Goal: Contribute content: Add original content to the website for others to see

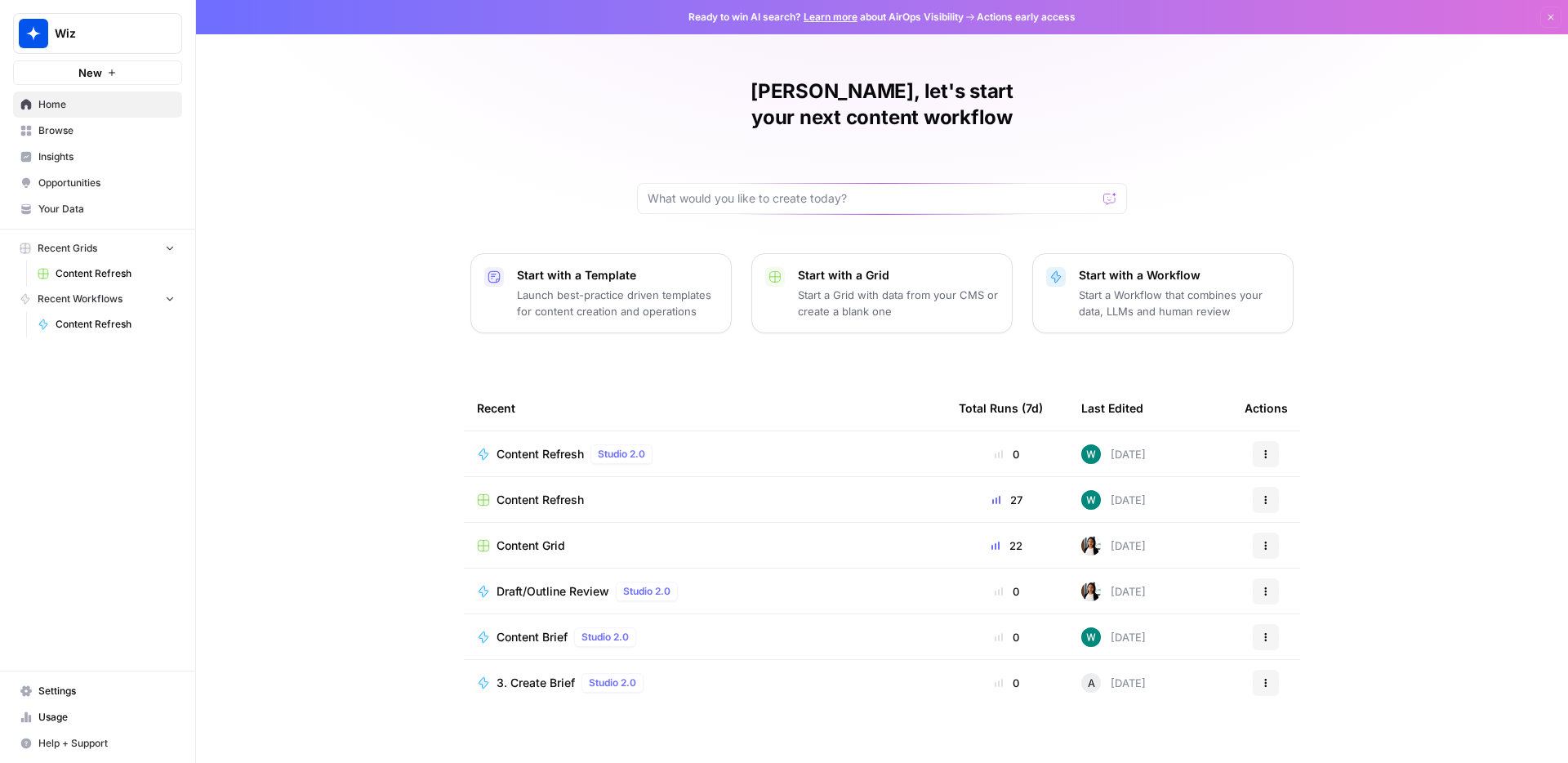
click at [744, 445] on div "Content Refresh Studio 2.0" at bounding box center [704, 455] width 456 height 20
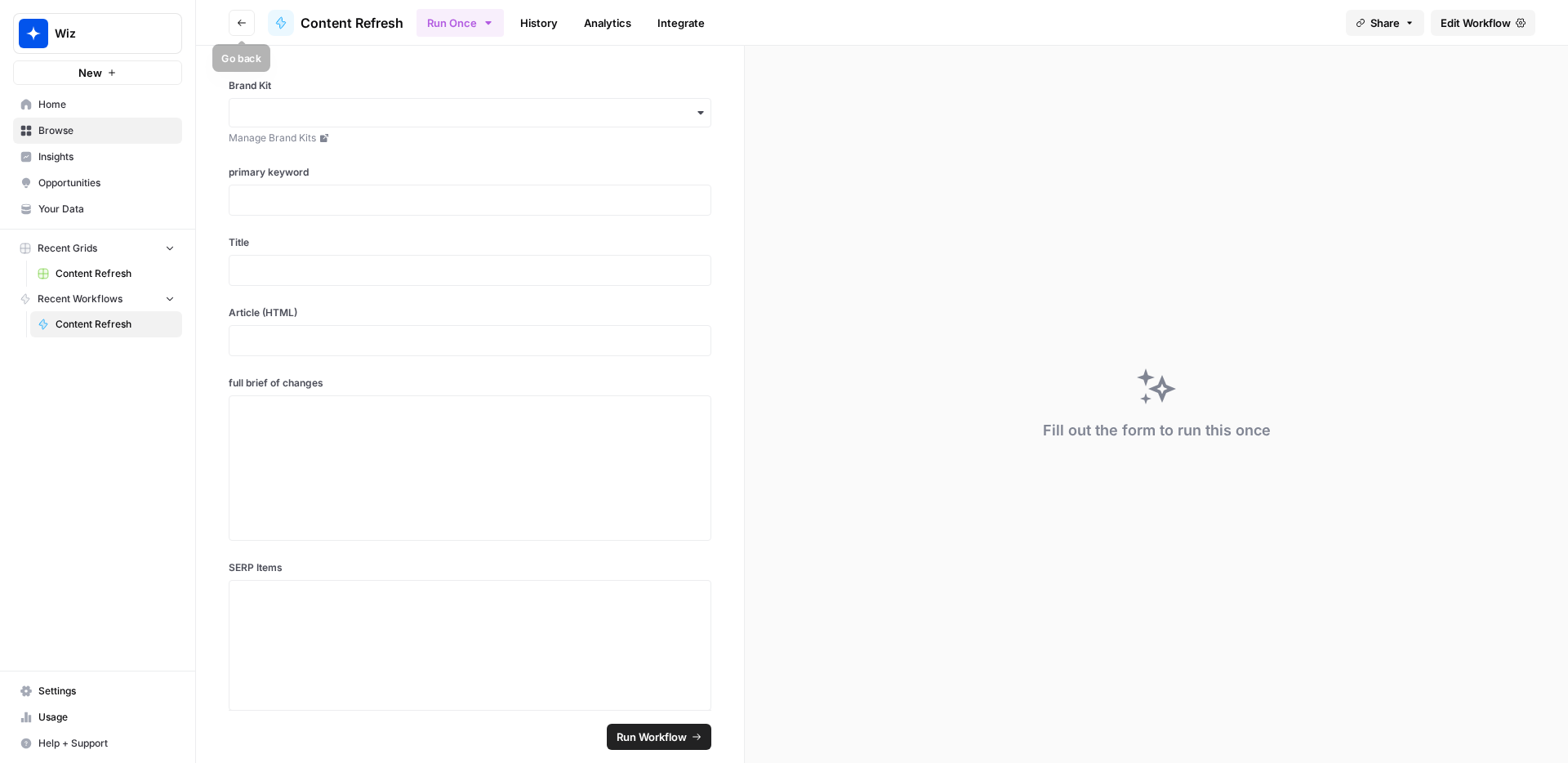
click at [237, 23] on icon "button" at bounding box center [242, 23] width 10 height 10
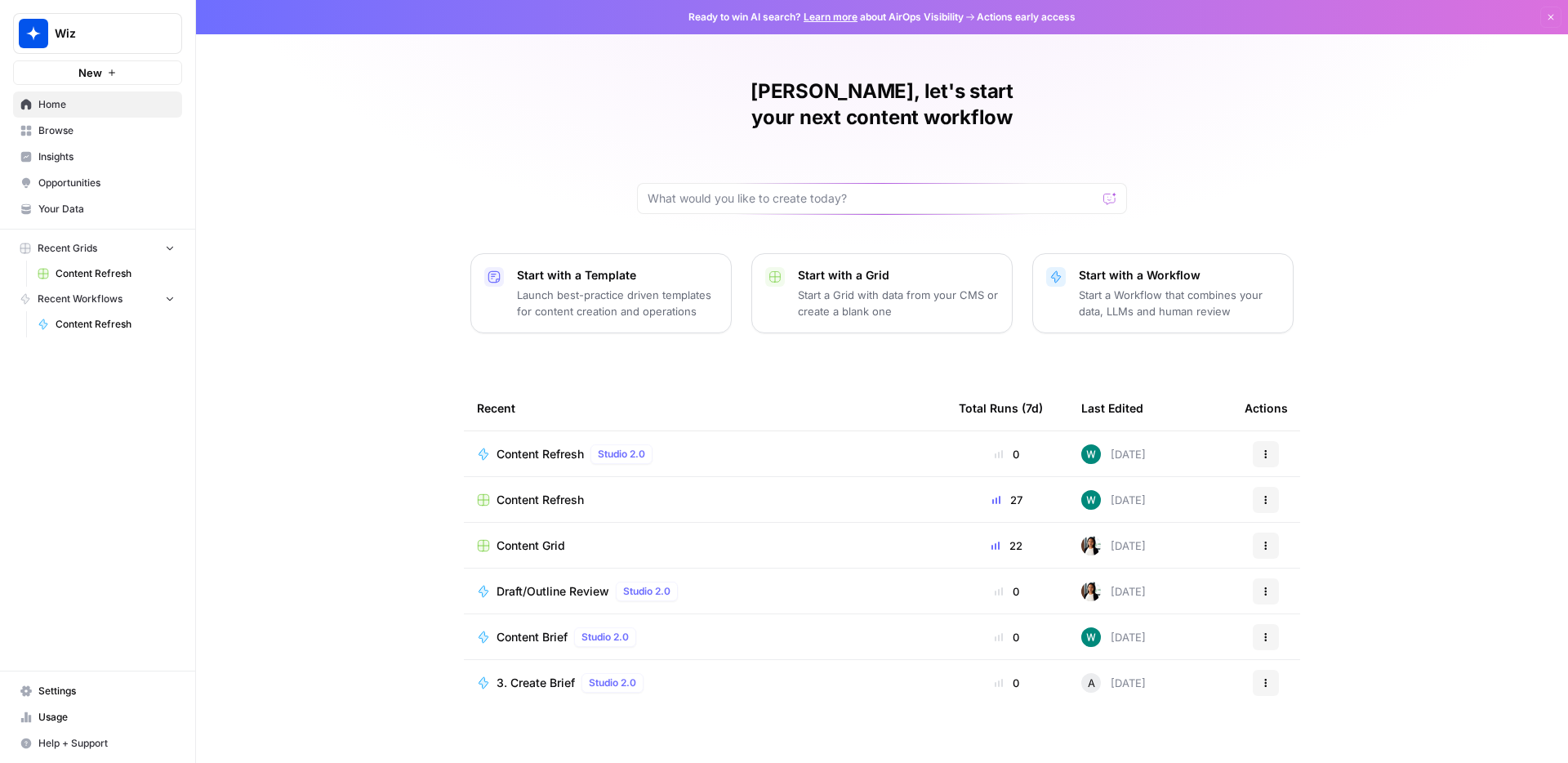
click at [503, 492] on span "Content Refresh" at bounding box center [540, 500] width 87 height 16
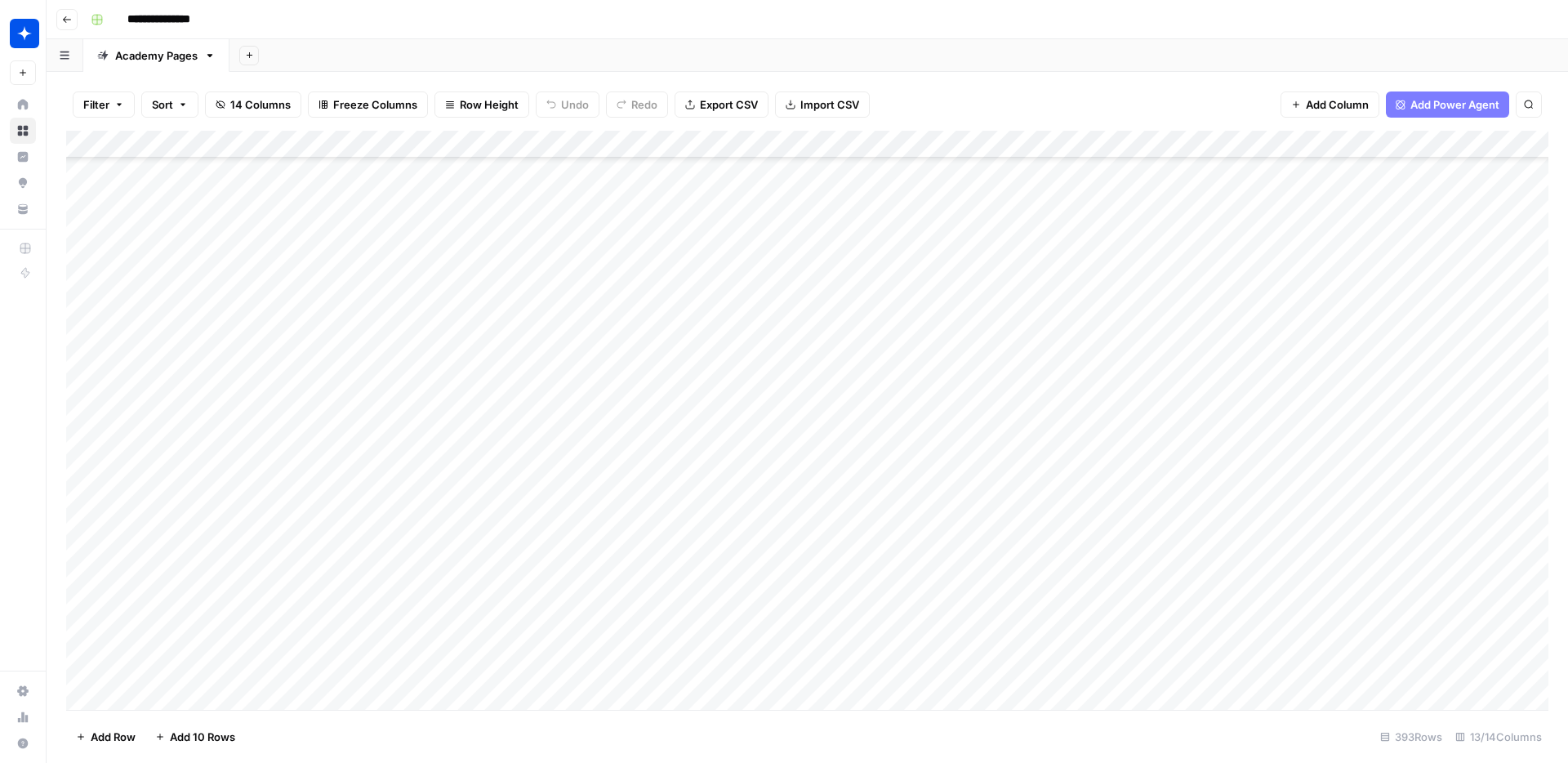
scroll to position [613, 2]
click at [650, 532] on div "Add Column" at bounding box center [807, 420] width 1482 height 579
click at [1265, 381] on div "Add Column" at bounding box center [807, 420] width 1482 height 579
click at [1327, 379] on div "Add Column" at bounding box center [807, 420] width 1482 height 579
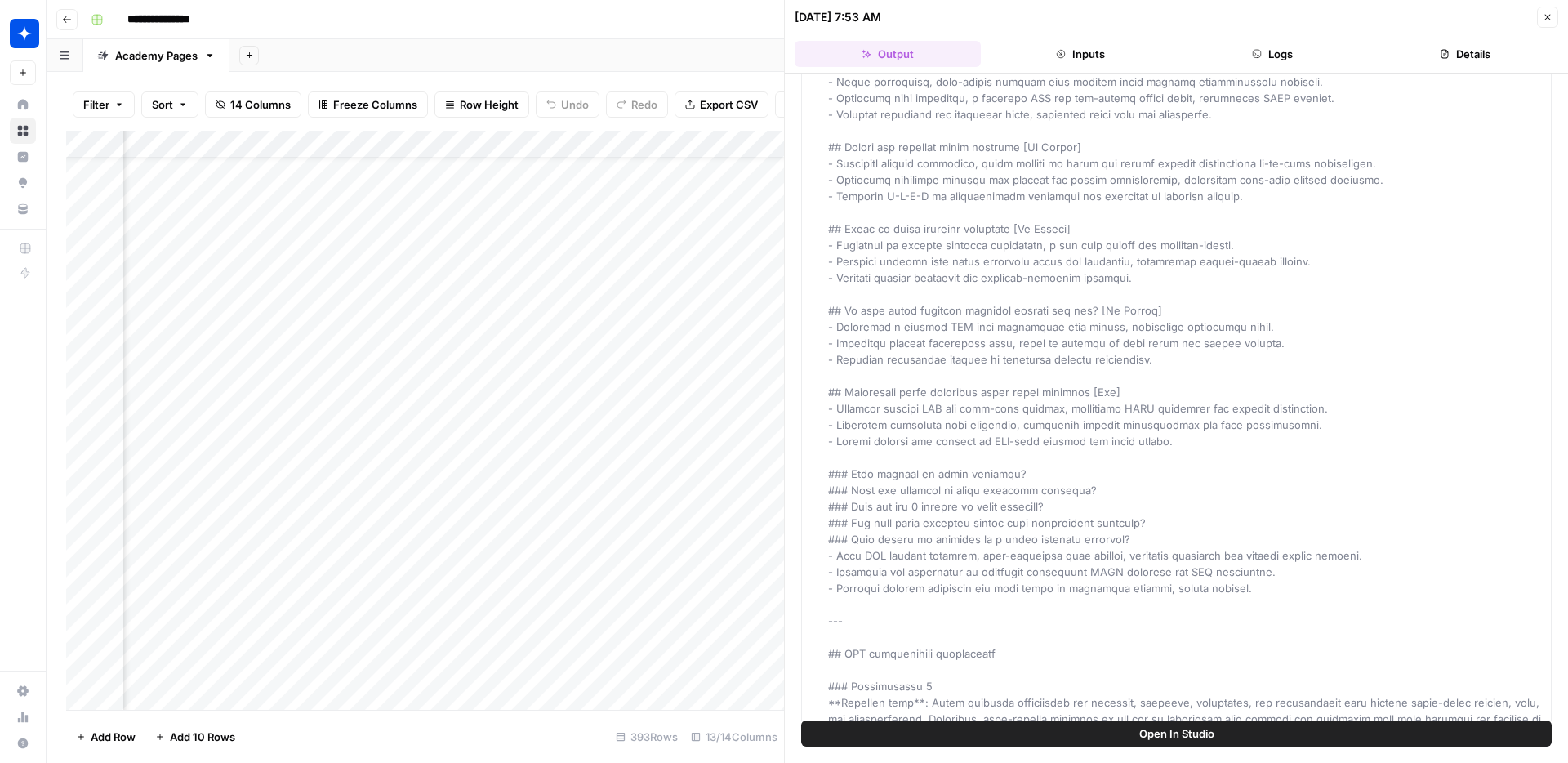
scroll to position [41, 1238]
click at [652, 383] on div "Add Column" at bounding box center [425, 420] width 718 height 579
click at [635, 379] on div "Add Column" at bounding box center [425, 420] width 718 height 579
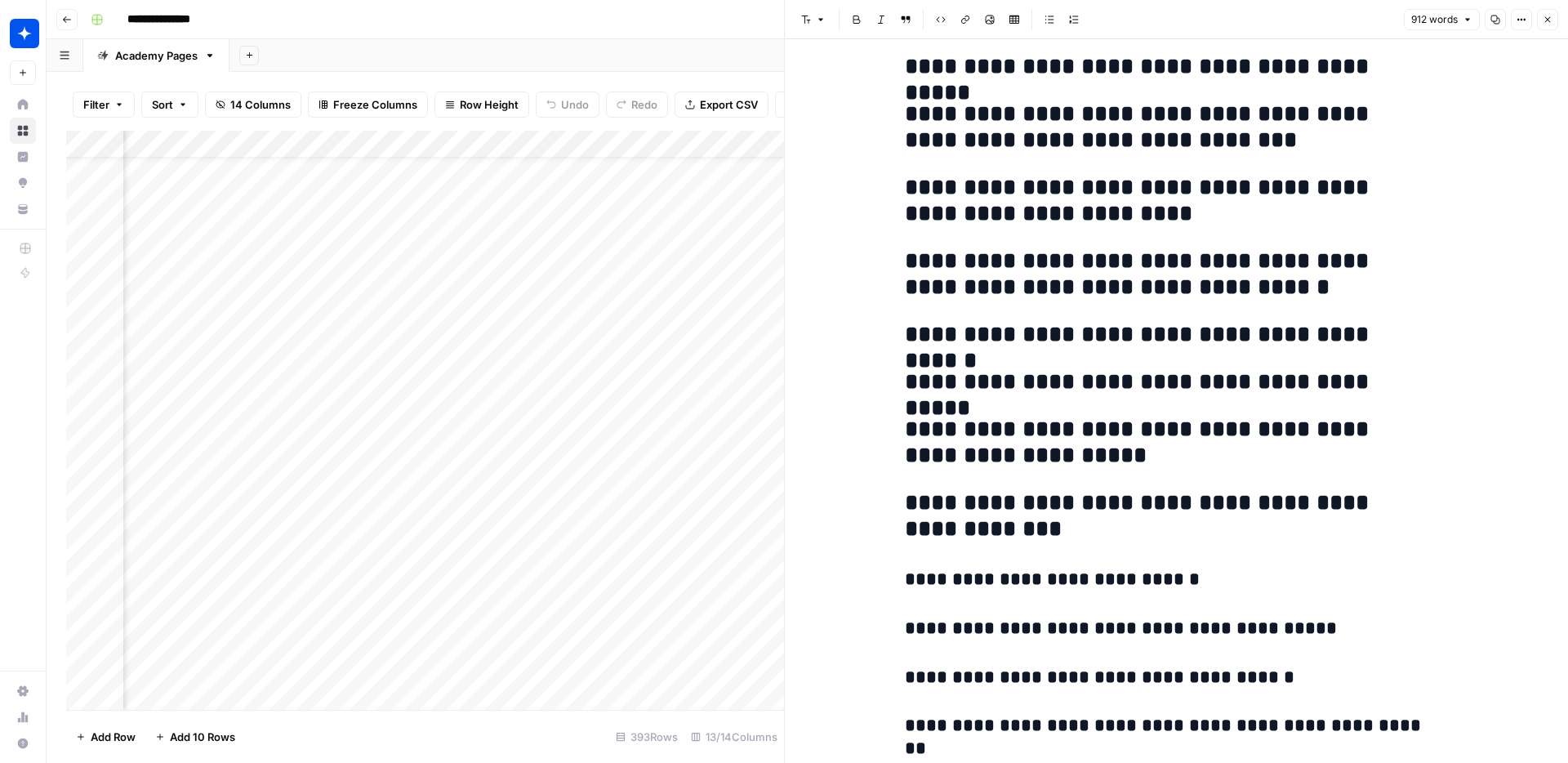
scroll to position [43, 1464]
click at [568, 378] on div at bounding box center [640, 378] width 149 height 31
click at [555, 377] on div "Add Column" at bounding box center [425, 420] width 718 height 579
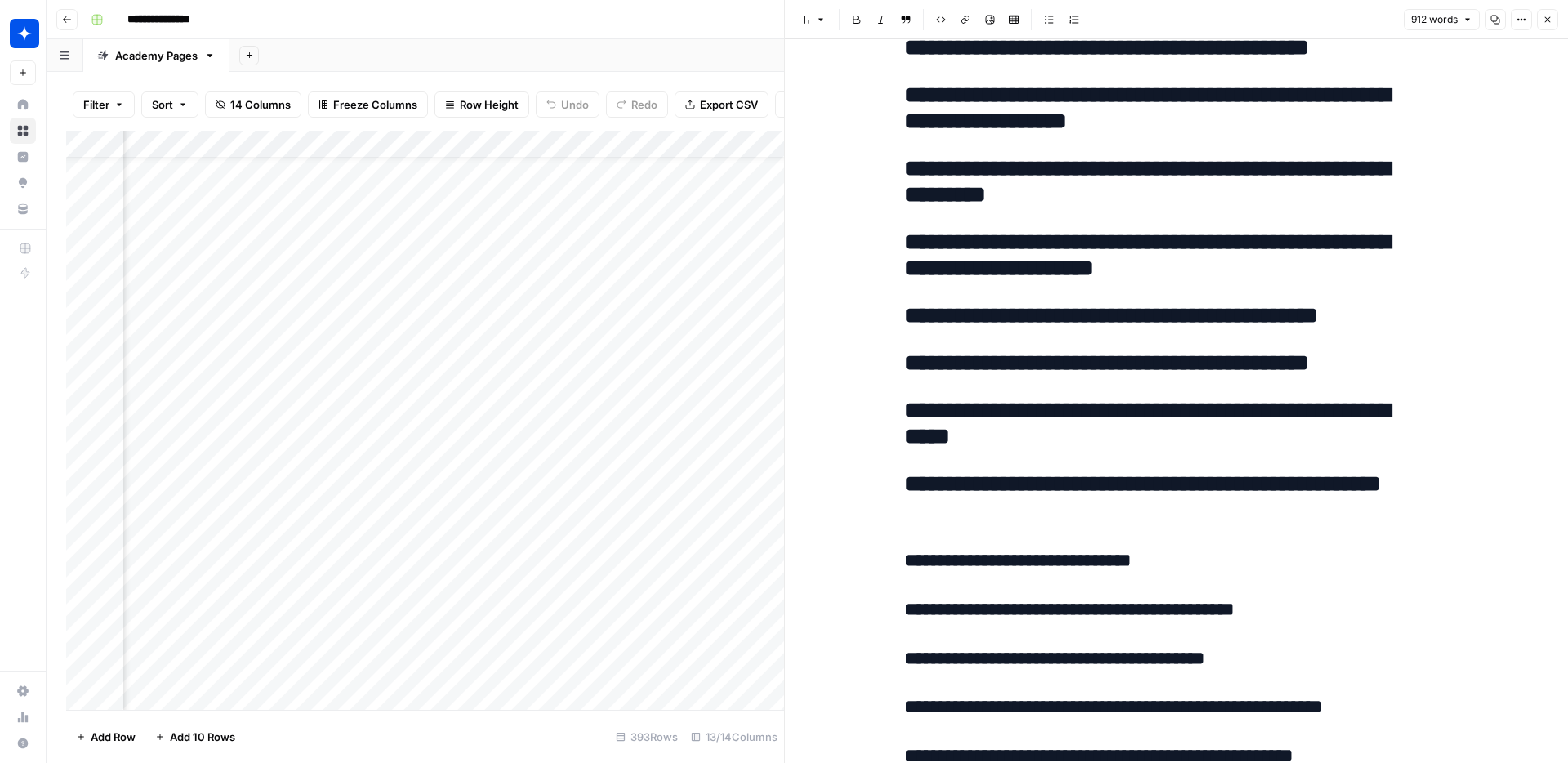
drag, startPoint x: 640, startPoint y: 377, endPoint x: 599, endPoint y: 377, distance: 41.0
click at [599, 377] on div "Add Column" at bounding box center [425, 420] width 718 height 579
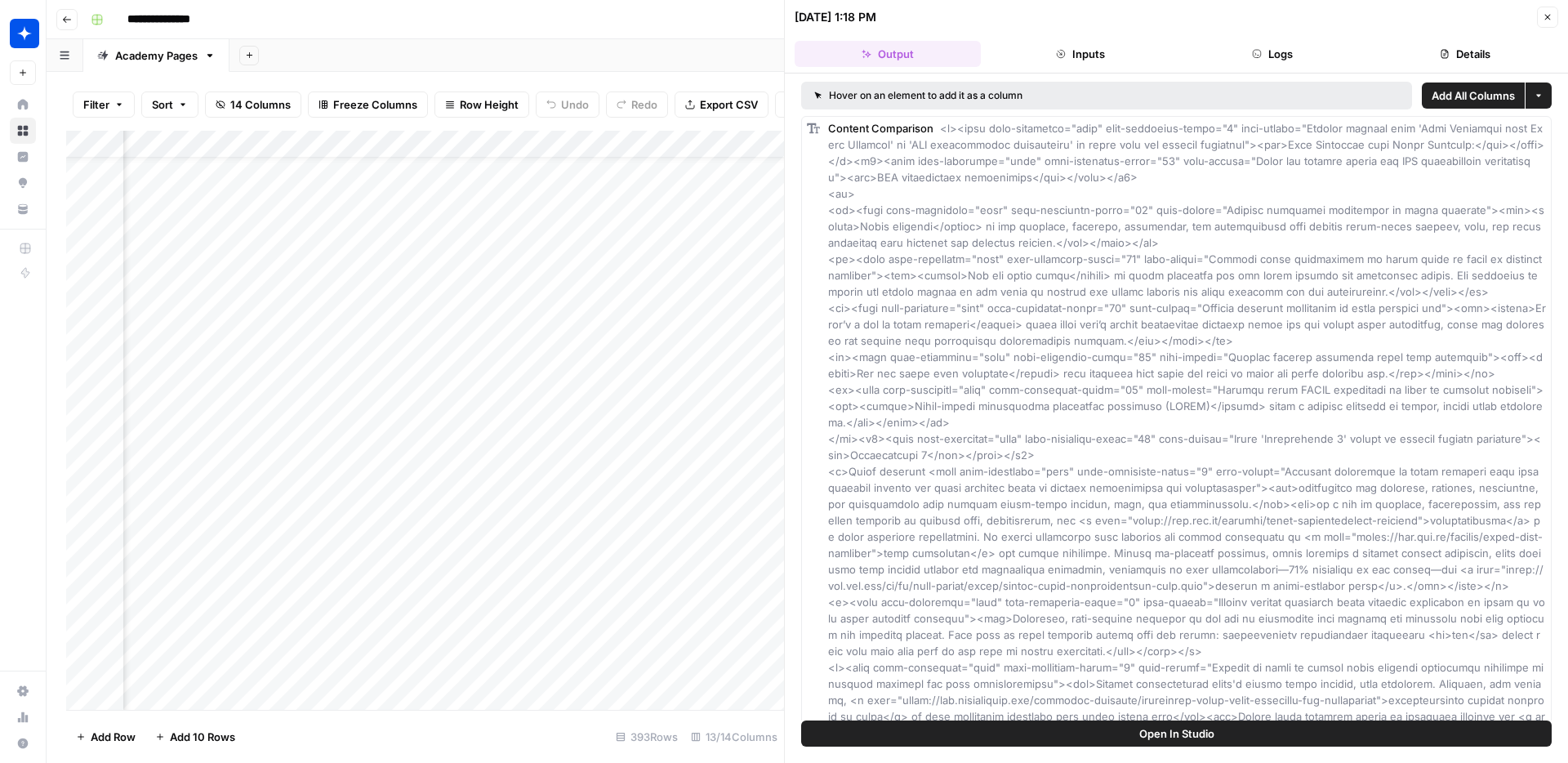
click at [618, 376] on div at bounding box center [575, 378] width 162 height 31
click at [359, 375] on div "Add Column" at bounding box center [425, 420] width 718 height 579
click at [1203, 731] on span "Open In Studio" at bounding box center [1176, 734] width 75 height 16
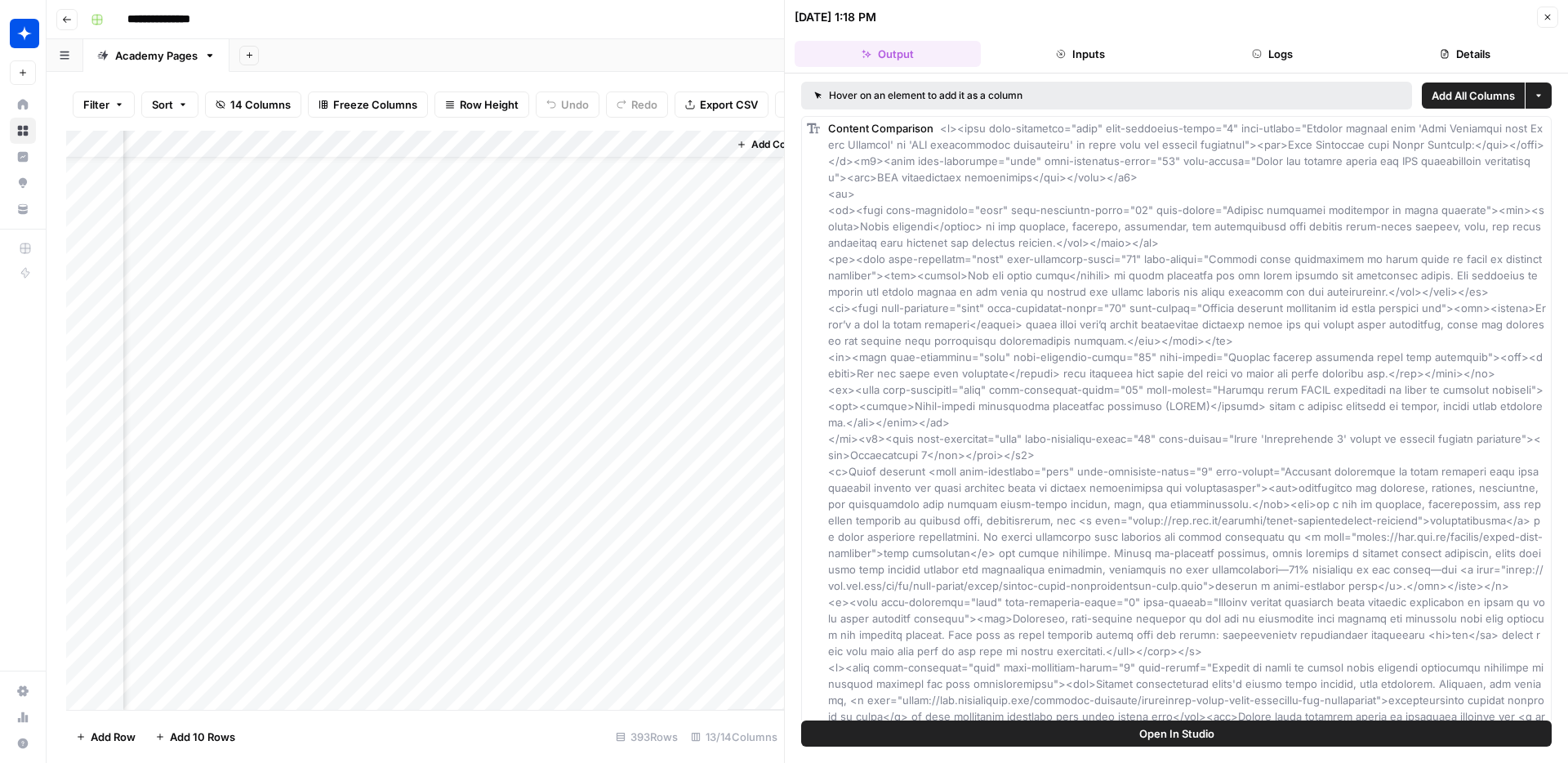
click at [513, 378] on div "Add Column" at bounding box center [425, 420] width 718 height 579
click at [542, 378] on div "Add Column" at bounding box center [425, 420] width 718 height 579
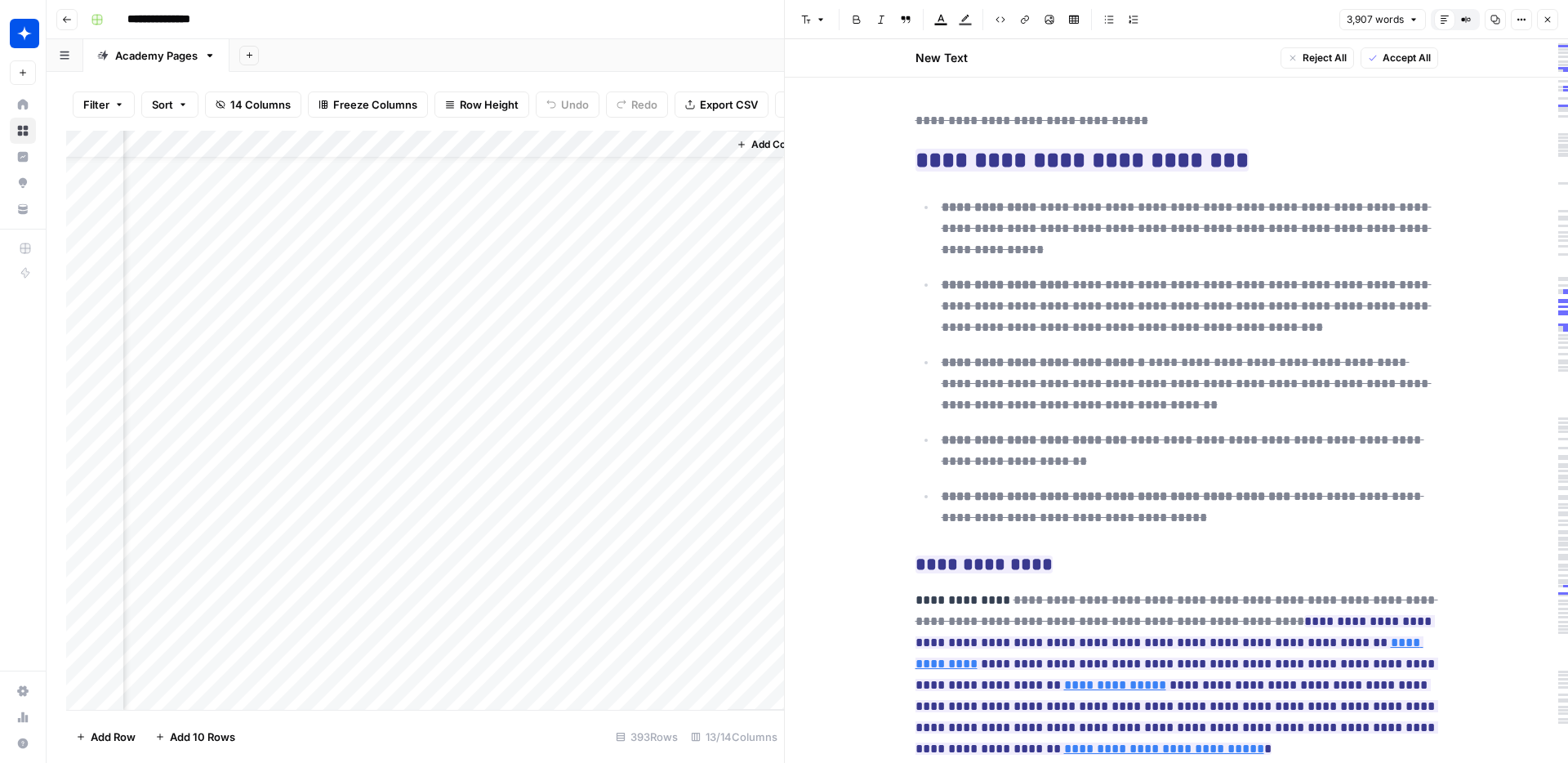
click at [1462, 21] on icon "button" at bounding box center [1462, 19] width 2 height 2
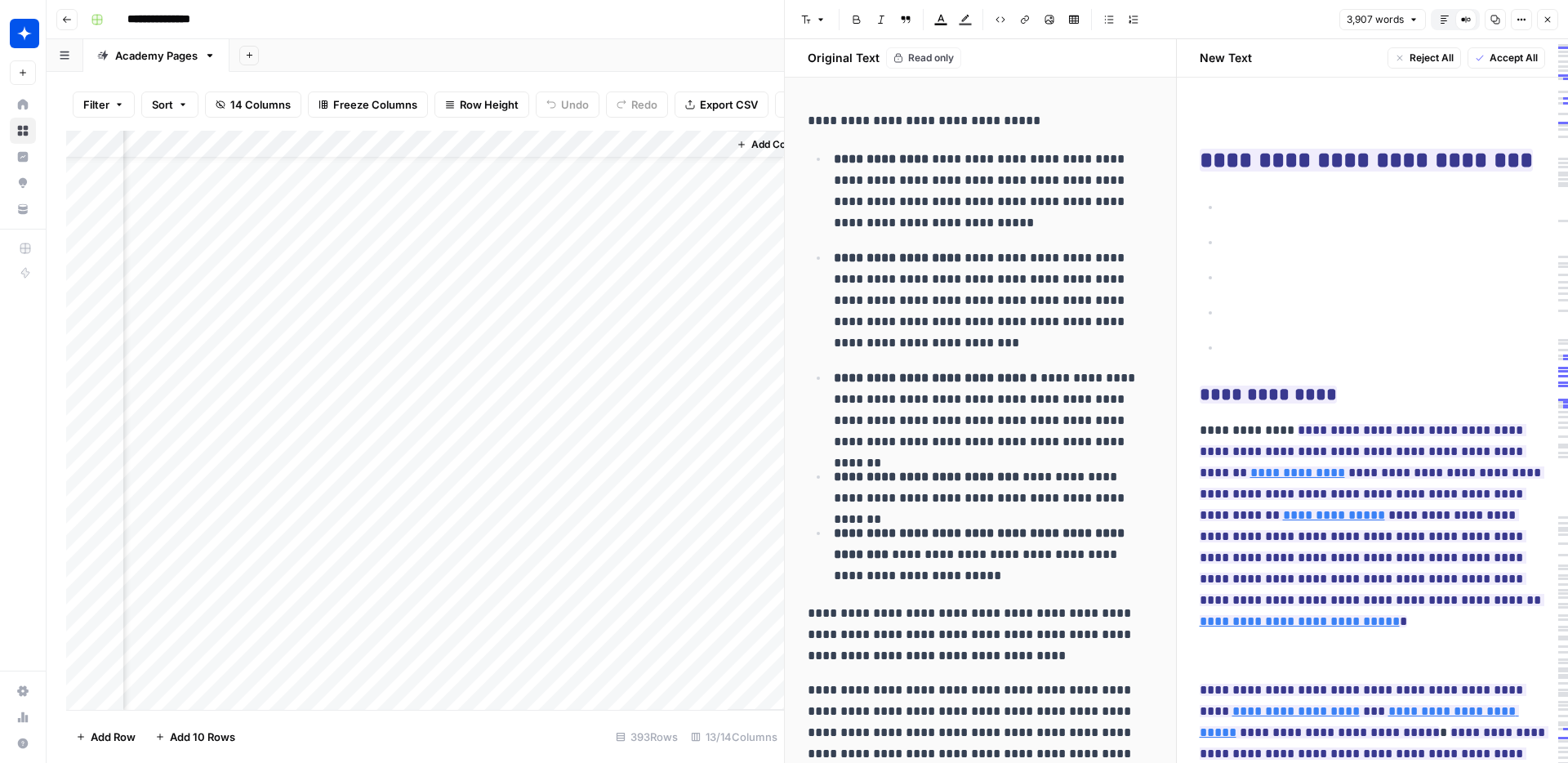
click at [1317, 348] on p "**********" at bounding box center [1386, 348] width 320 height 21
click at [1029, 341] on p "**********" at bounding box center [993, 300] width 319 height 106
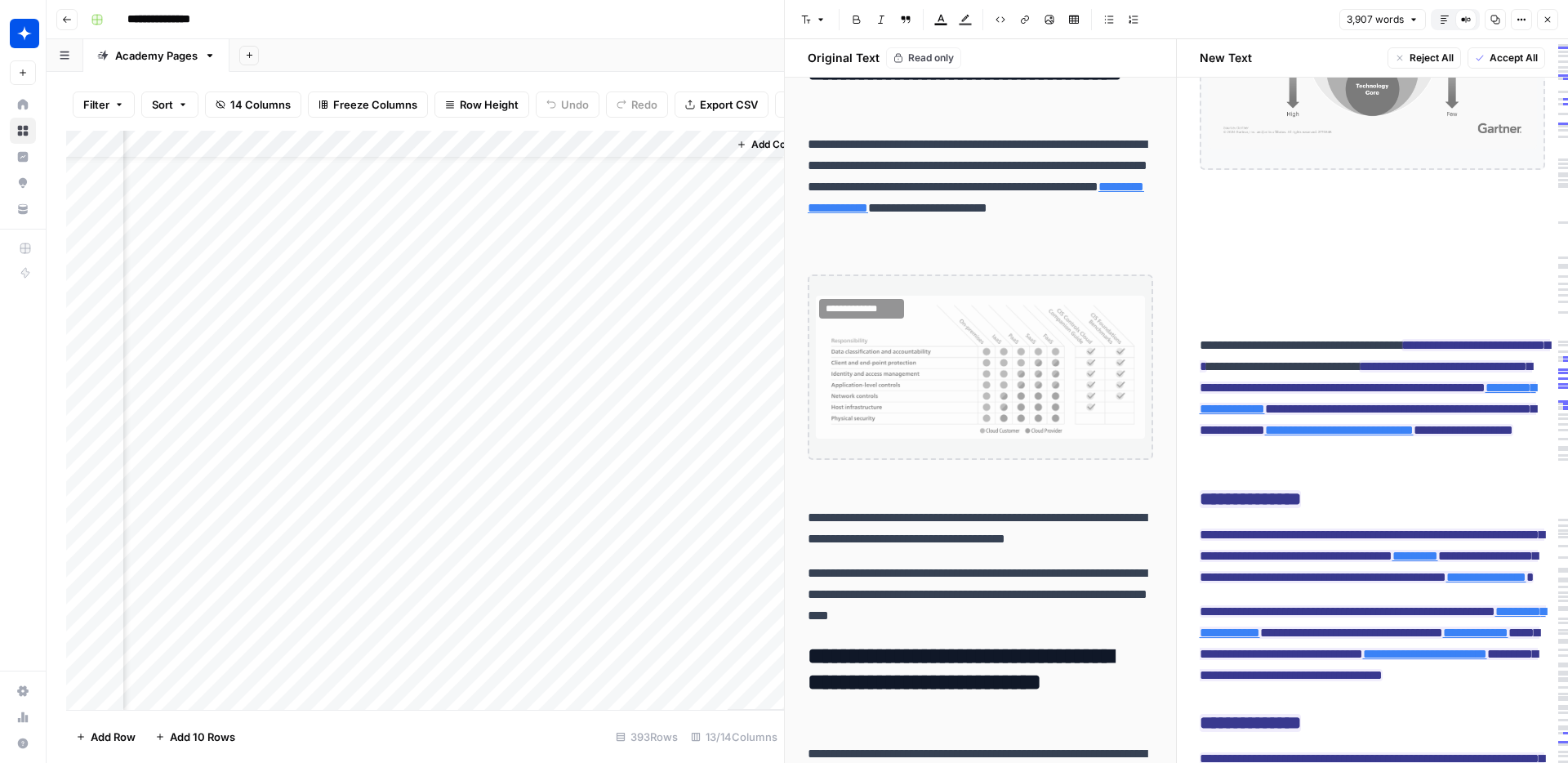
scroll to position [1260, 0]
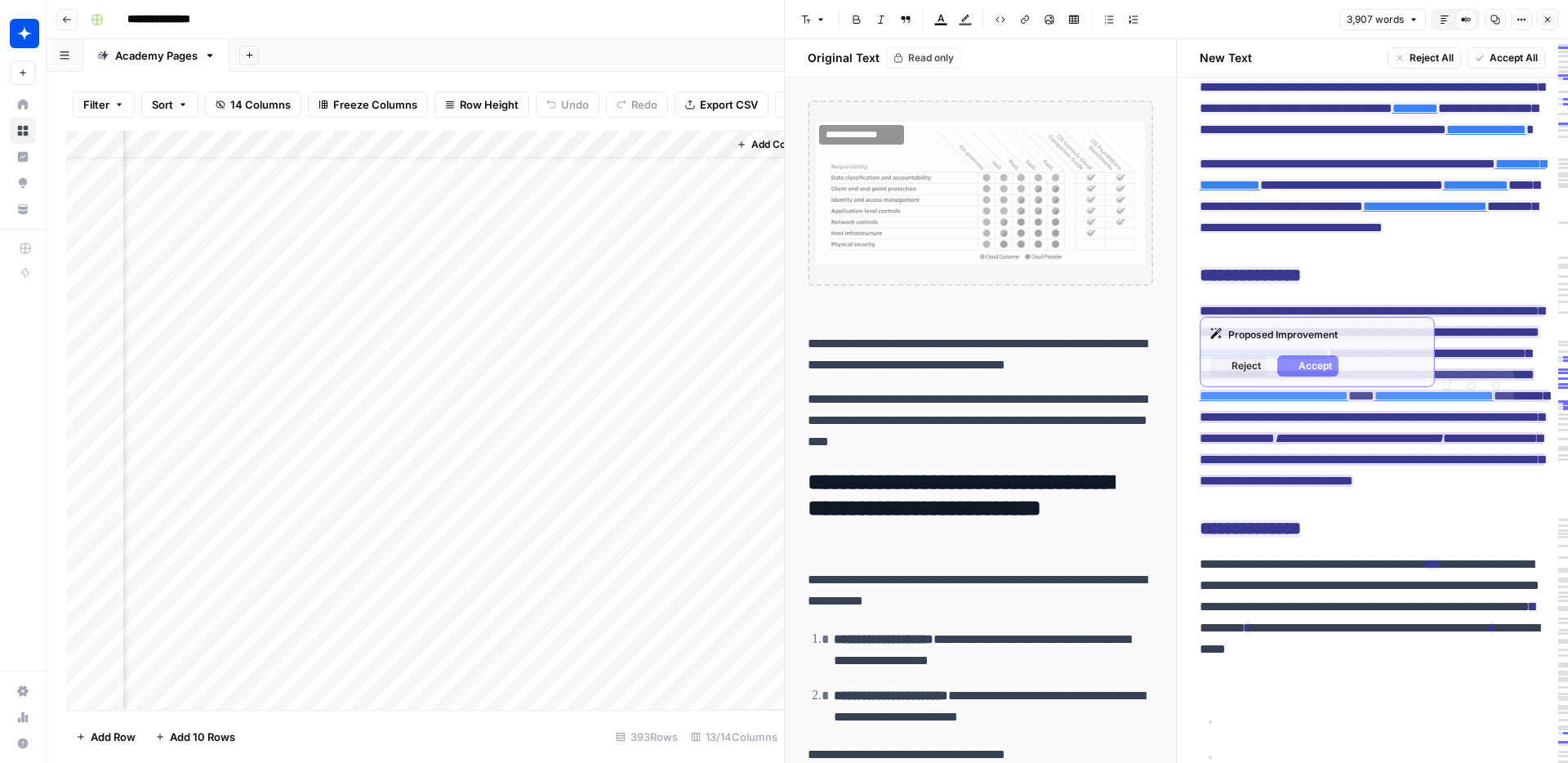
type input "https://www.wiz.io/academy/public-cloud-security"
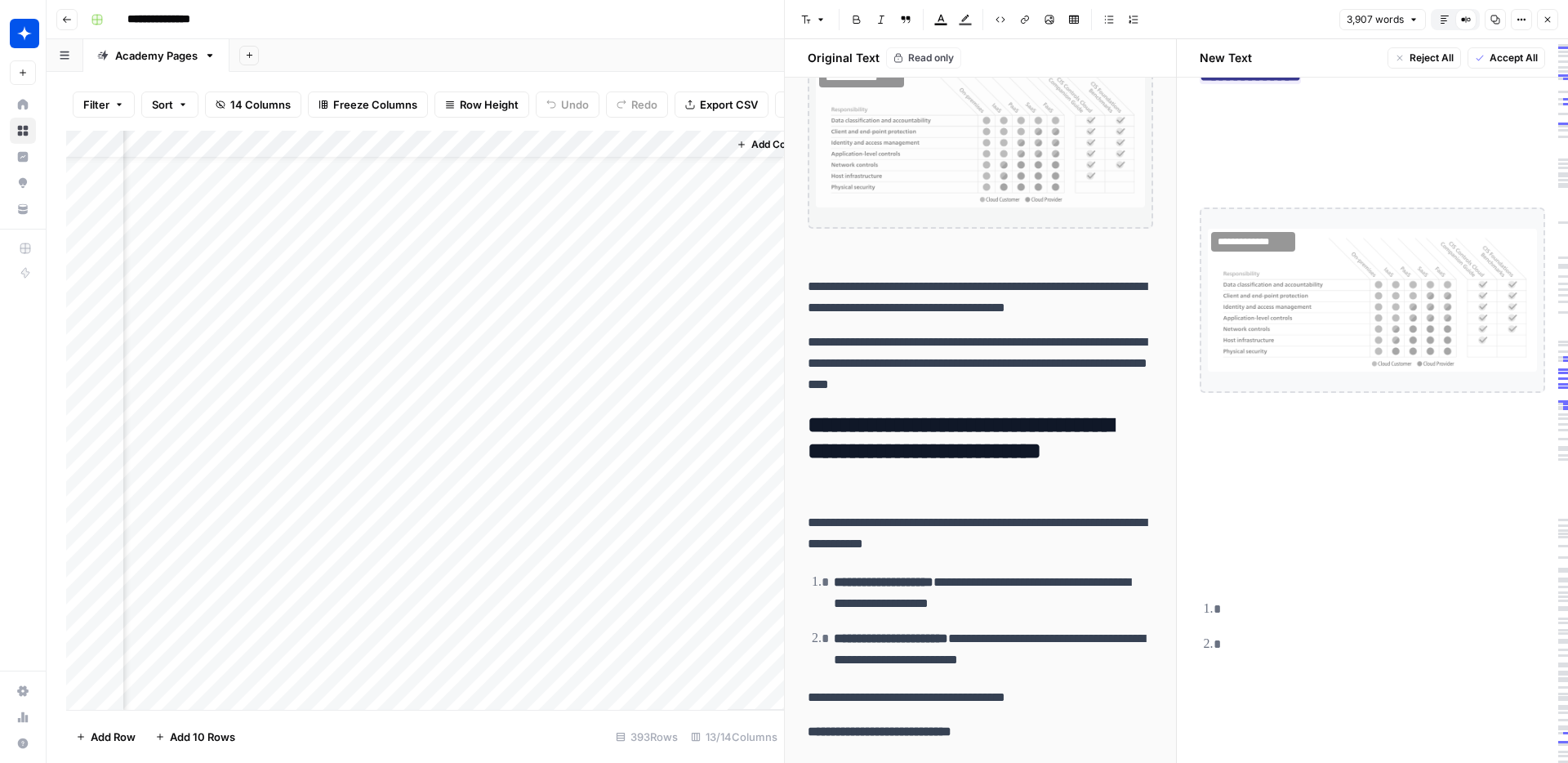
scroll to position [0, 0]
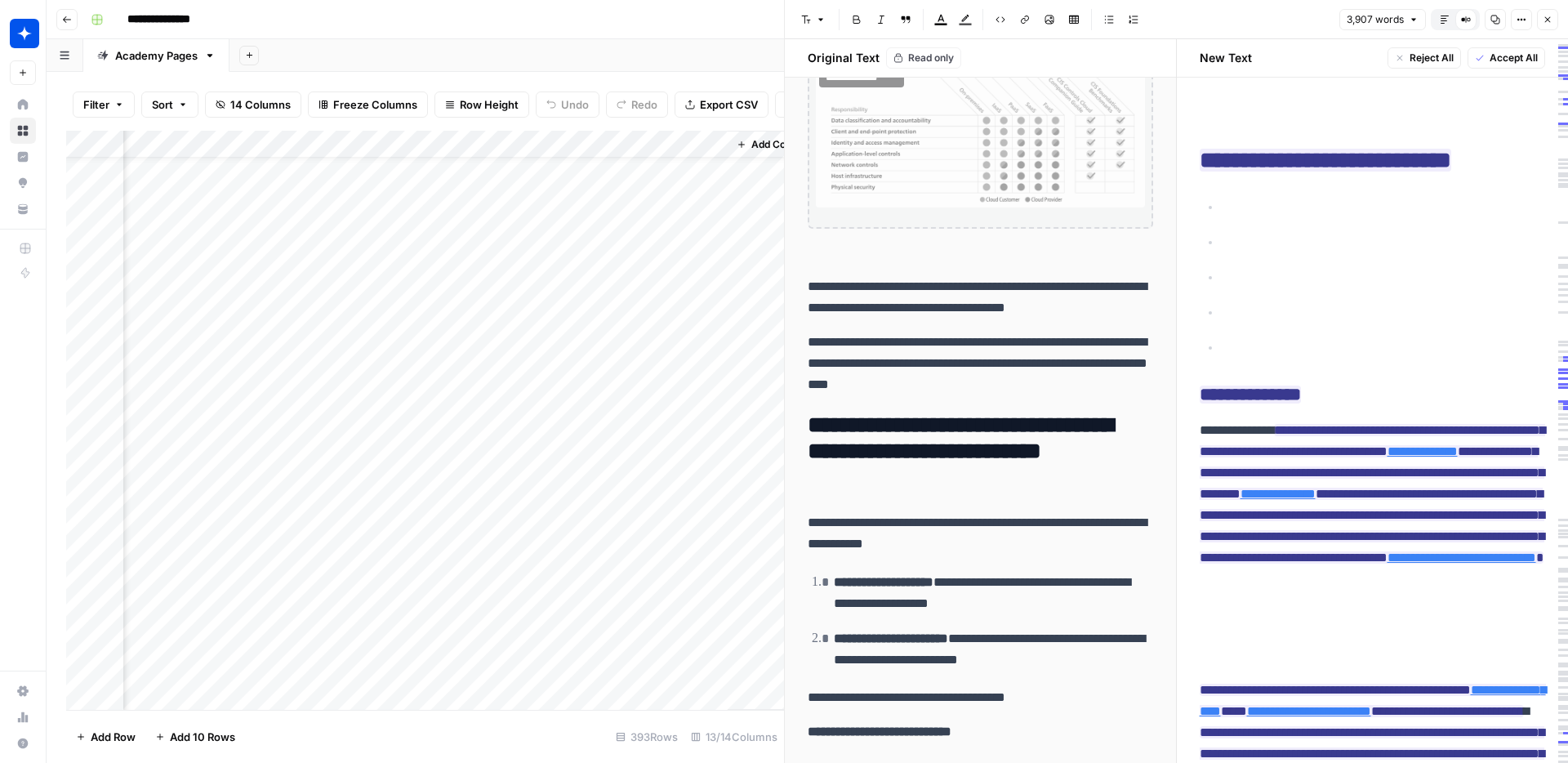
click at [1445, 22] on icon "button" at bounding box center [1444, 20] width 10 height 10
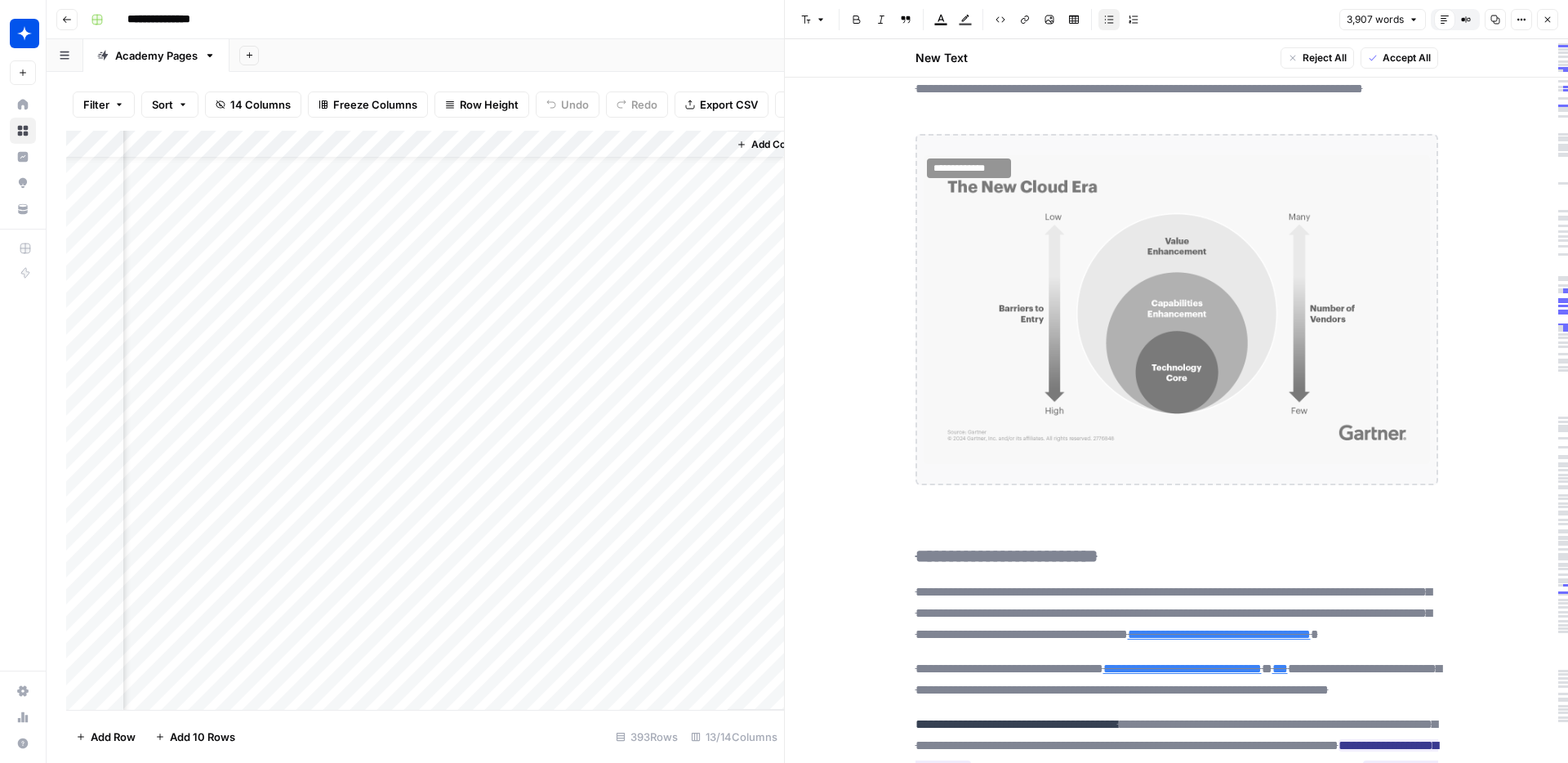
scroll to position [3323, 0]
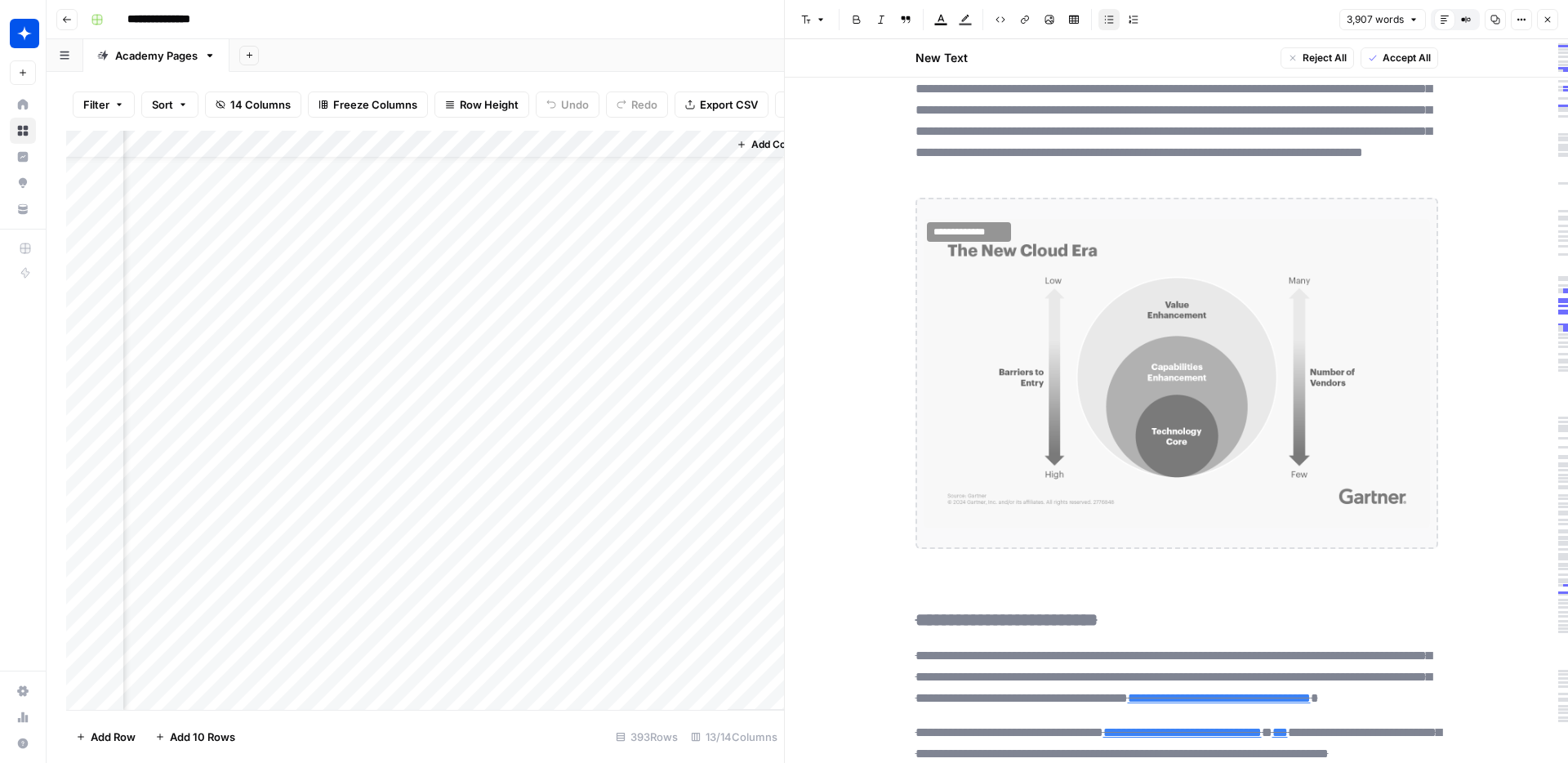
click at [1079, 158] on del "**********" at bounding box center [1173, 120] width 516 height 76
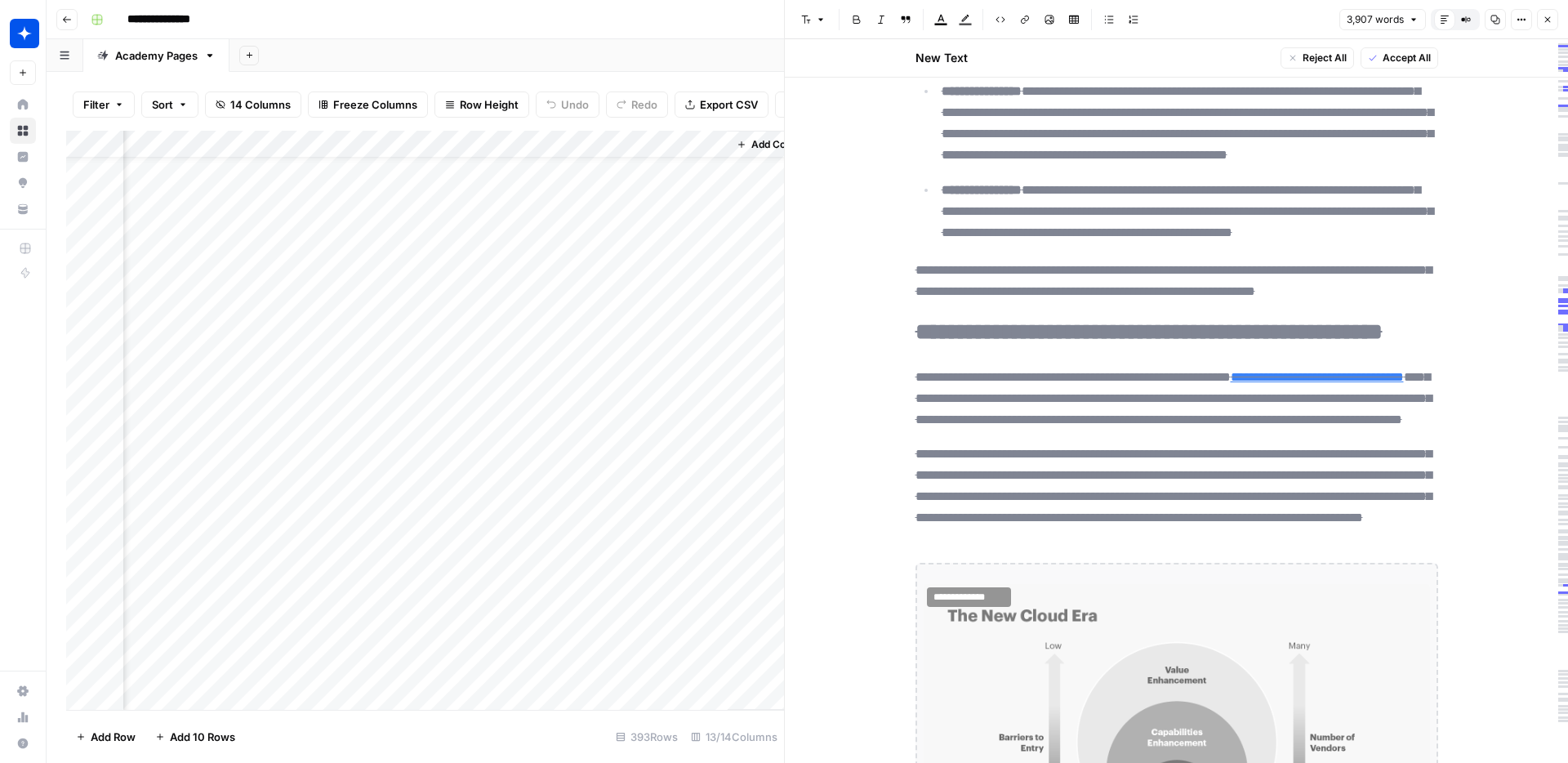
scroll to position [2936, 0]
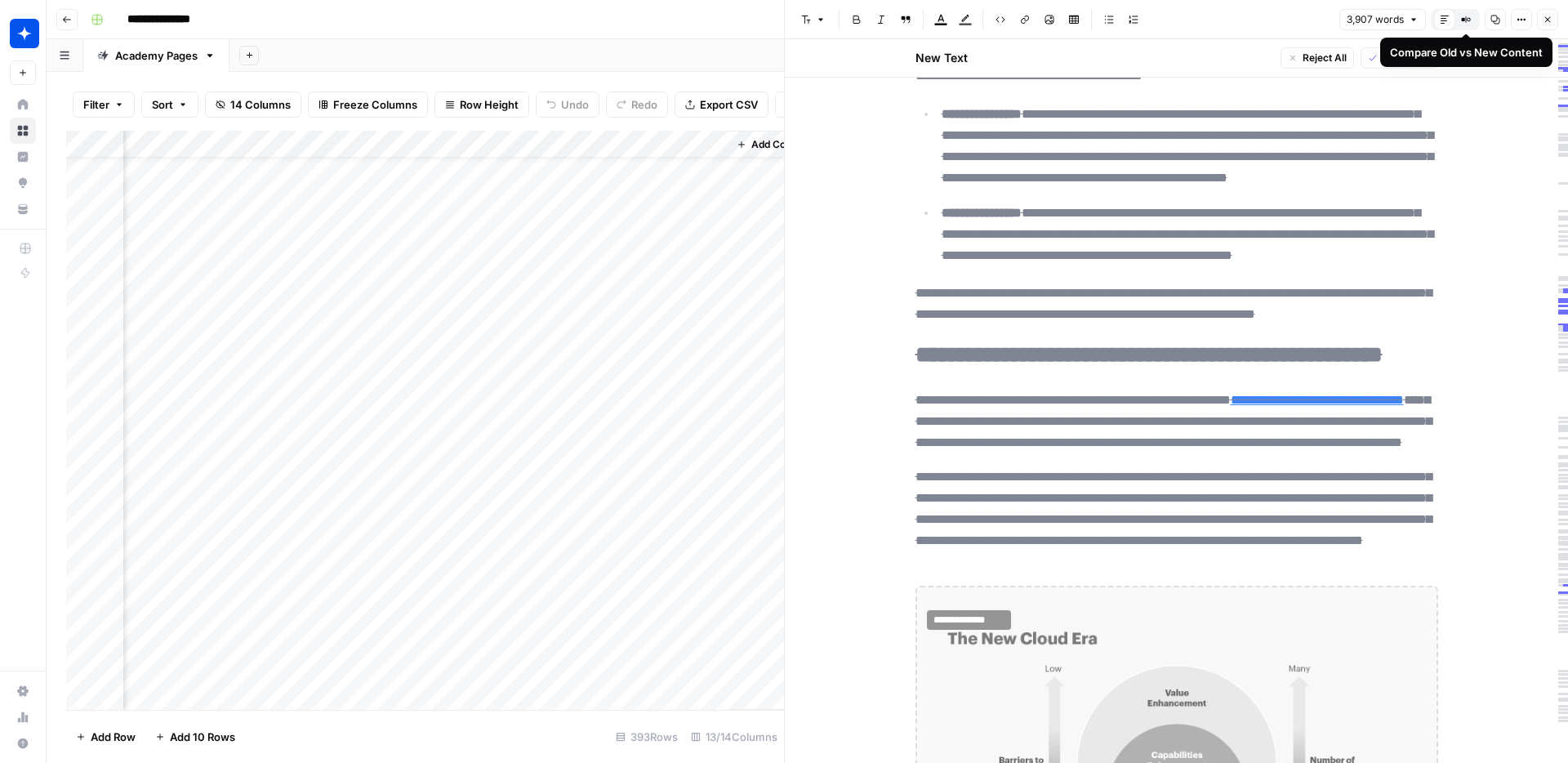
click at [1462, 21] on icon "button" at bounding box center [1466, 20] width 10 height 10
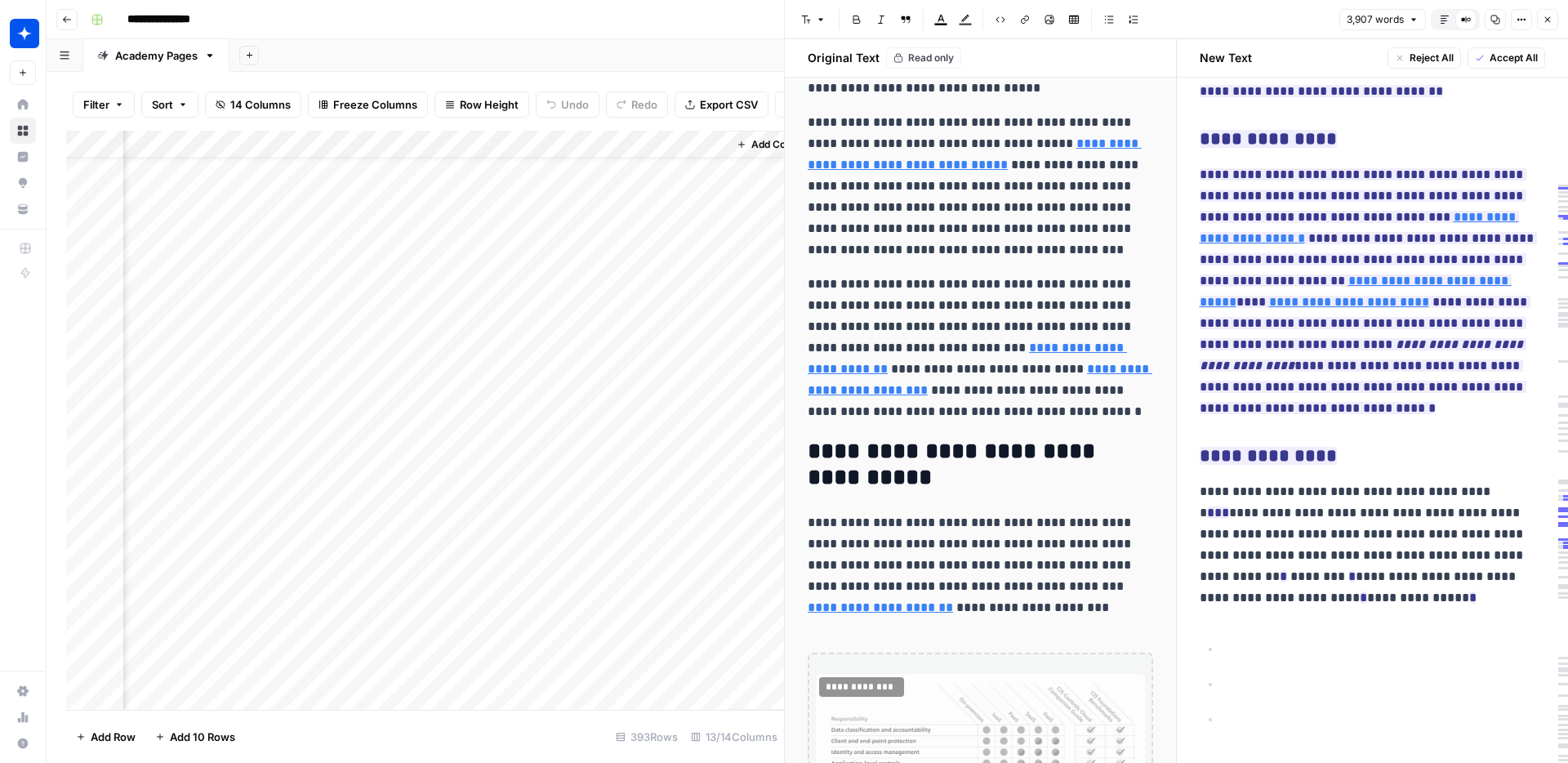
scroll to position [4034, 0]
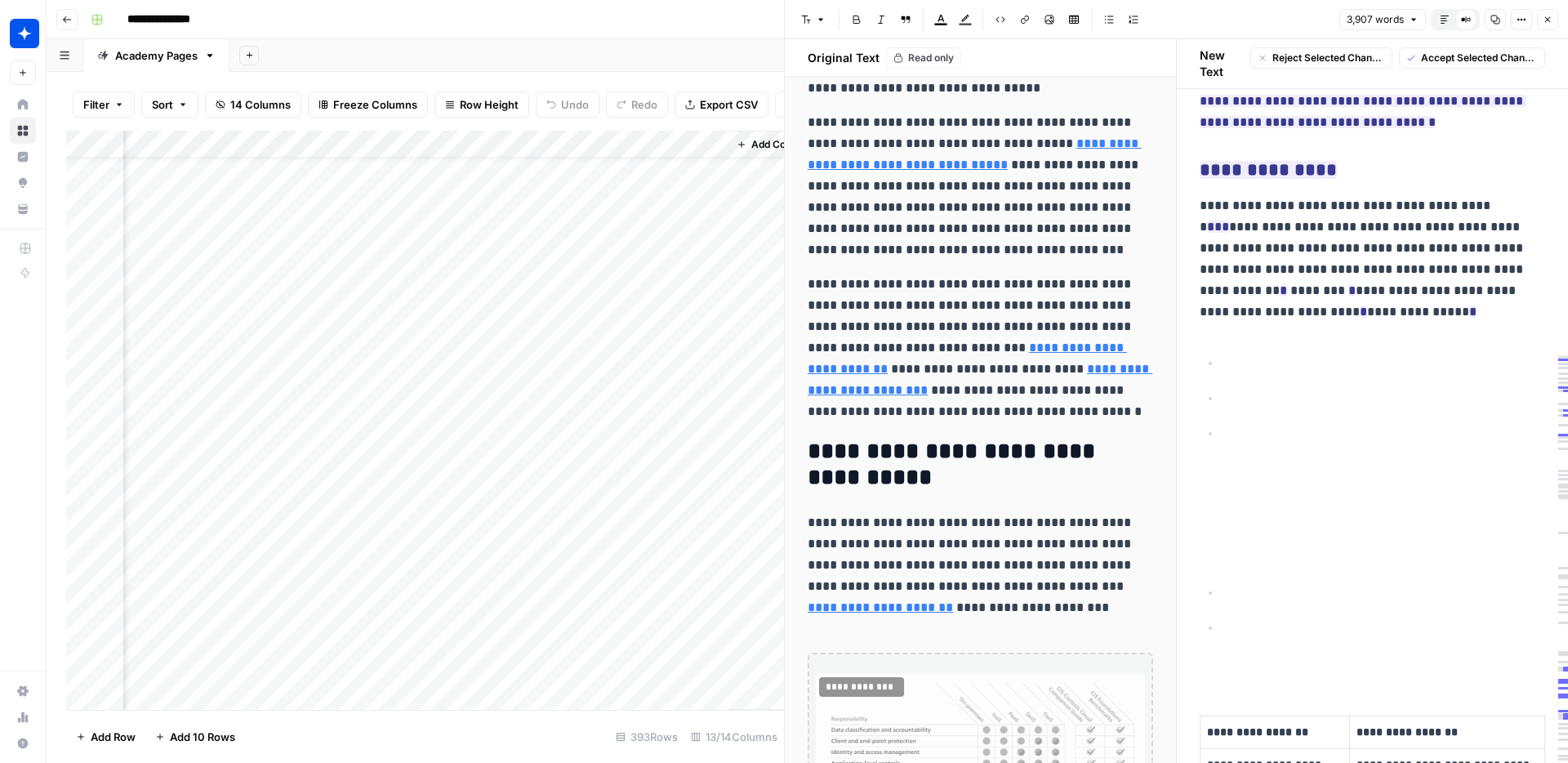
drag, startPoint x: 1398, startPoint y: 588, endPoint x: 1256, endPoint y: 360, distance: 268.6
click at [1231, 318] on div "**********" at bounding box center [1373, 751] width 366 height 9923
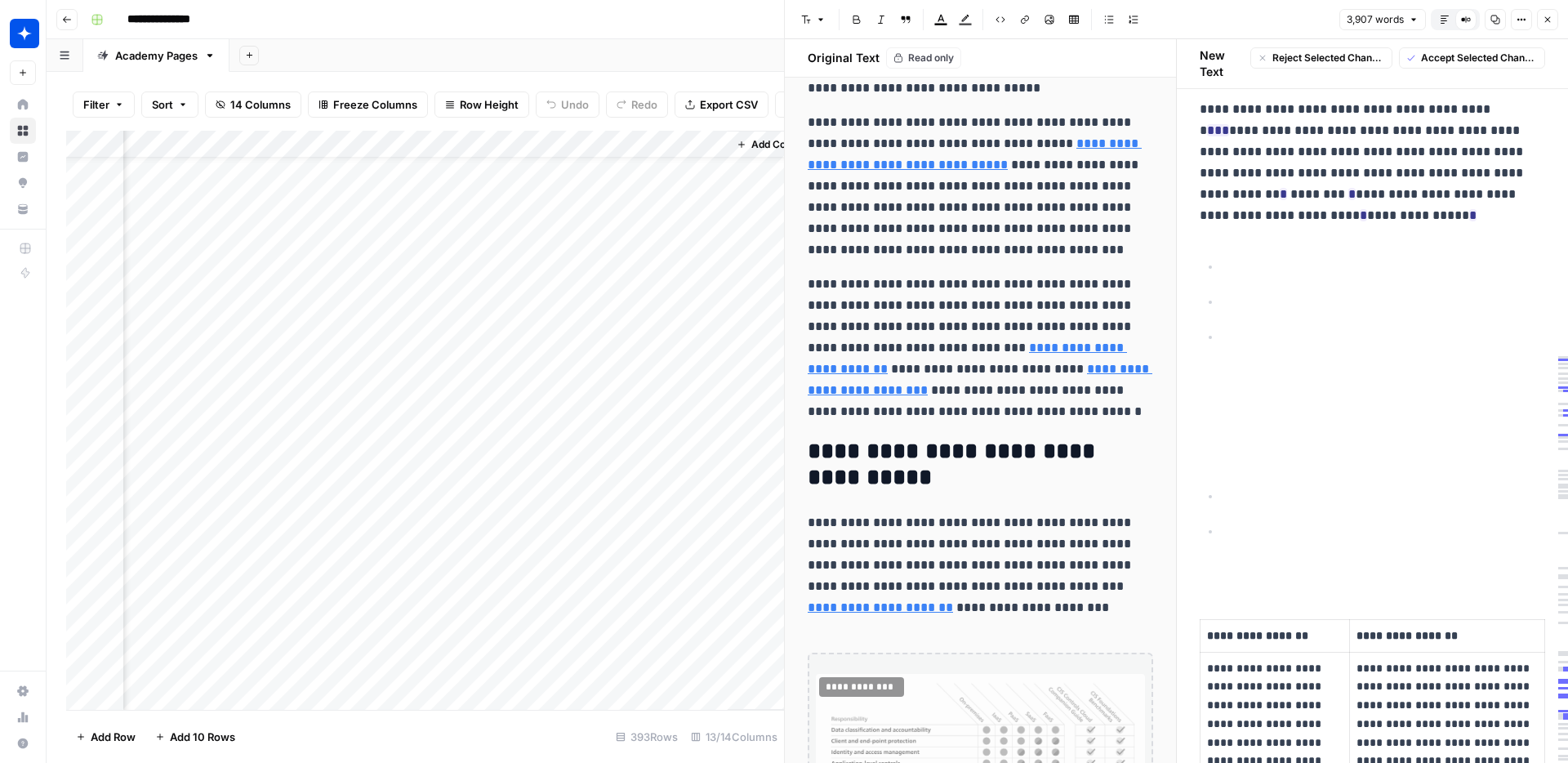
click at [1330, 486] on p "**********" at bounding box center [1386, 497] width 320 height 21
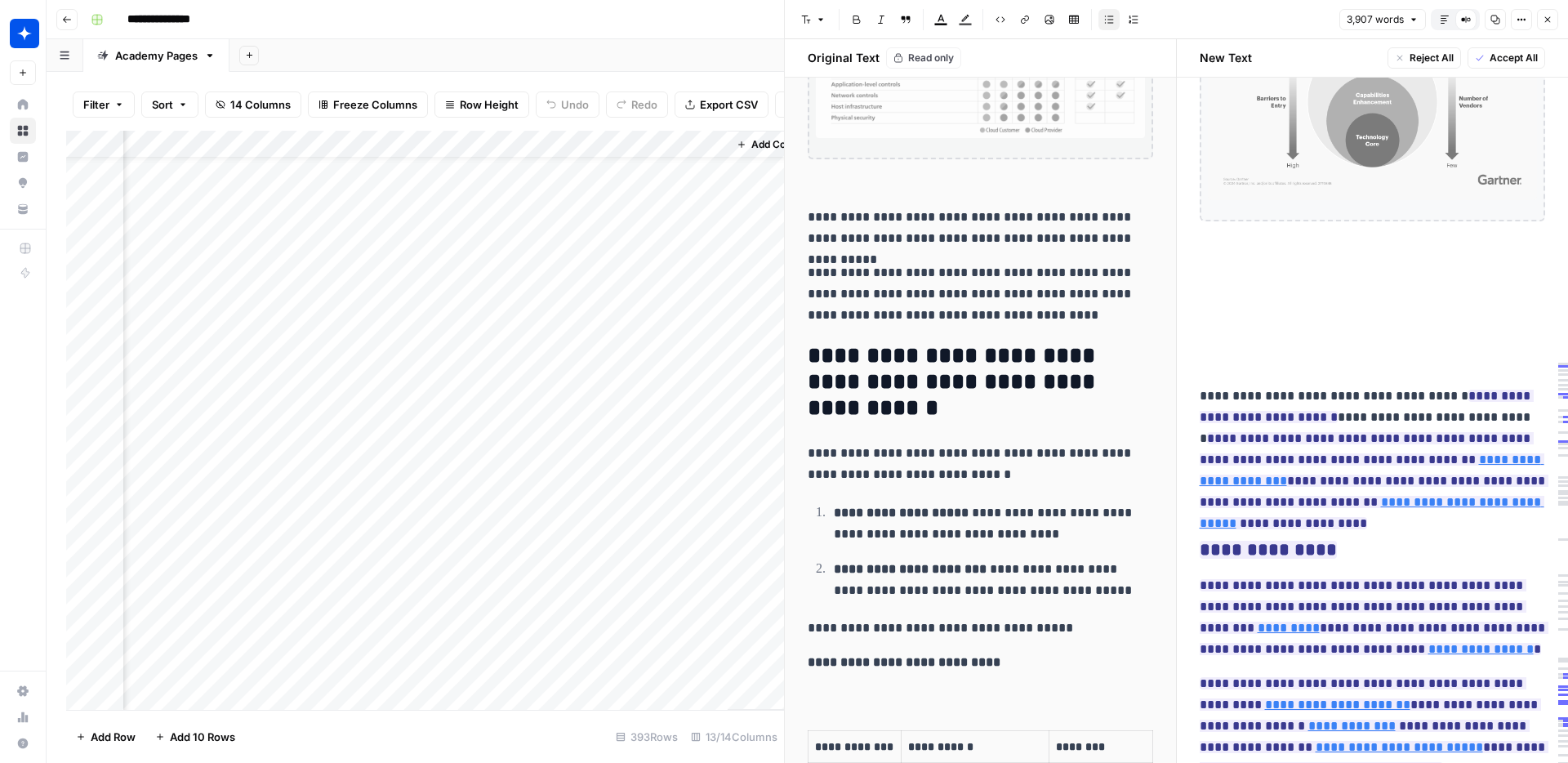
scroll to position [3346, 0]
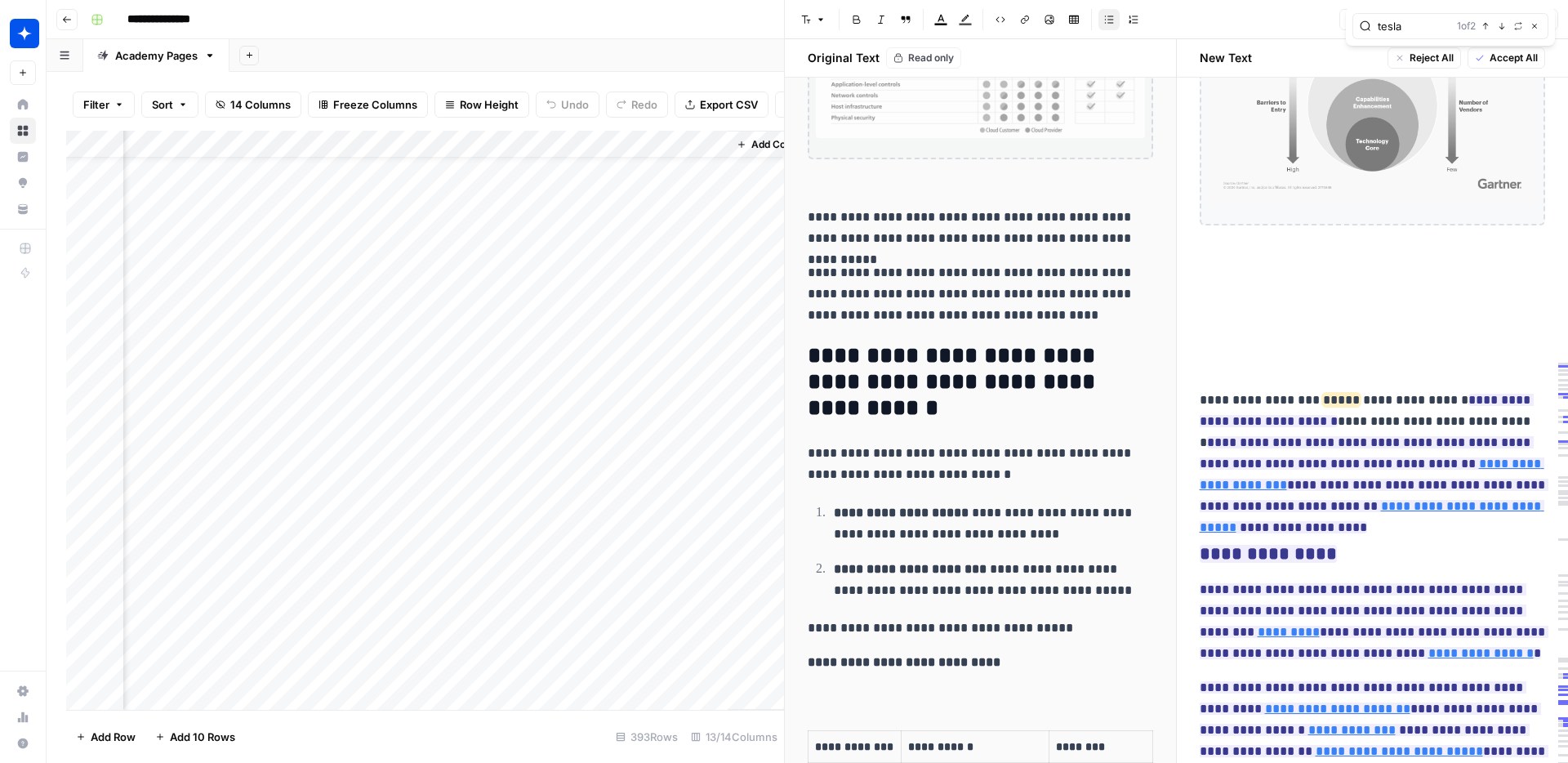
type input "tesla"
click at [1488, 30] on icon "button" at bounding box center [1486, 26] width 8 height 8
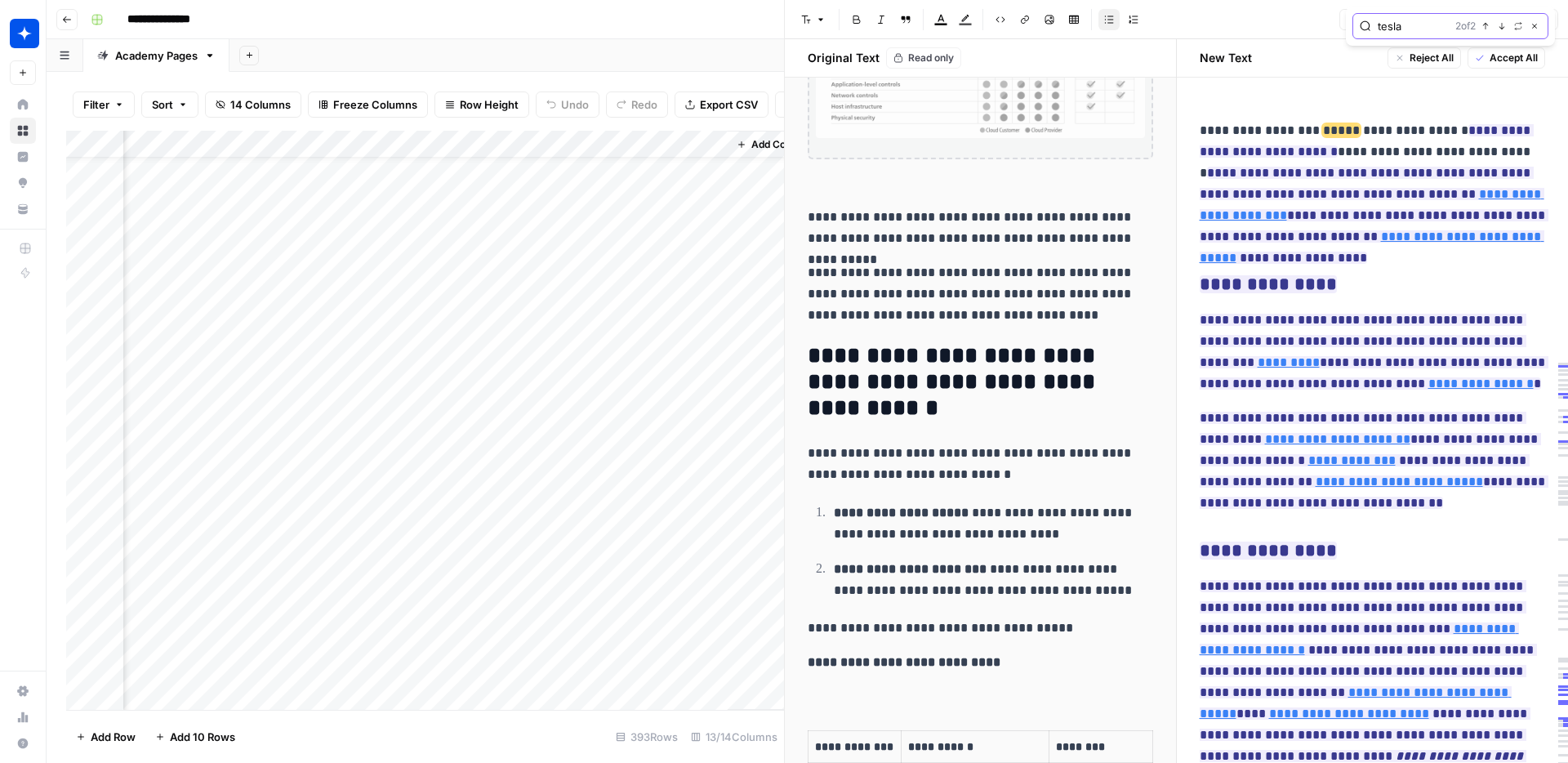
scroll to position [3684, 0]
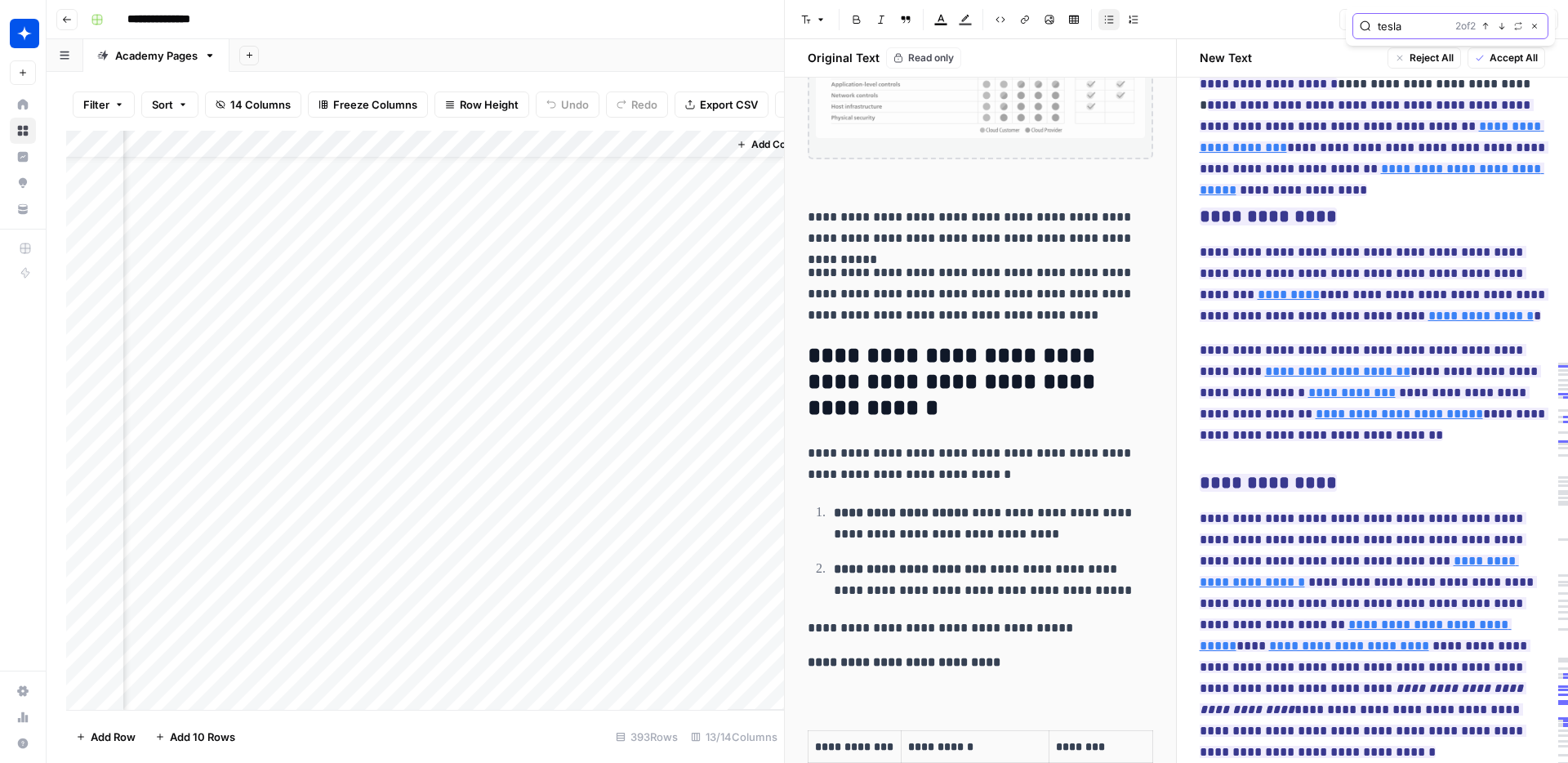
click at [1488, 30] on icon "button" at bounding box center [1486, 26] width 8 height 8
click at [1498, 28] on icon "button" at bounding box center [1501, 26] width 8 height 8
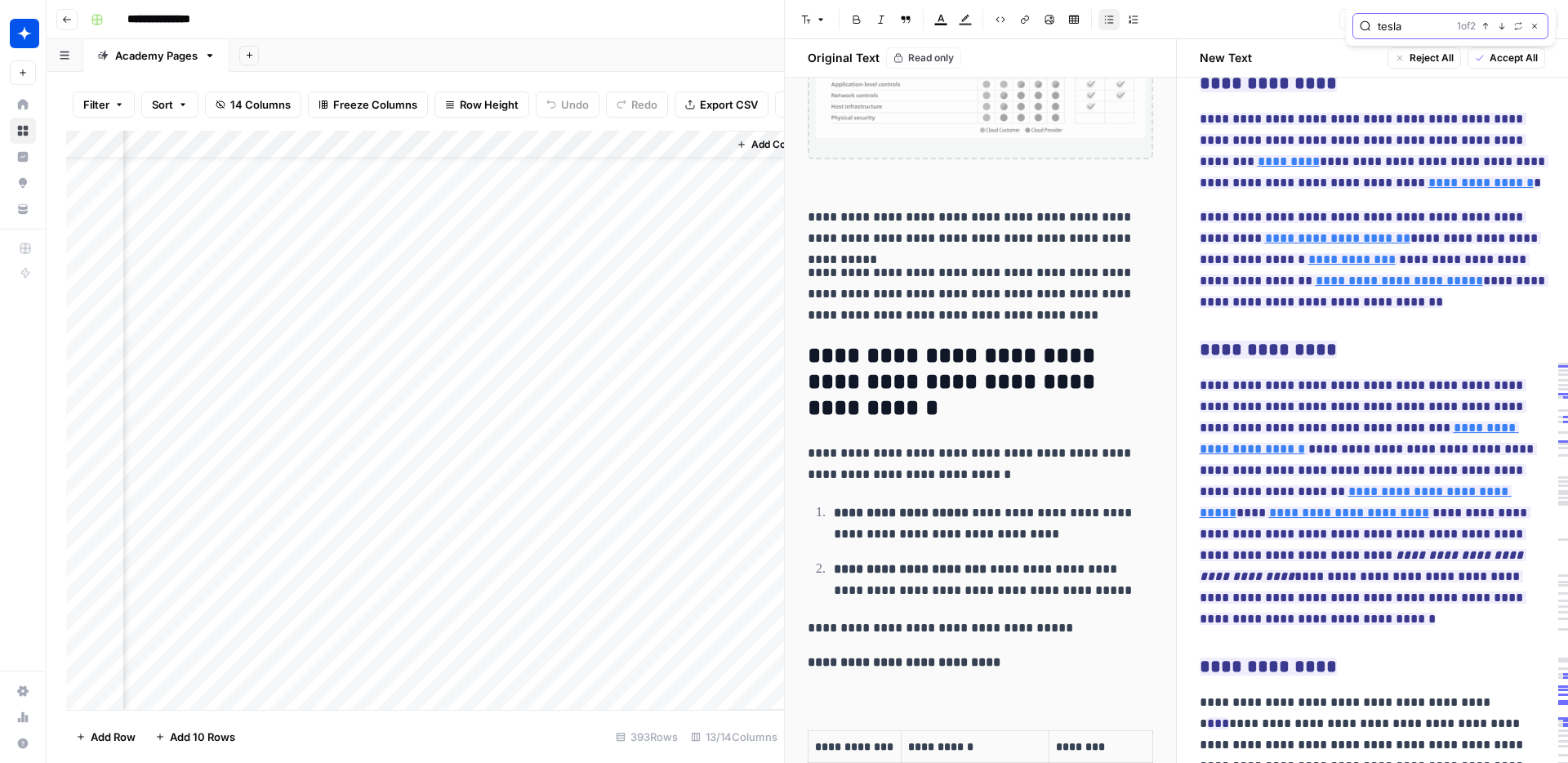
click at [1483, 22] on icon "button" at bounding box center [1486, 26] width 8 height 8
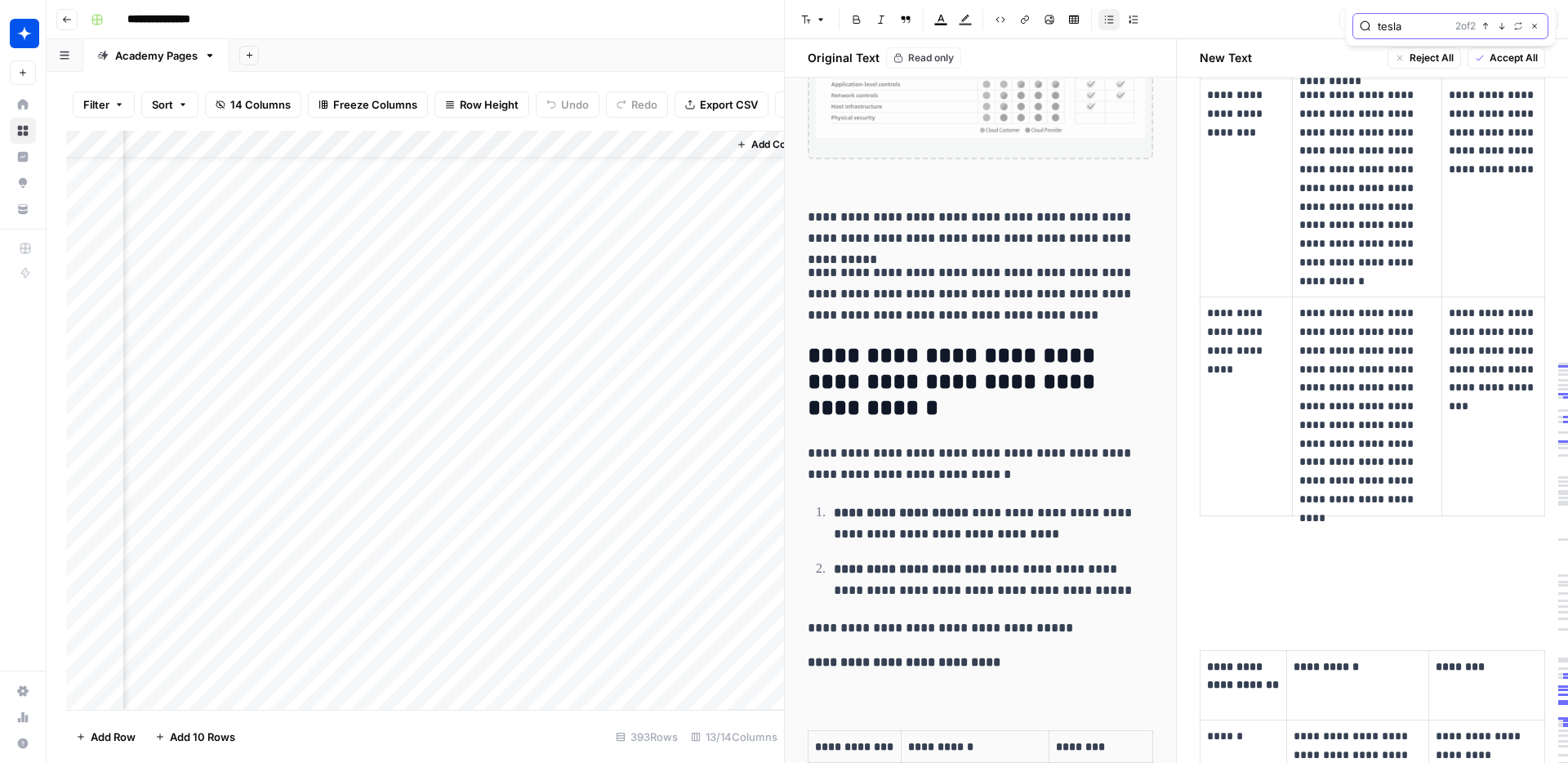
scroll to position [1654, 0]
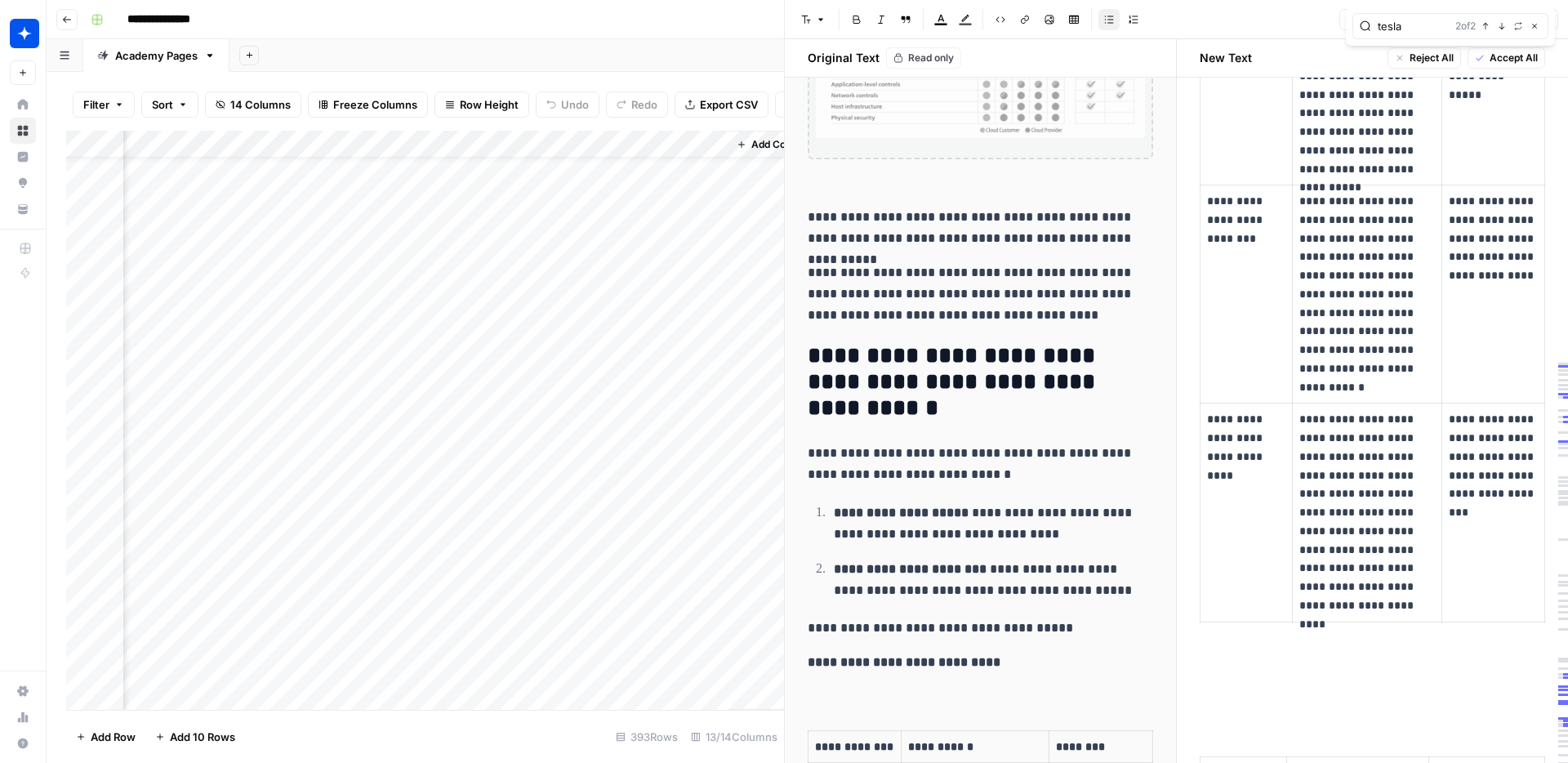
drag, startPoint x: 1286, startPoint y: 35, endPoint x: 1302, endPoint y: 31, distance: 16.5
click at [1286, 35] on header "Font style Bold Italic Block quote Text color Highlight color Code block Link I…" at bounding box center [1176, 20] width 783 height 40
click at [1535, 26] on icon "button" at bounding box center [1534, 26] width 8 height 8
click at [1542, 19] on icon "button" at bounding box center [1547, 20] width 10 height 10
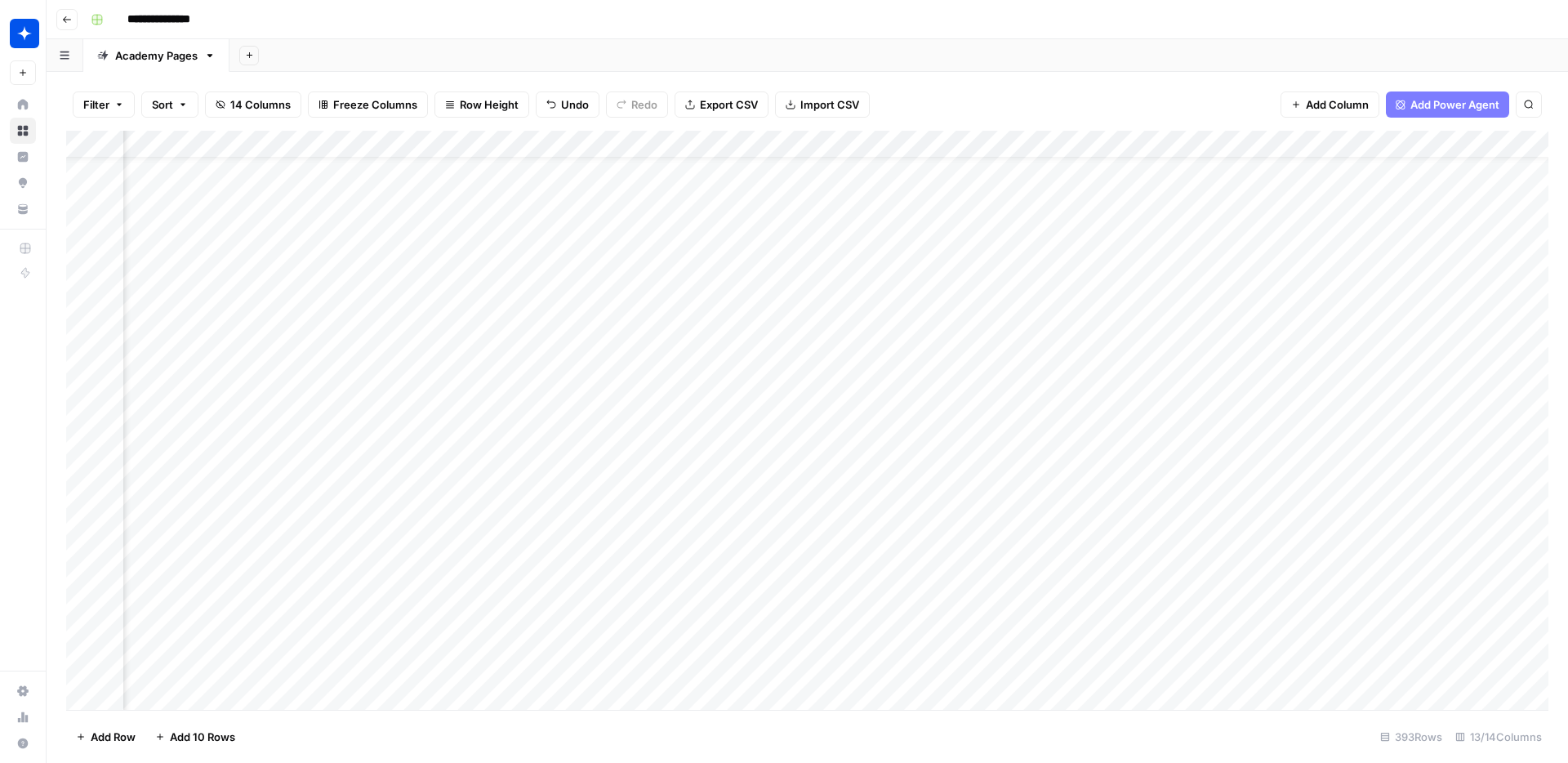
scroll to position [43, 548]
click at [791, 435] on div "Add Column" at bounding box center [807, 420] width 1482 height 579
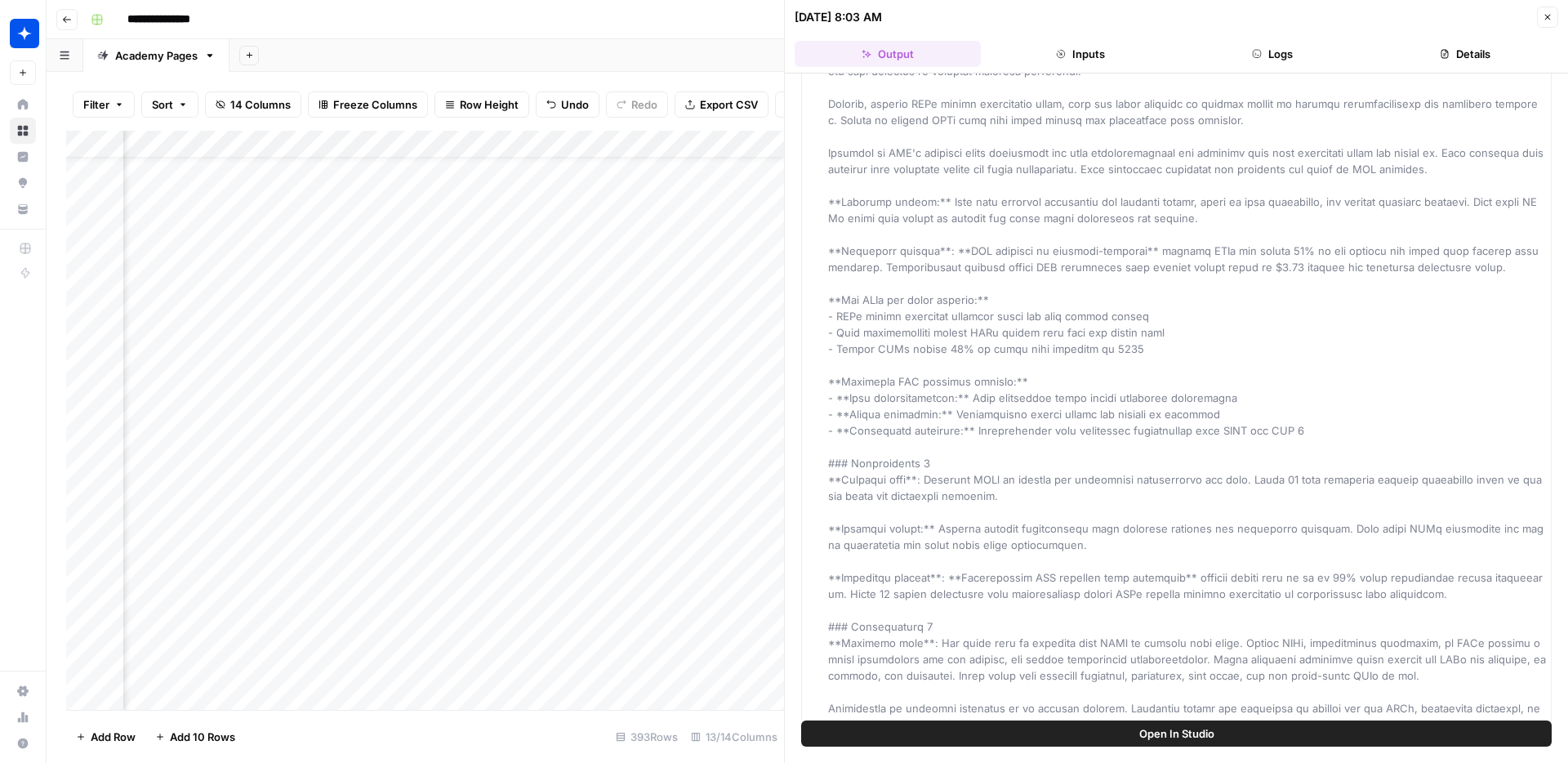
scroll to position [41, 1046]
click at [569, 436] on div "Add Column" at bounding box center [425, 420] width 718 height 579
click at [607, 435] on div "Add Column" at bounding box center [425, 420] width 718 height 579
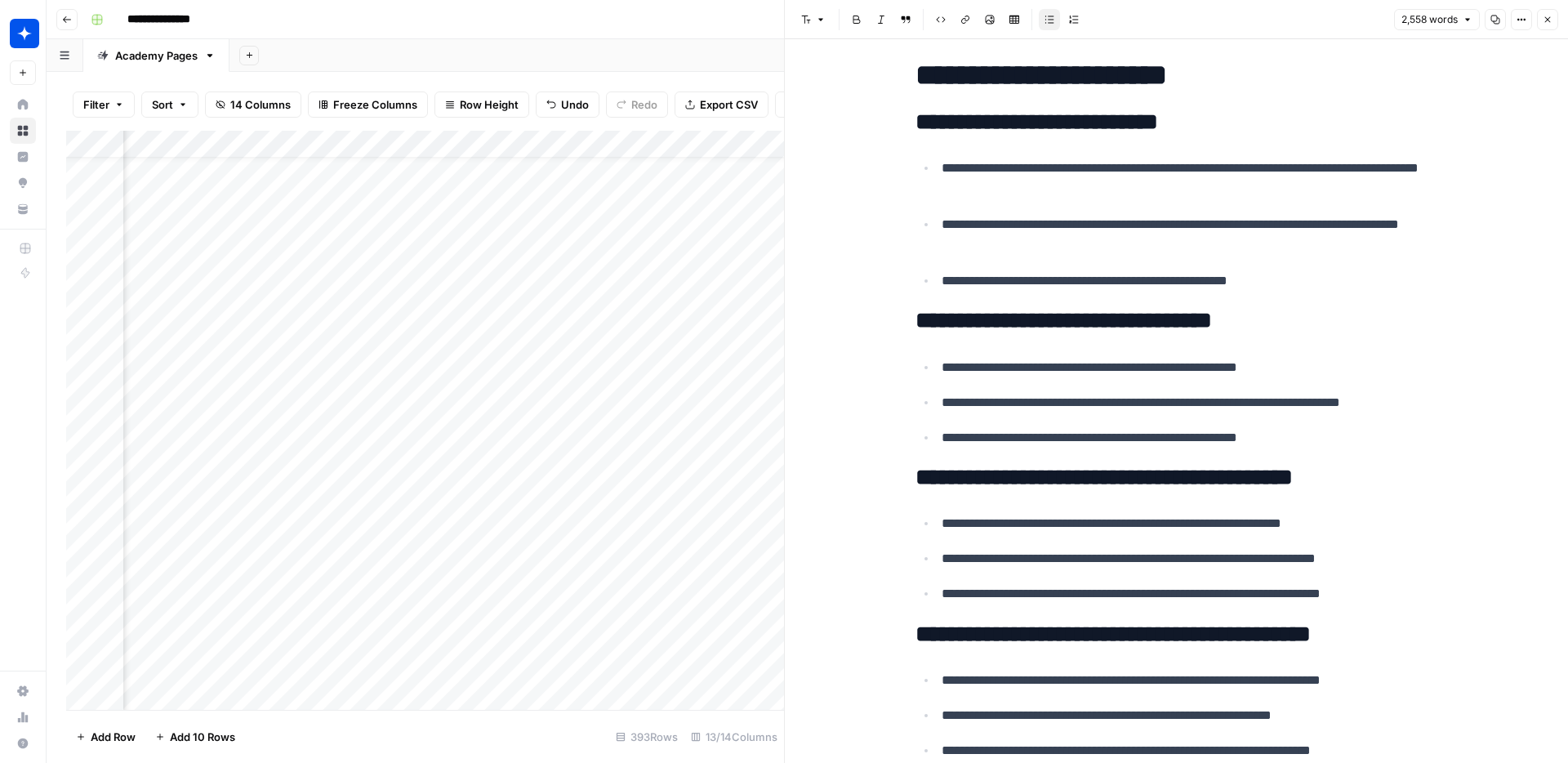
scroll to position [38, 1430]
click at [654, 440] on div "Add Column" at bounding box center [425, 420] width 718 height 579
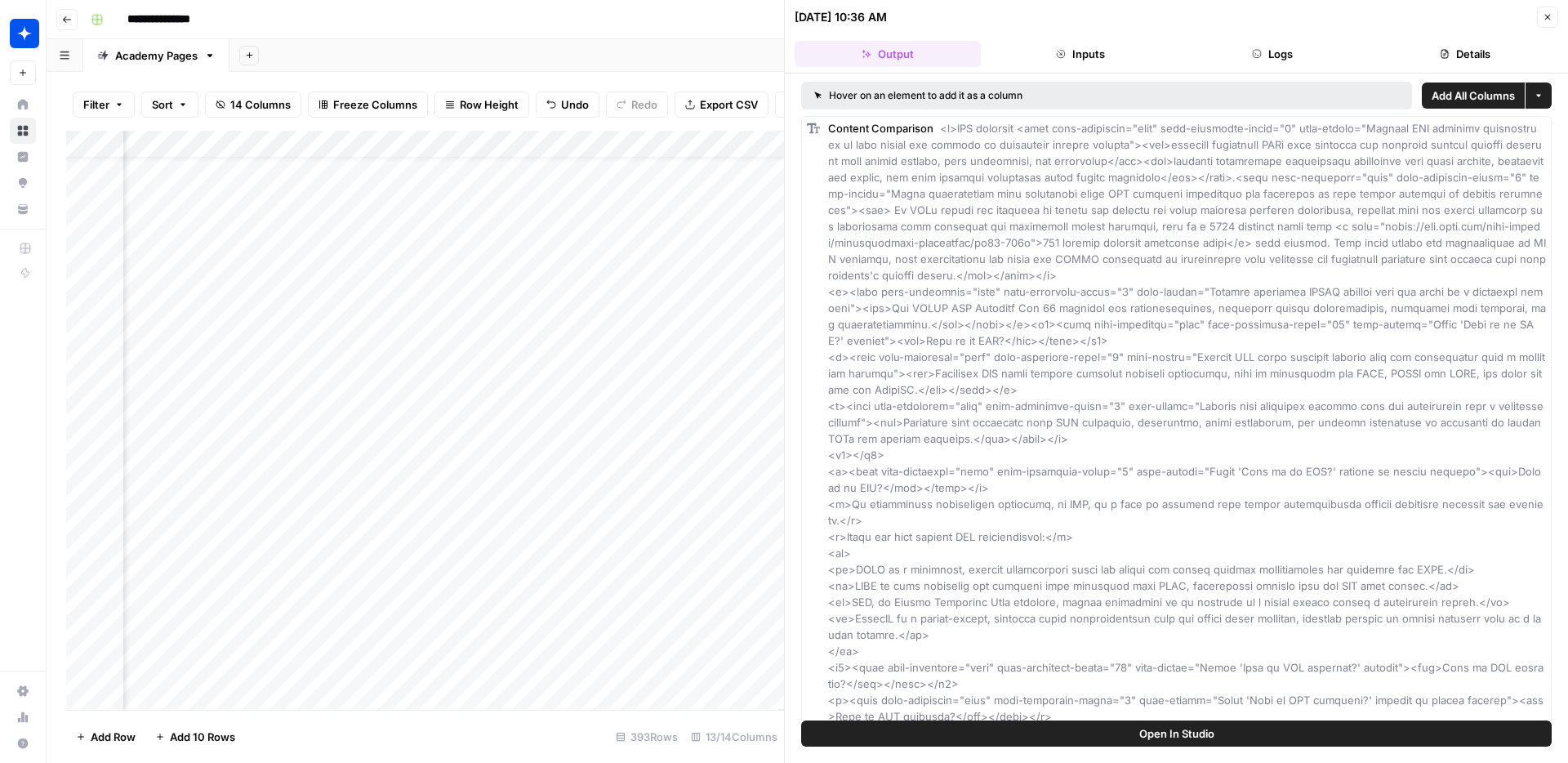
scroll to position [38, 1640]
click at [570, 438] on div "Add Column" at bounding box center [425, 420] width 718 height 579
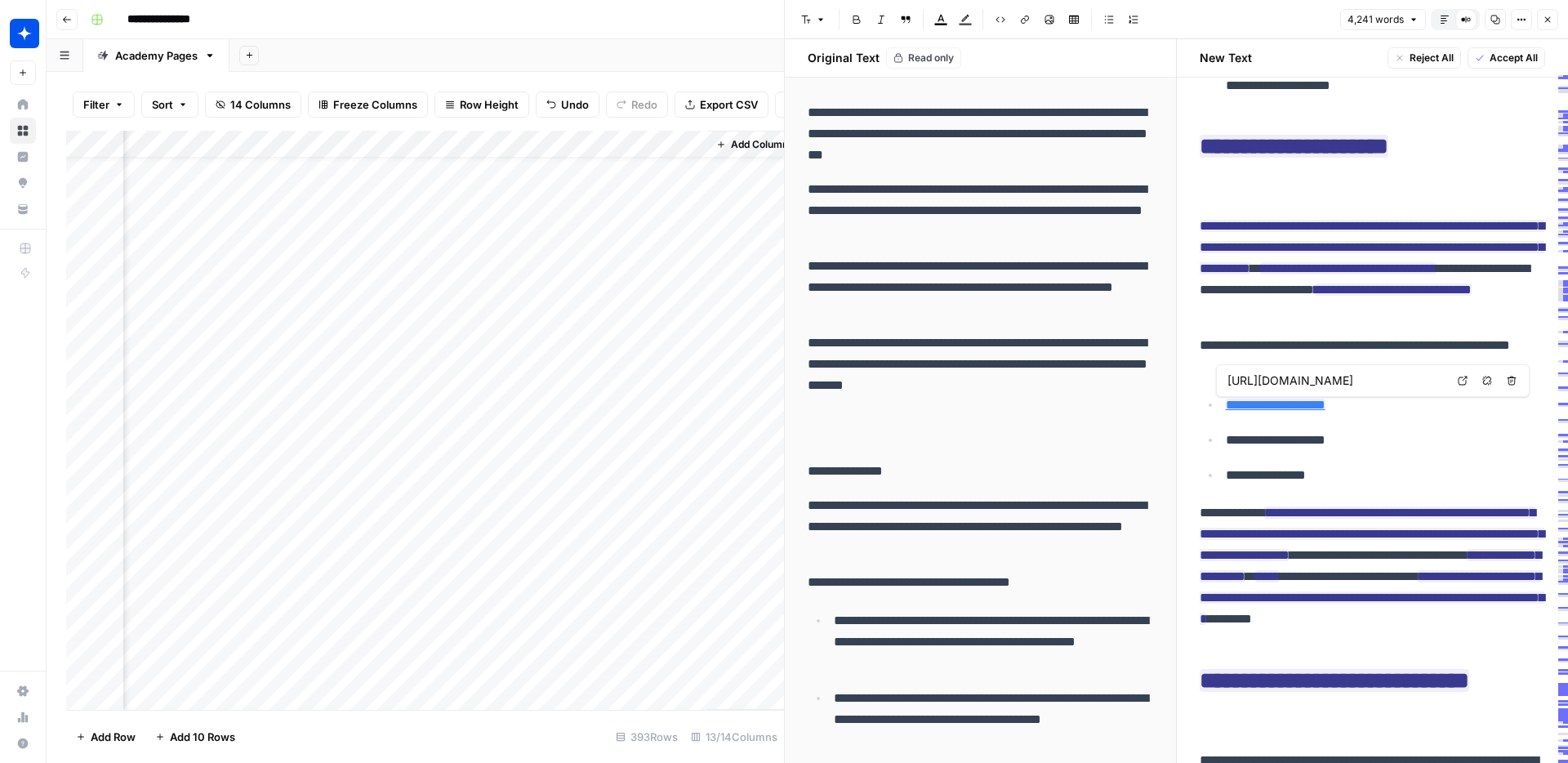
scroll to position [38, 1721]
click at [485, 466] on div "Add Column" at bounding box center [425, 420] width 718 height 579
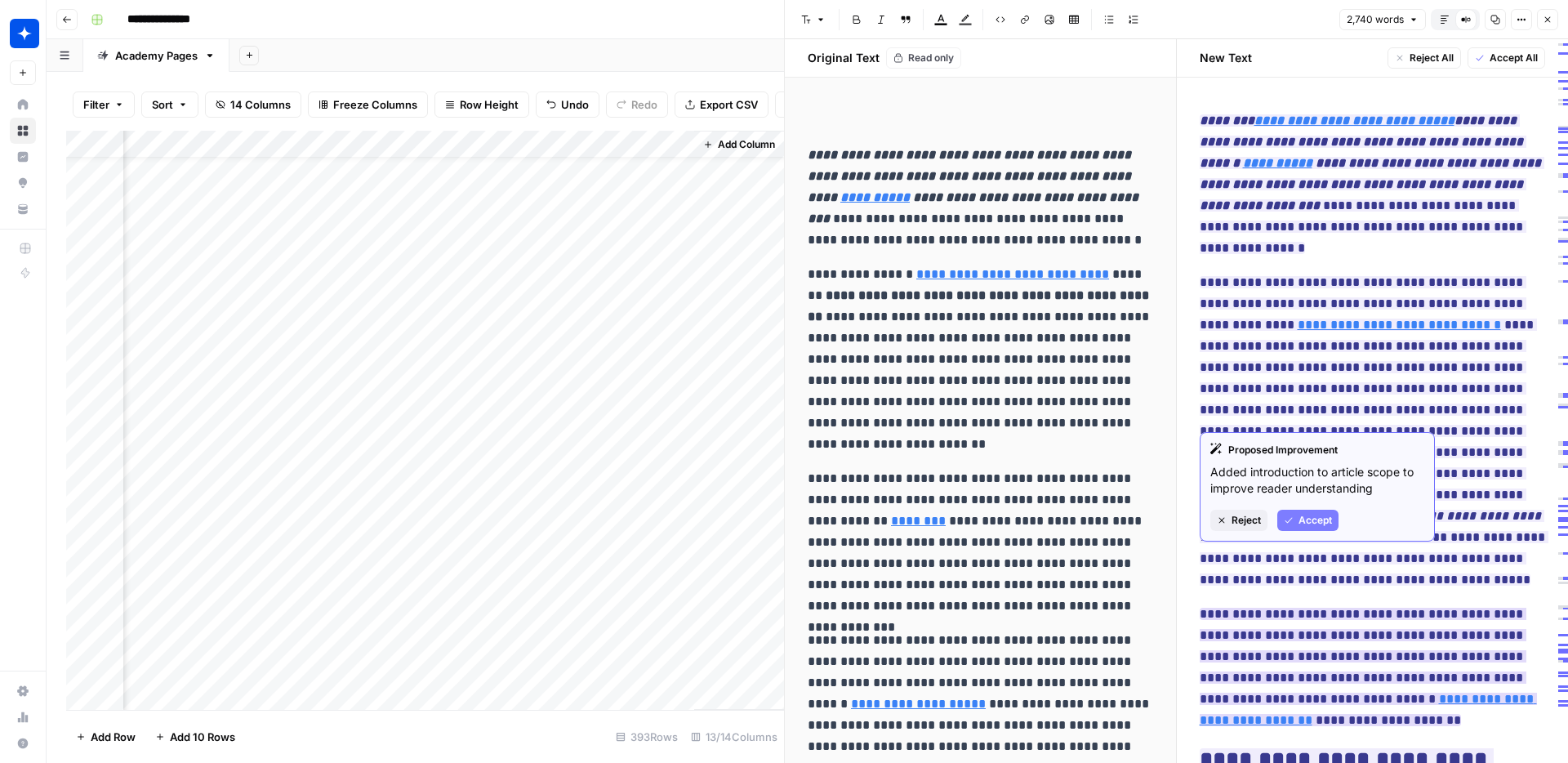
scroll to position [17, 0]
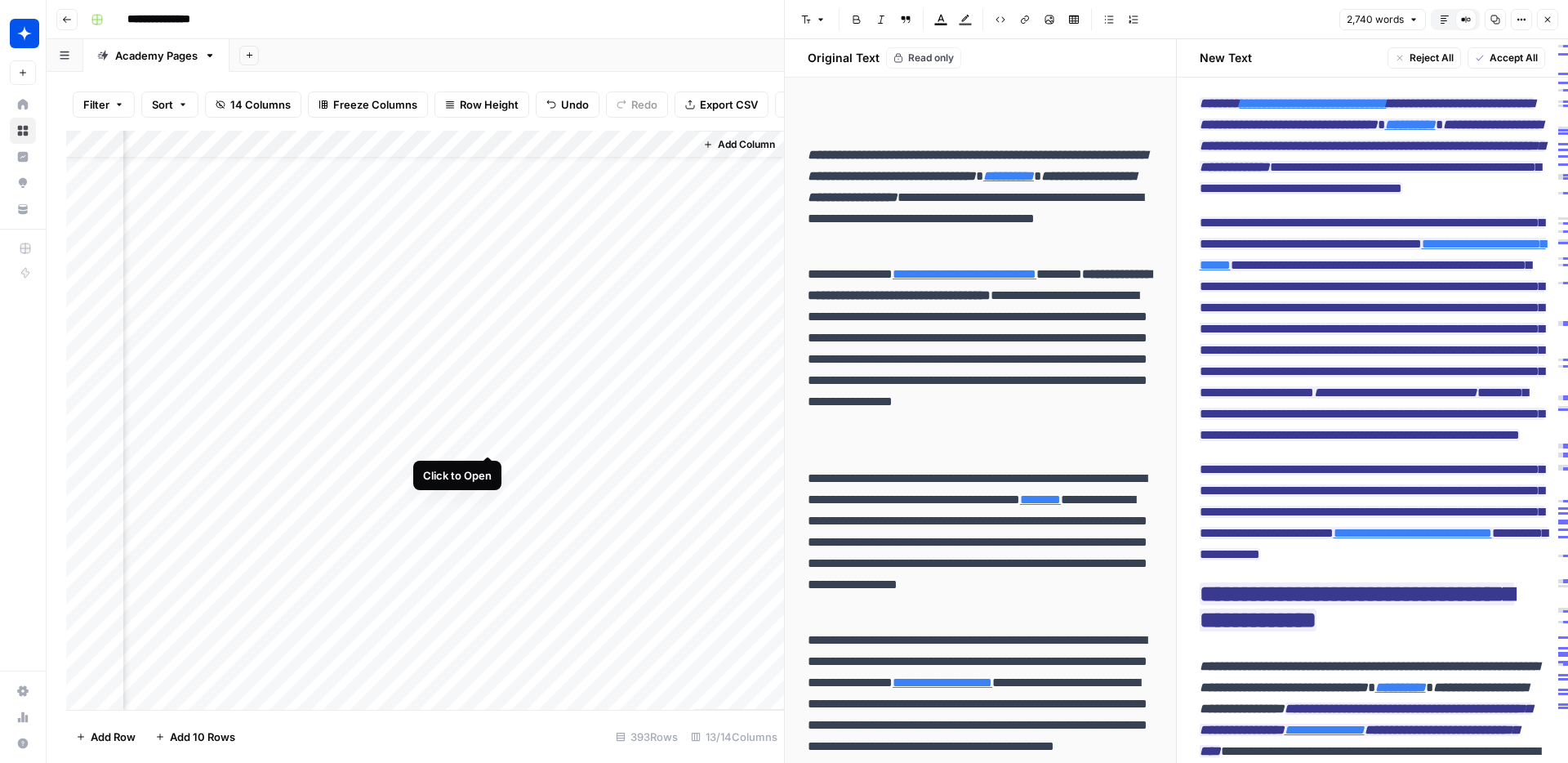
click at [488, 441] on div "Add Column" at bounding box center [425, 420] width 718 height 579
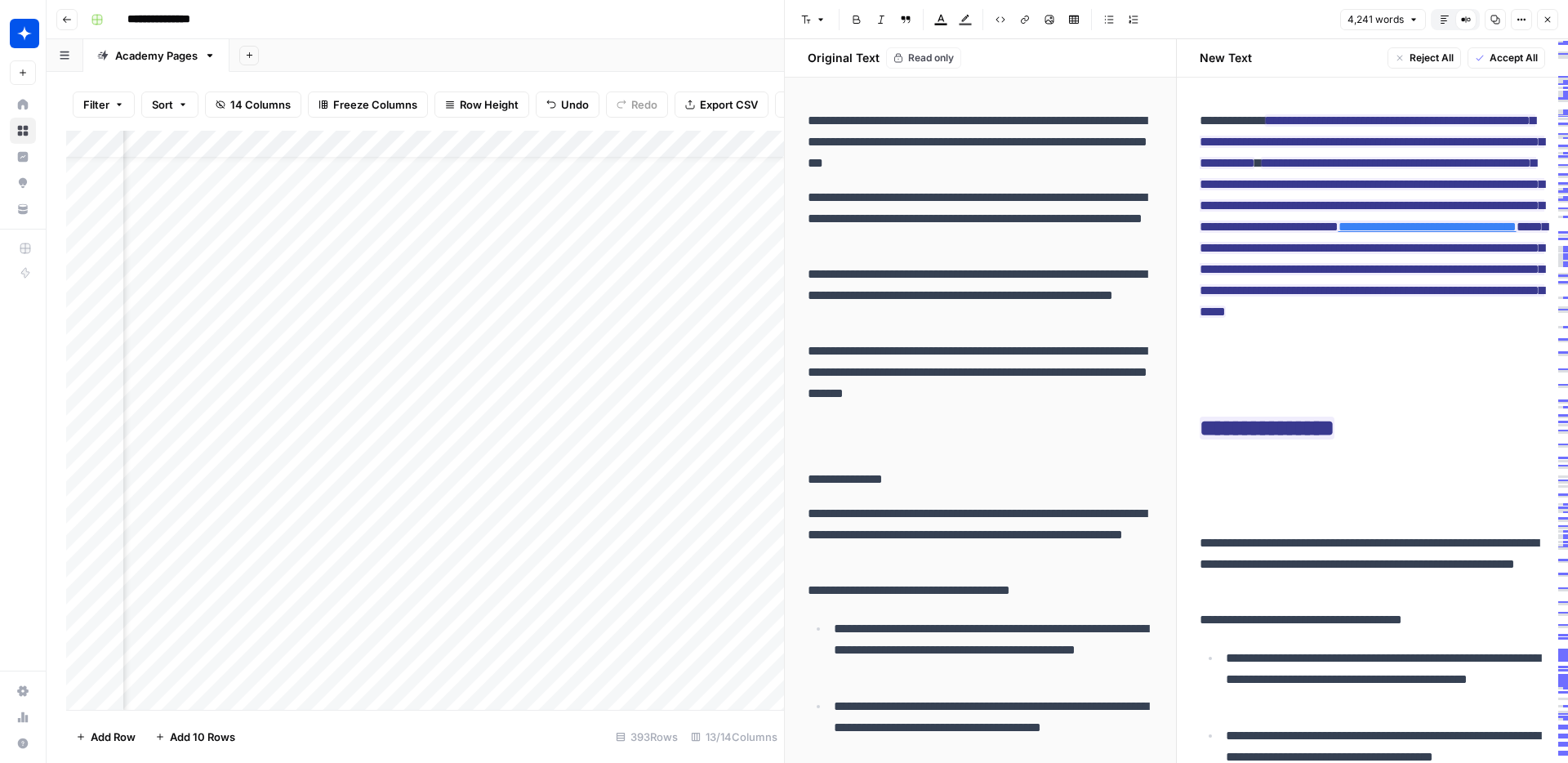
scroll to position [38, 430]
click at [439, 439] on div "Add Column" at bounding box center [425, 420] width 718 height 579
click at [421, 465] on div "Add Column" at bounding box center [425, 420] width 718 height 579
click at [462, 467] on div "Add Column" at bounding box center [425, 420] width 718 height 579
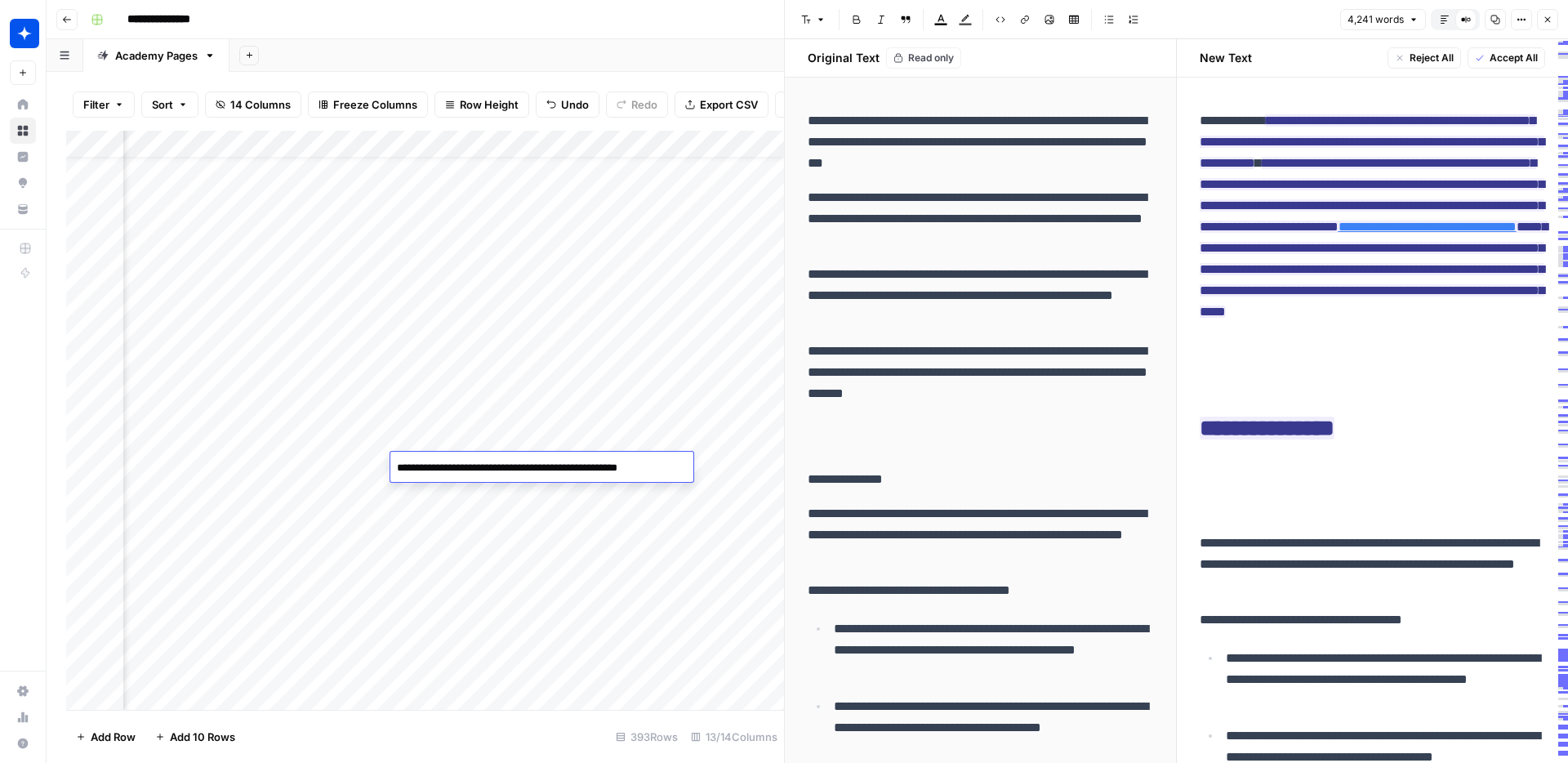
click at [462, 467] on textarea "**********" at bounding box center [540, 469] width 301 height 23
click at [586, 432] on div "Add Column" at bounding box center [425, 420] width 718 height 579
click at [238, 463] on div "Add Column" at bounding box center [425, 420] width 718 height 579
click at [241, 462] on div "Add Column" at bounding box center [425, 420] width 718 height 579
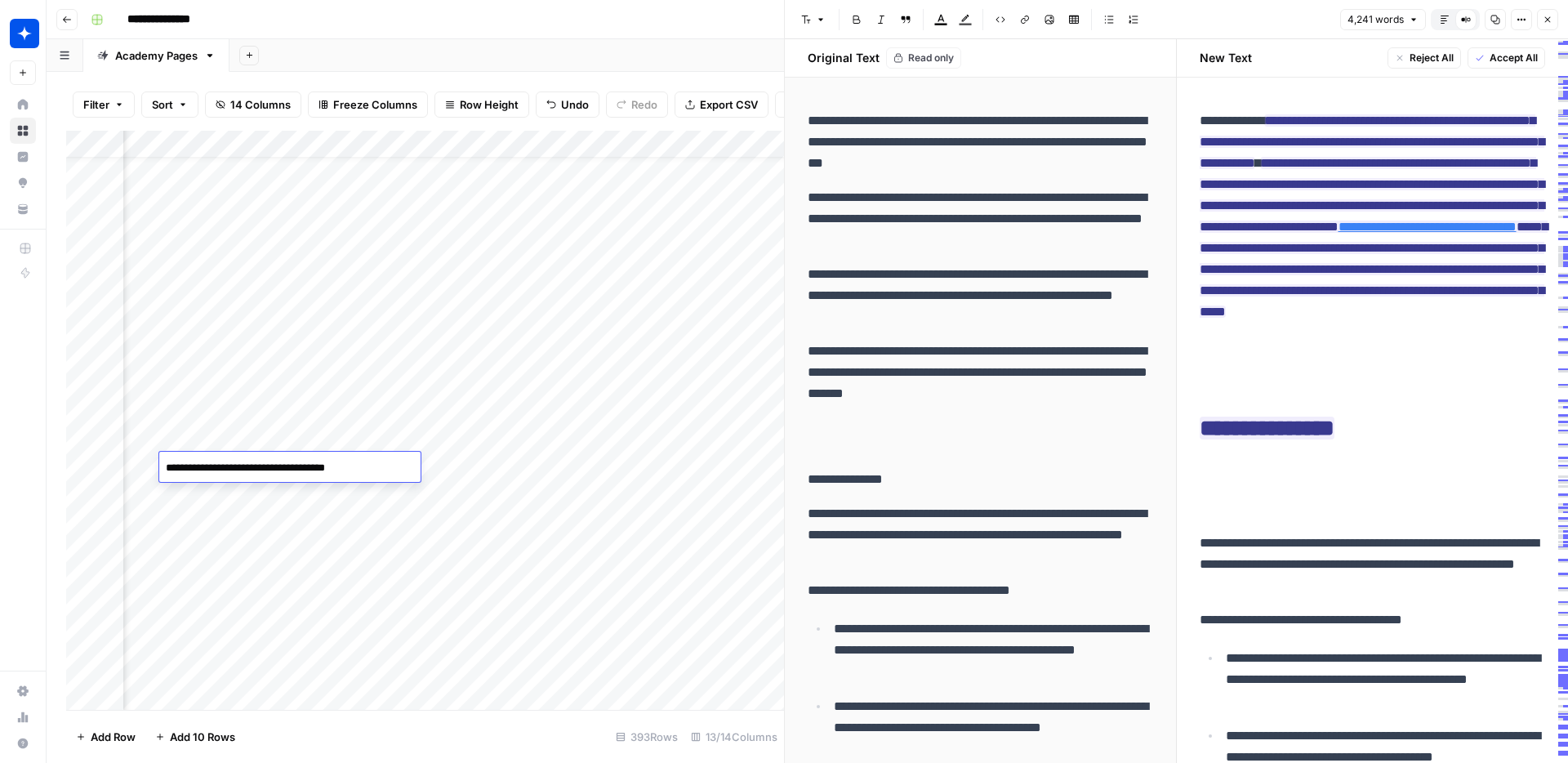
click at [241, 462] on textarea "**********" at bounding box center [289, 469] width 261 height 23
click at [228, 435] on div "Add Column" at bounding box center [425, 420] width 718 height 579
click at [675, 469] on div "Add Column" at bounding box center [425, 420] width 718 height 579
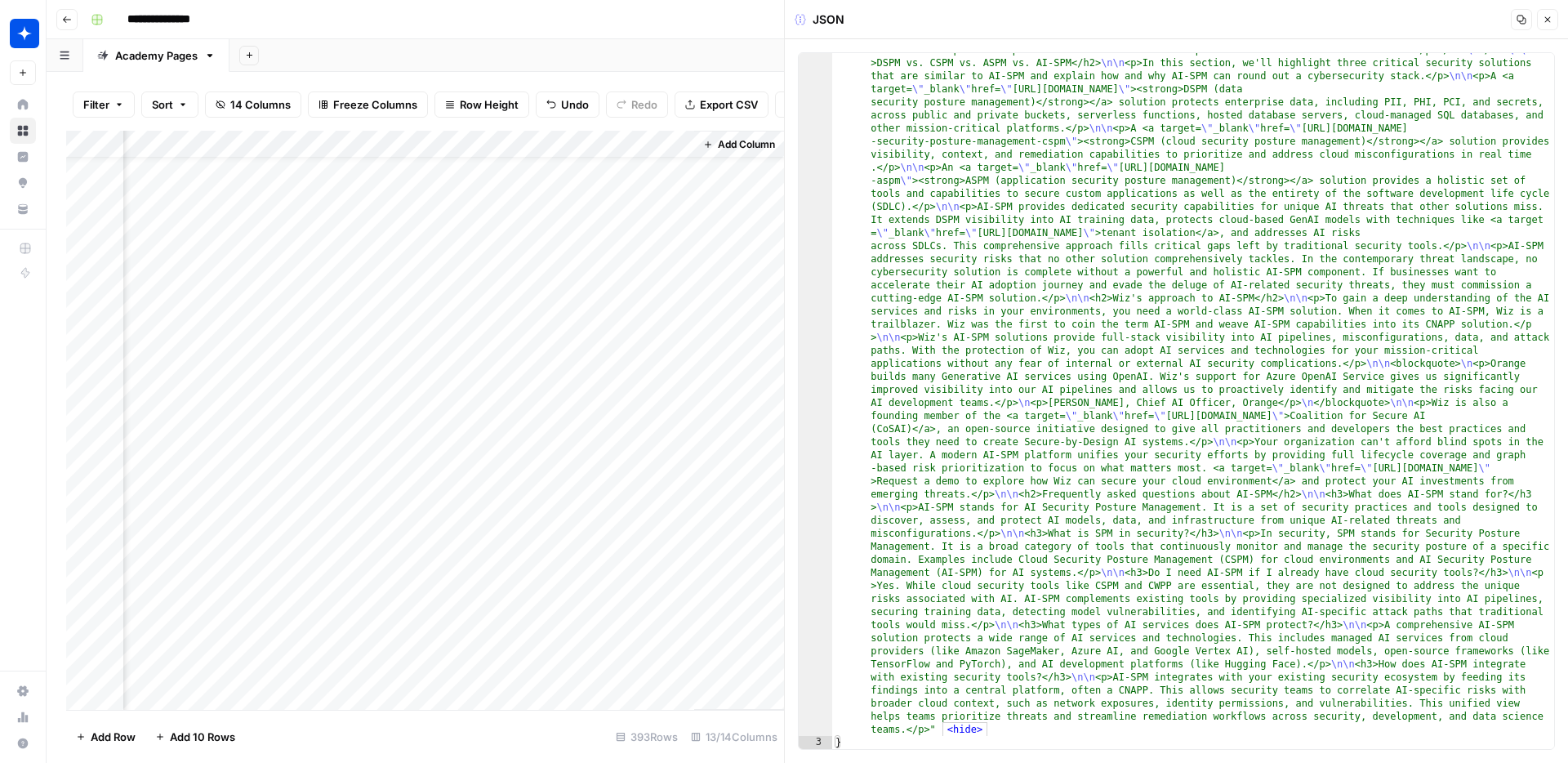
scroll to position [1919, 0]
click at [467, 465] on div "Add Column" at bounding box center [425, 420] width 718 height 579
click at [451, 466] on div "Add Column" at bounding box center [425, 420] width 718 height 579
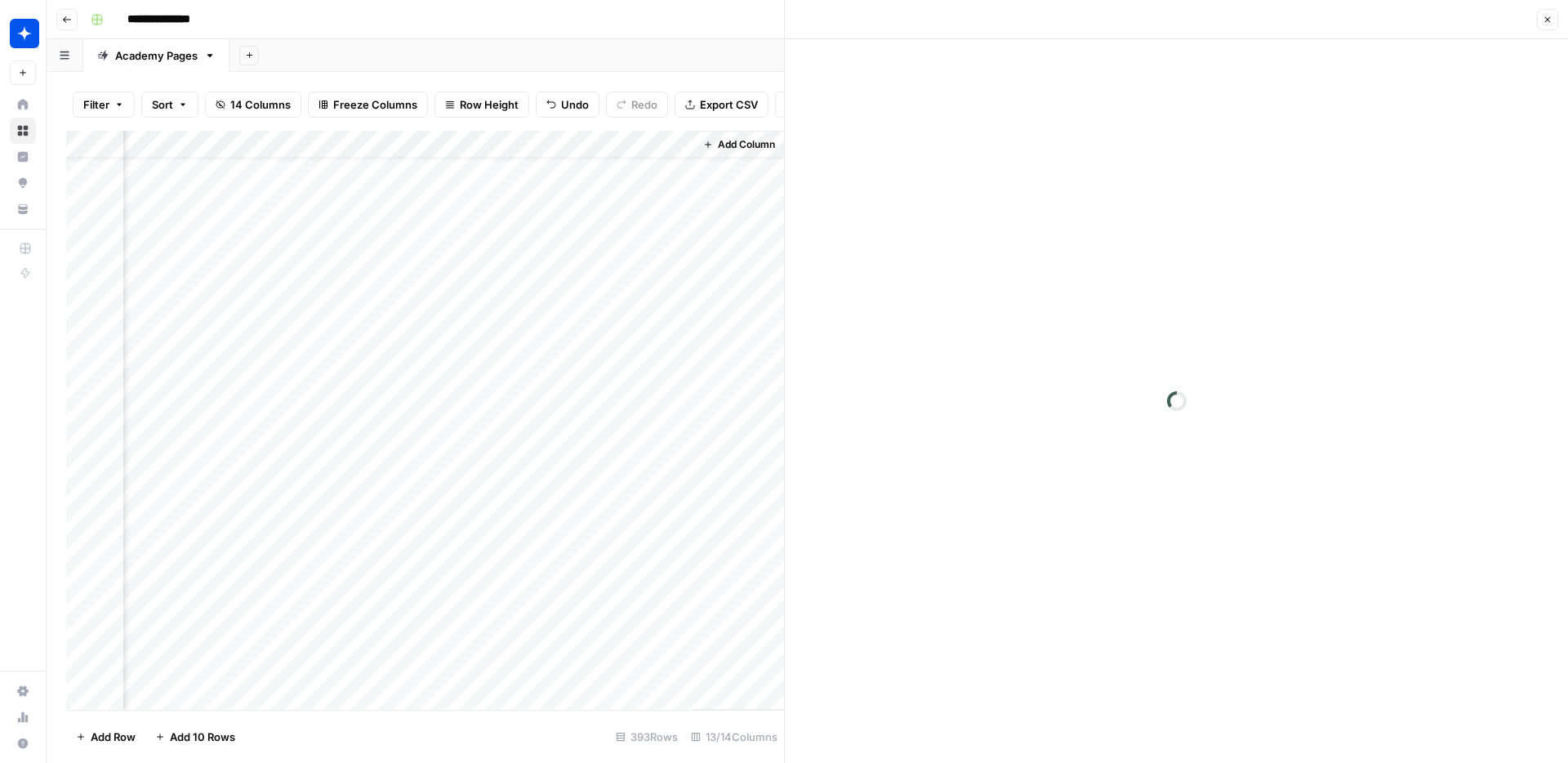
click at [451, 466] on div at bounding box center [472, 467] width 149 height 31
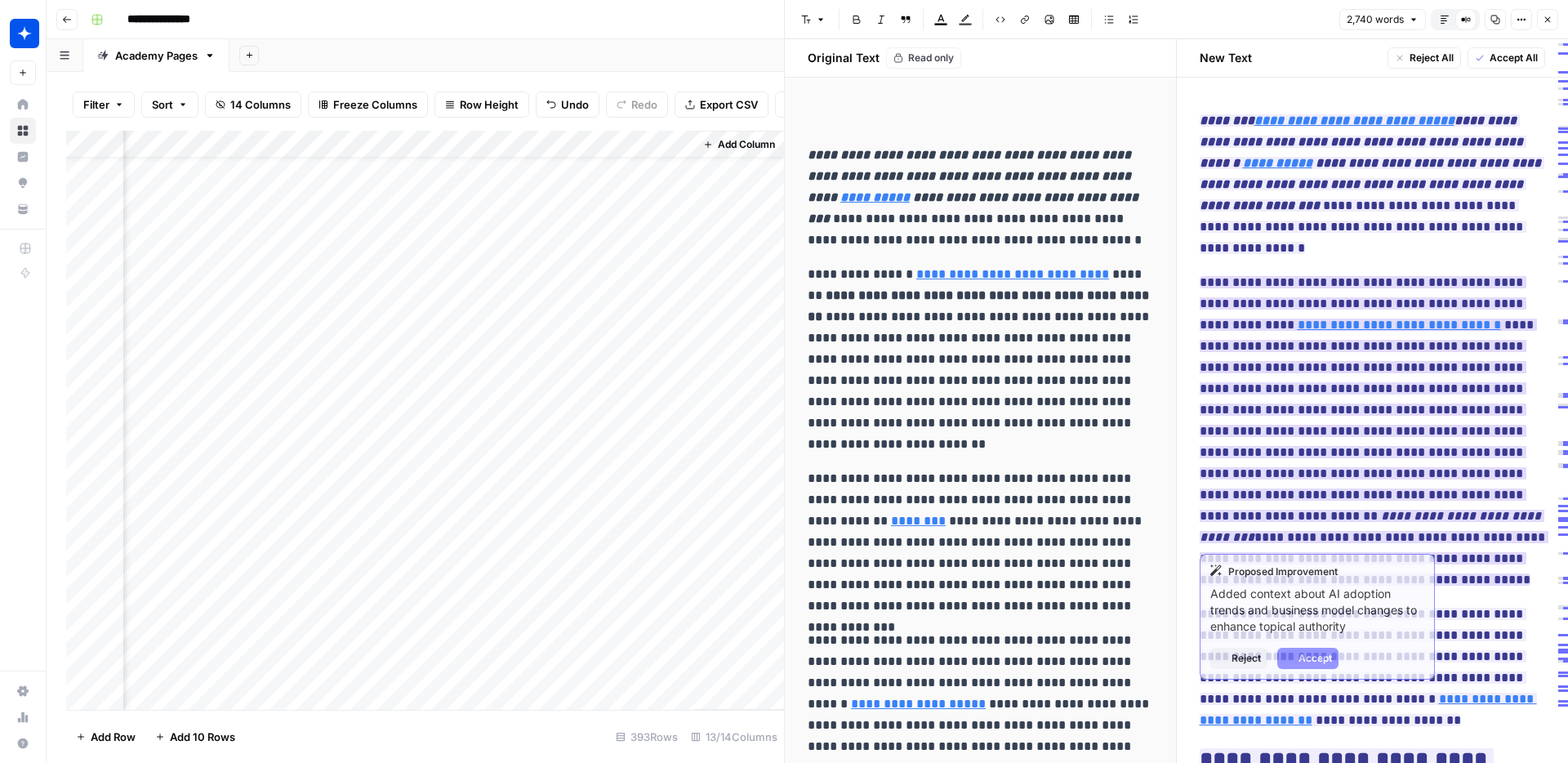
click at [1296, 363] on ins "**********" at bounding box center [1373, 431] width 349 height 309
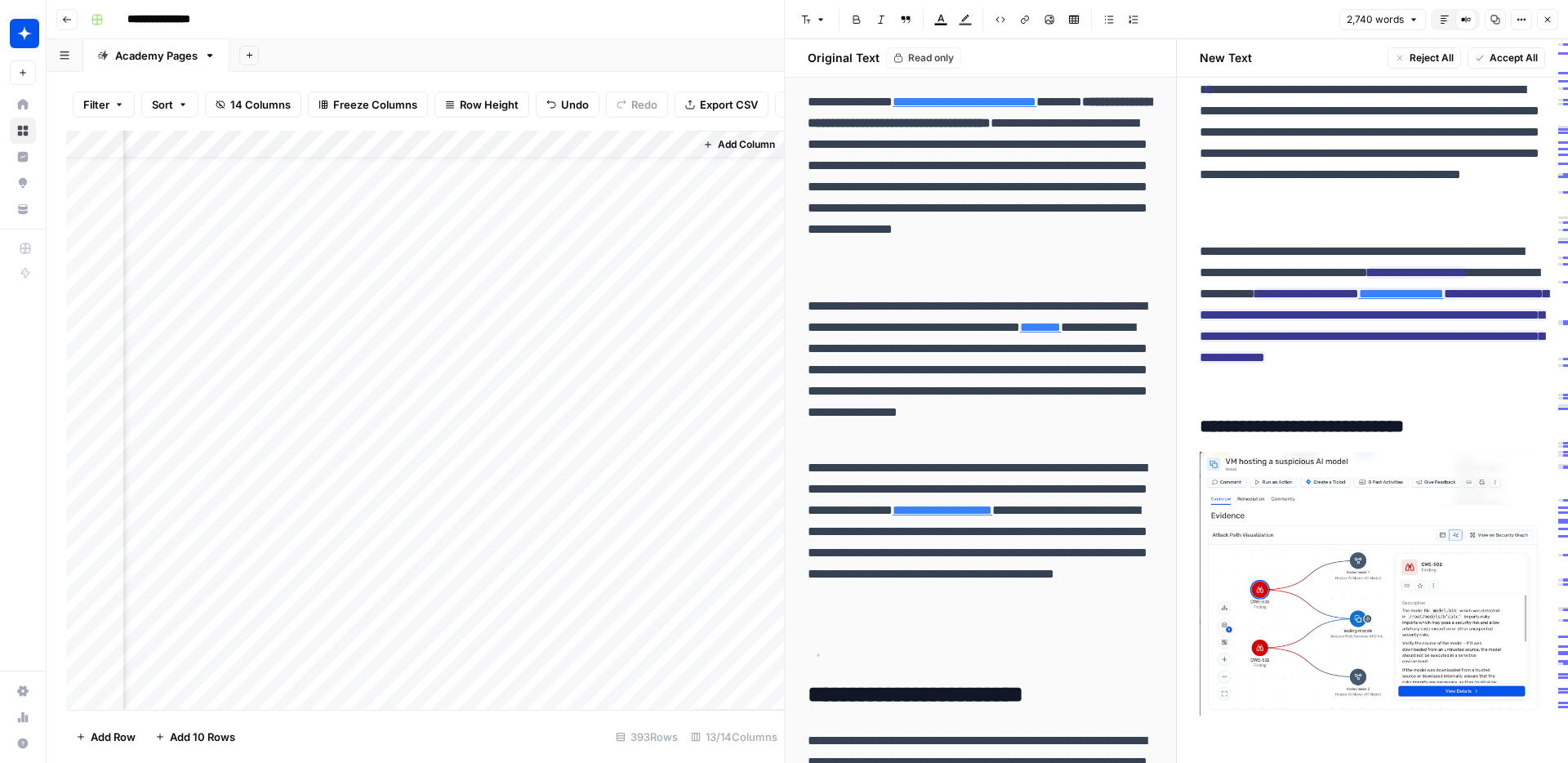
scroll to position [7143, 0]
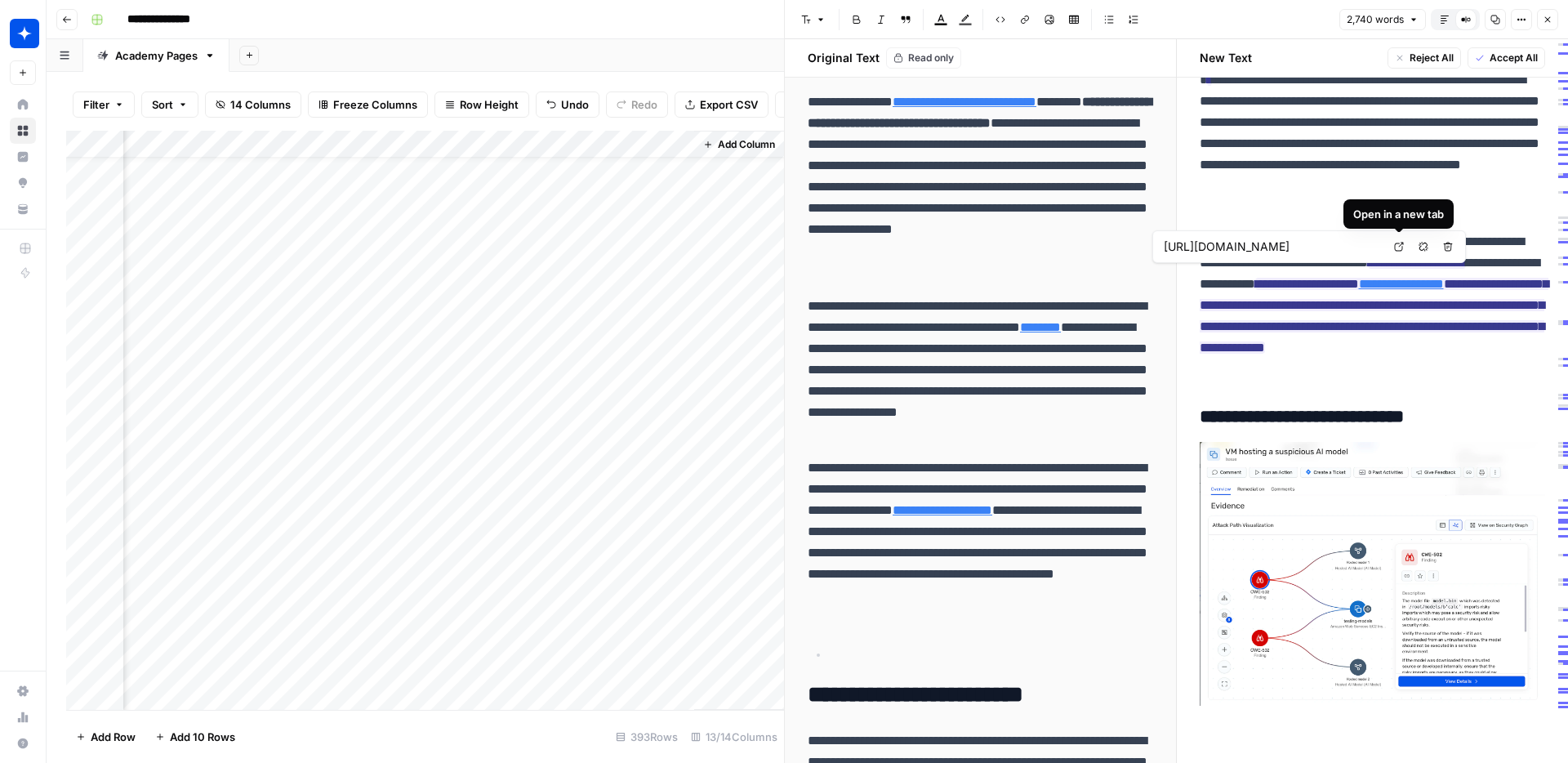
click at [1397, 248] on icon at bounding box center [1399, 247] width 10 height 10
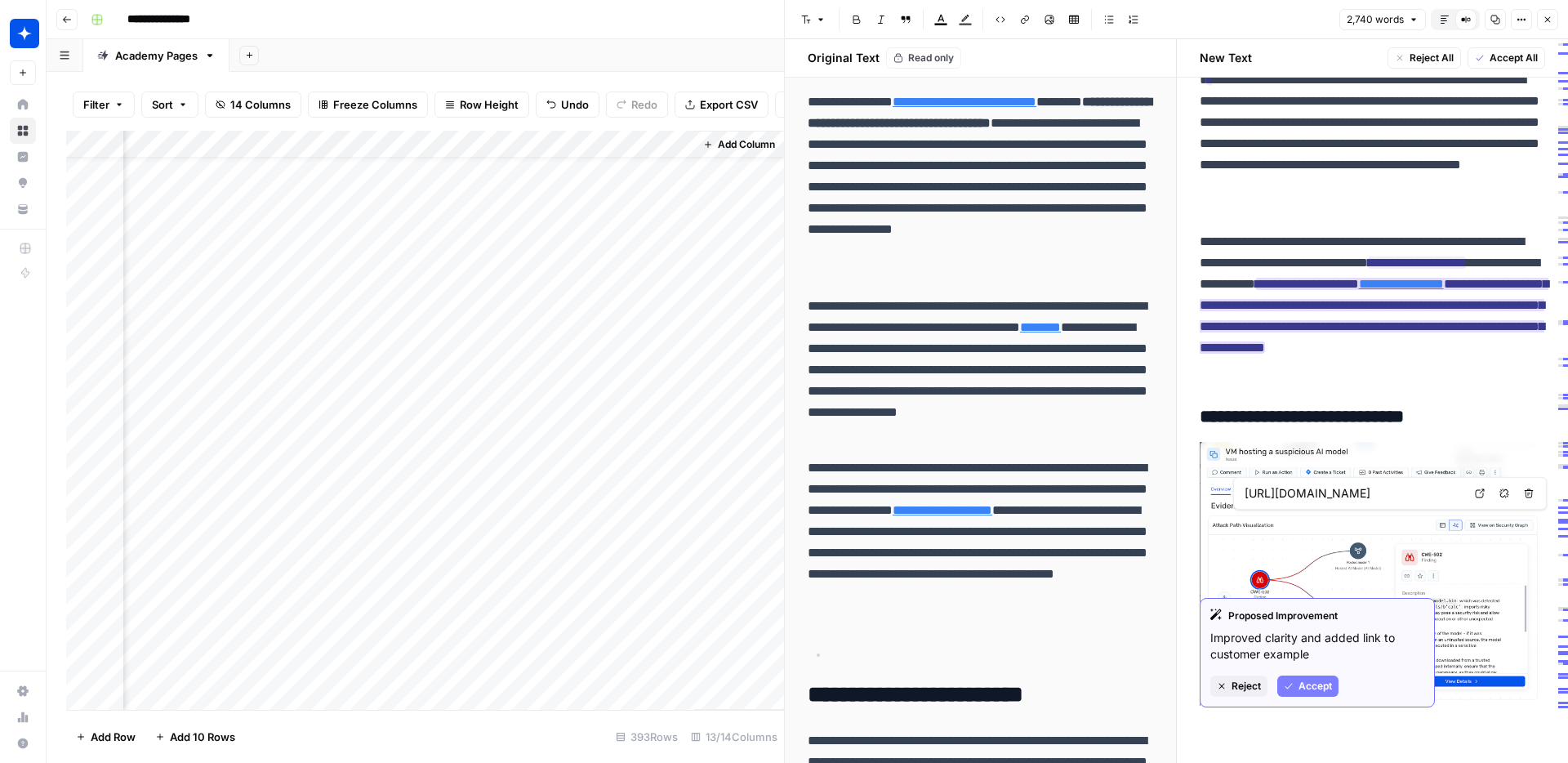
click at [1359, 290] on link "**********" at bounding box center [1401, 284] width 85 height 12
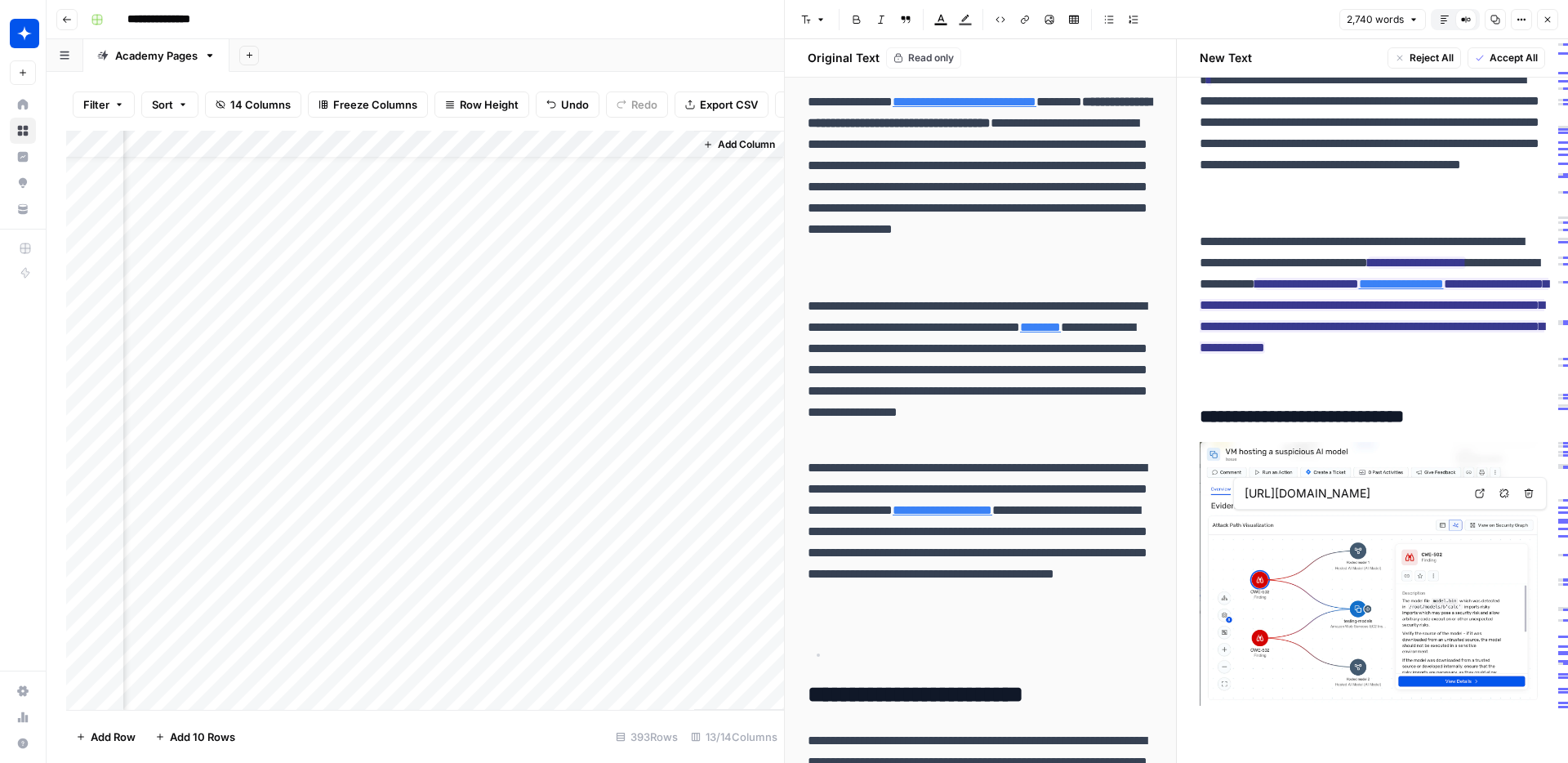
click at [1303, 497] on input "https://www.wiz.io/customers/pros" at bounding box center [1352, 493] width 217 height 16
click at [1479, 492] on body "**********" at bounding box center [784, 381] width 1568 height 763
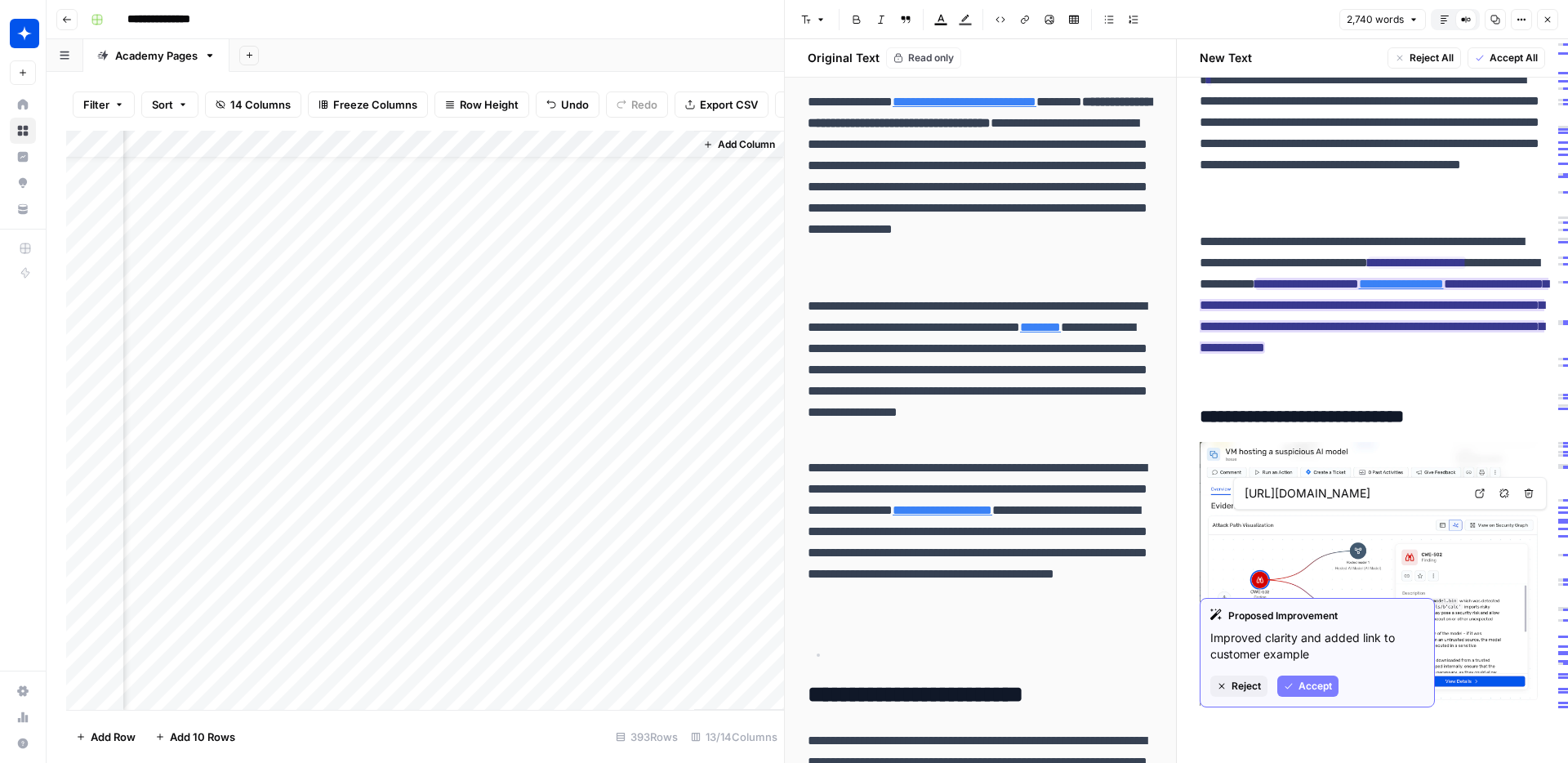
click at [1359, 290] on link "**********" at bounding box center [1401, 284] width 85 height 12
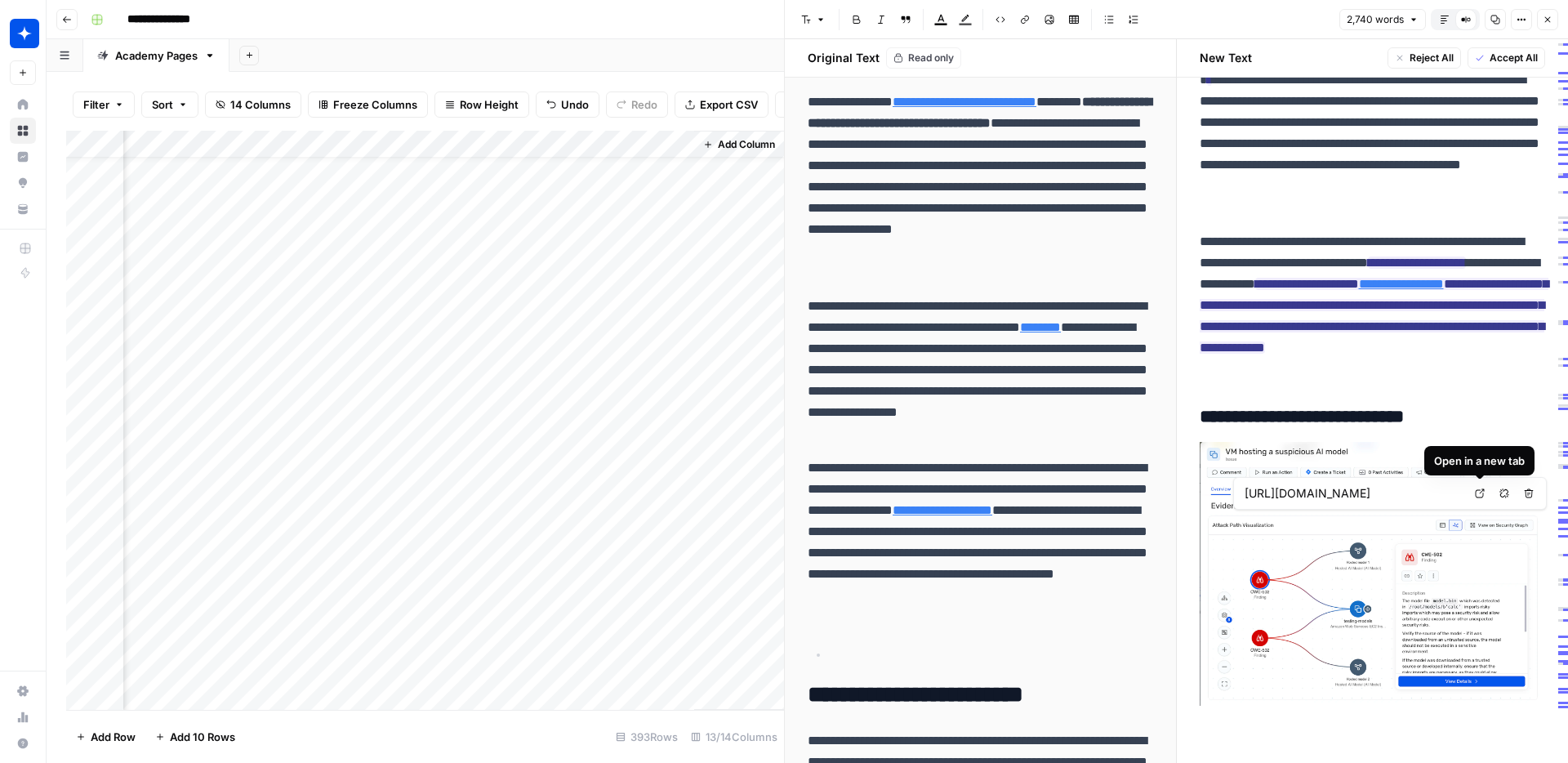
click at [1484, 495] on icon at bounding box center [1480, 493] width 10 height 10
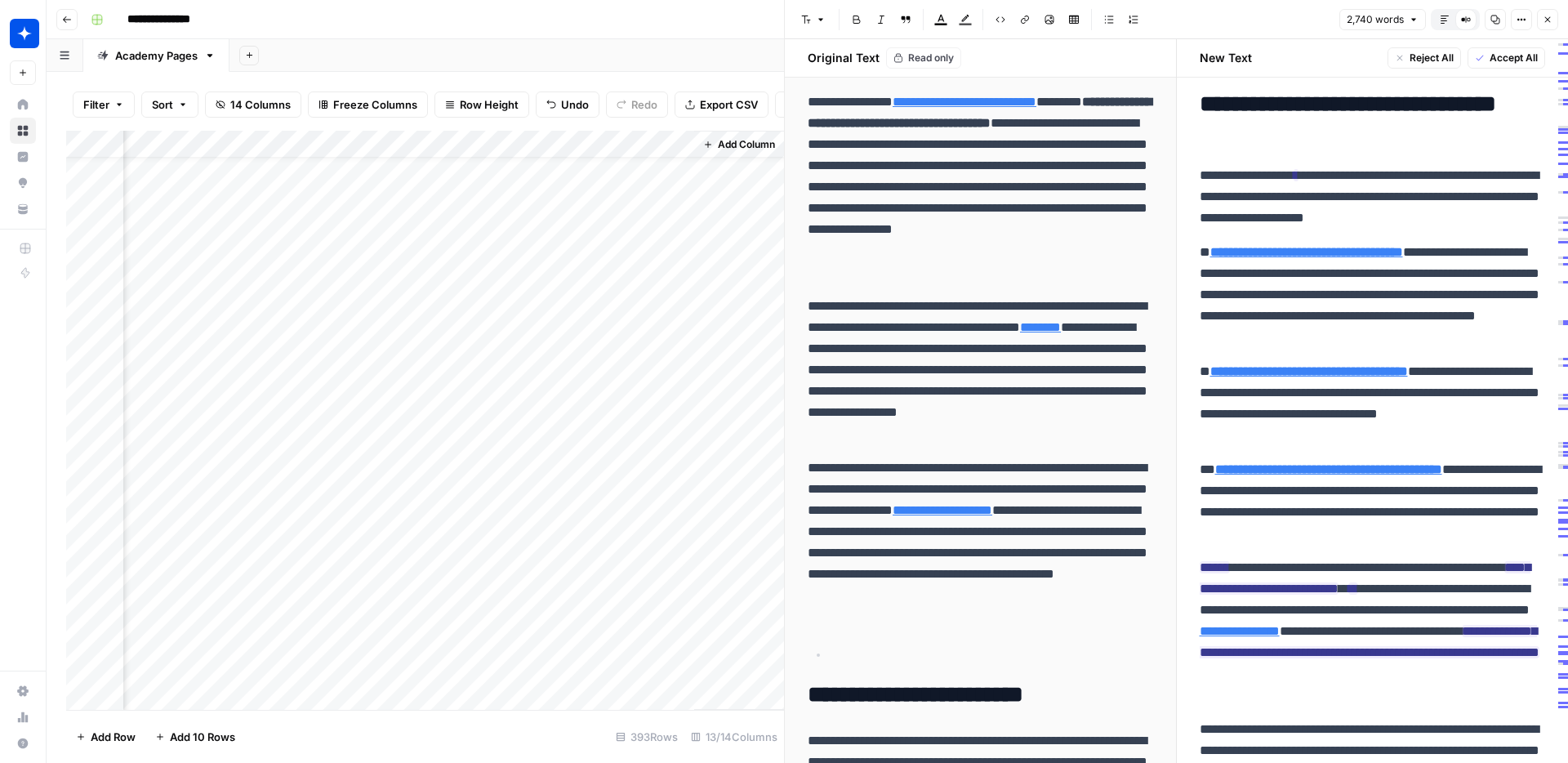
scroll to position [8536, 0]
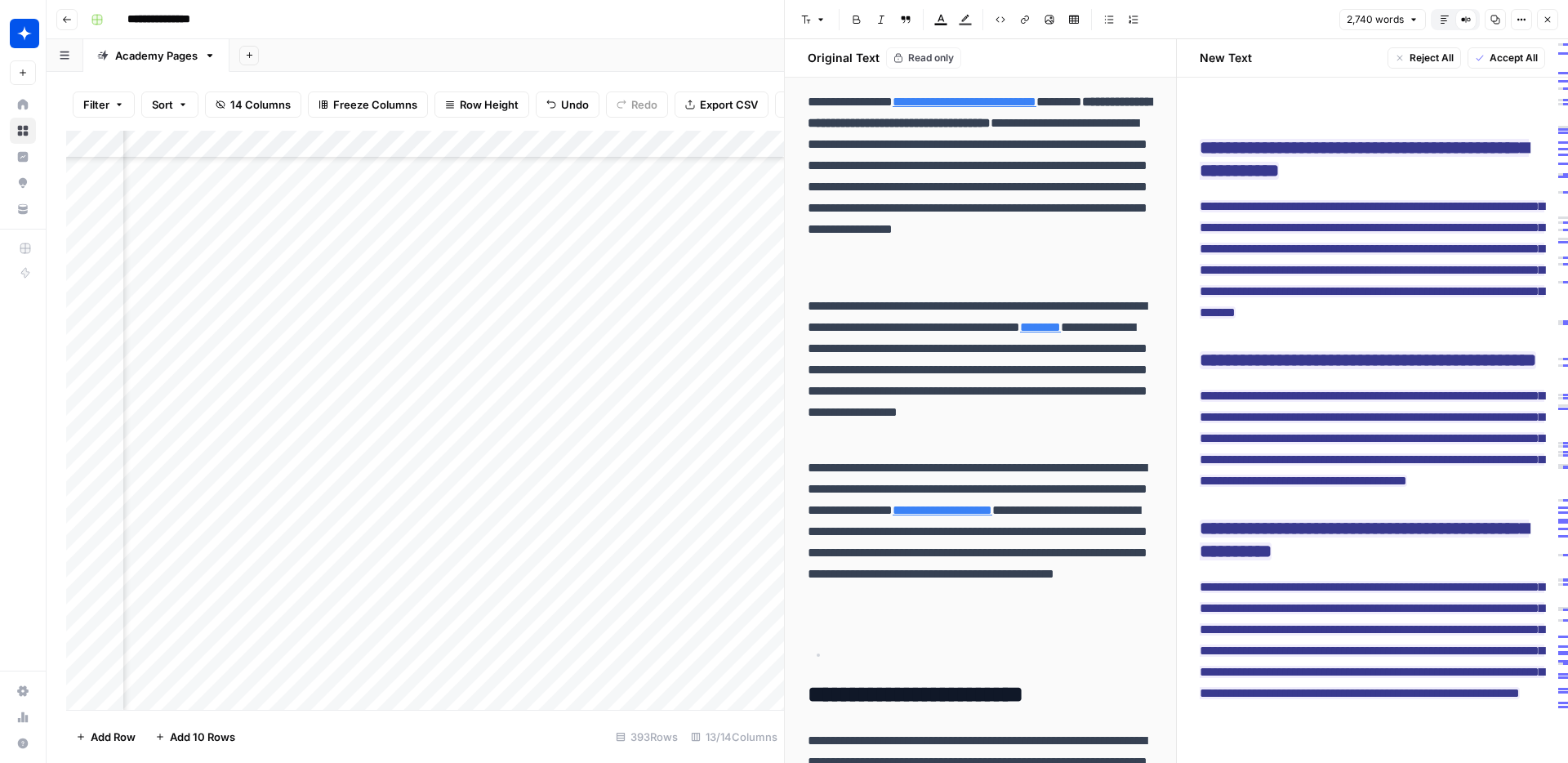
scroll to position [663, 731]
click at [509, 478] on div "Add Column" at bounding box center [425, 420] width 718 height 579
click at [299, 325] on div "Add Column" at bounding box center [425, 420] width 718 height 579
click at [904, 652] on p at bounding box center [993, 655] width 319 height 21
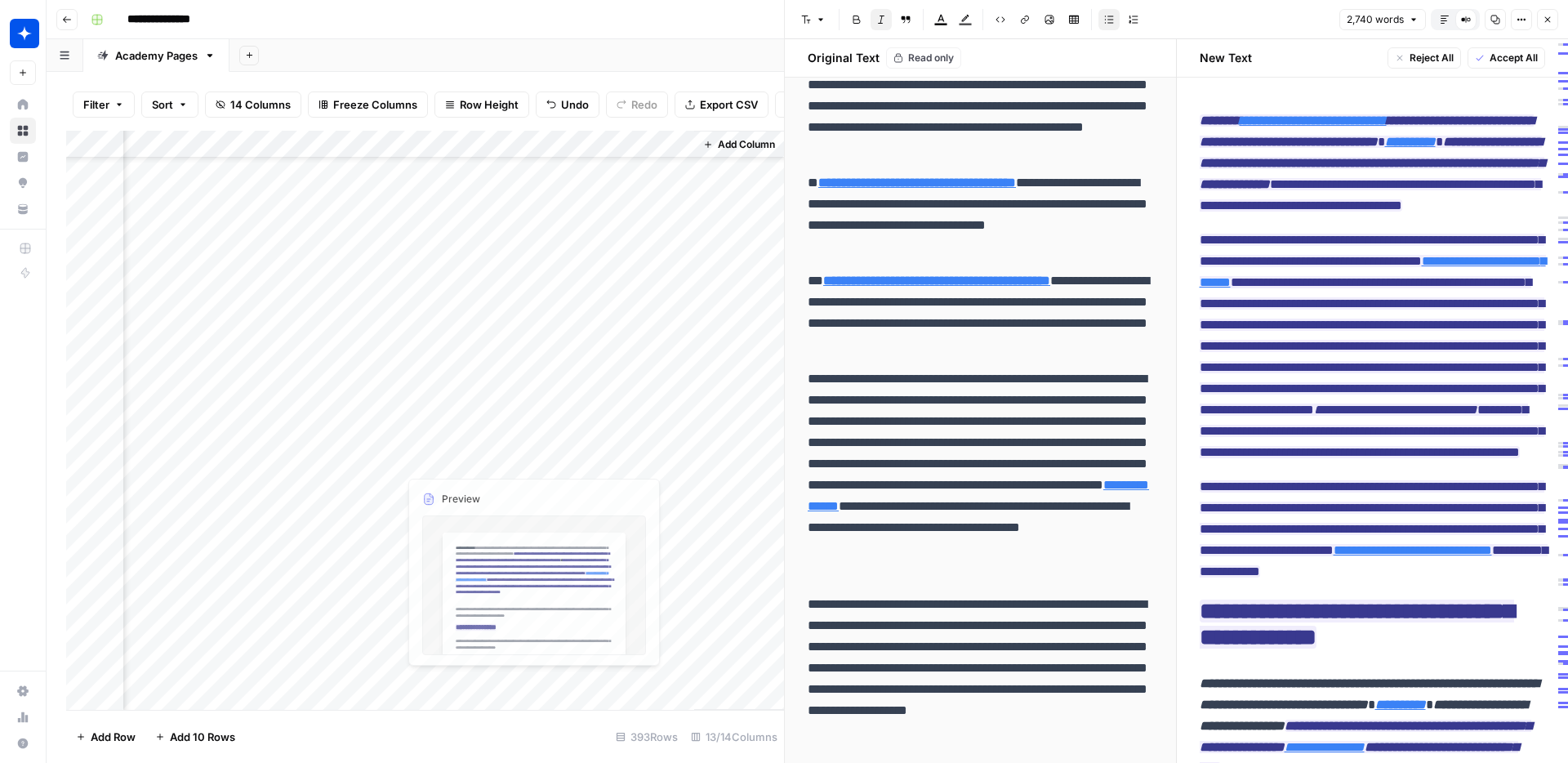
scroll to position [71, 1721]
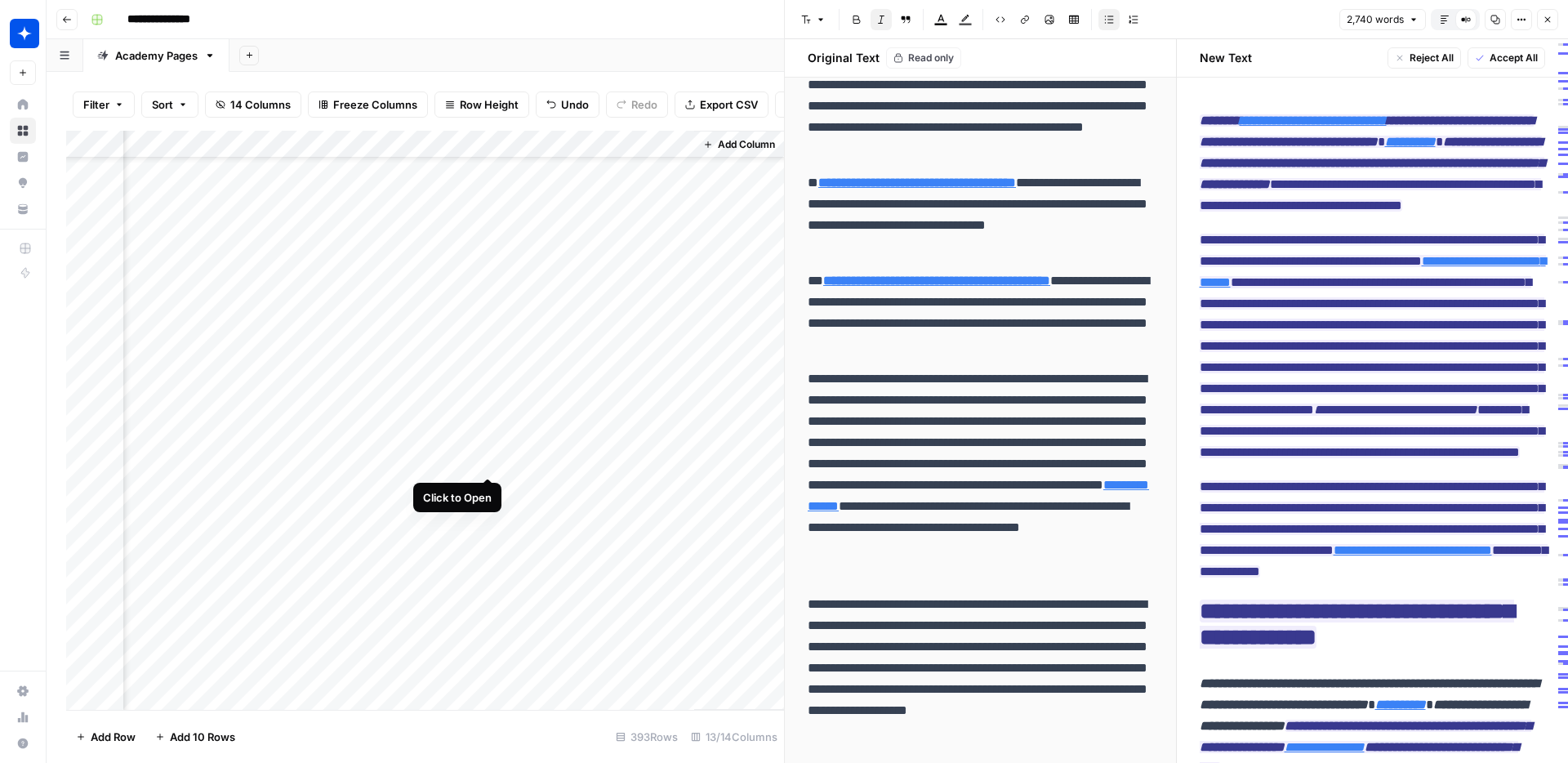
click at [486, 460] on div "Add Column" at bounding box center [425, 420] width 718 height 579
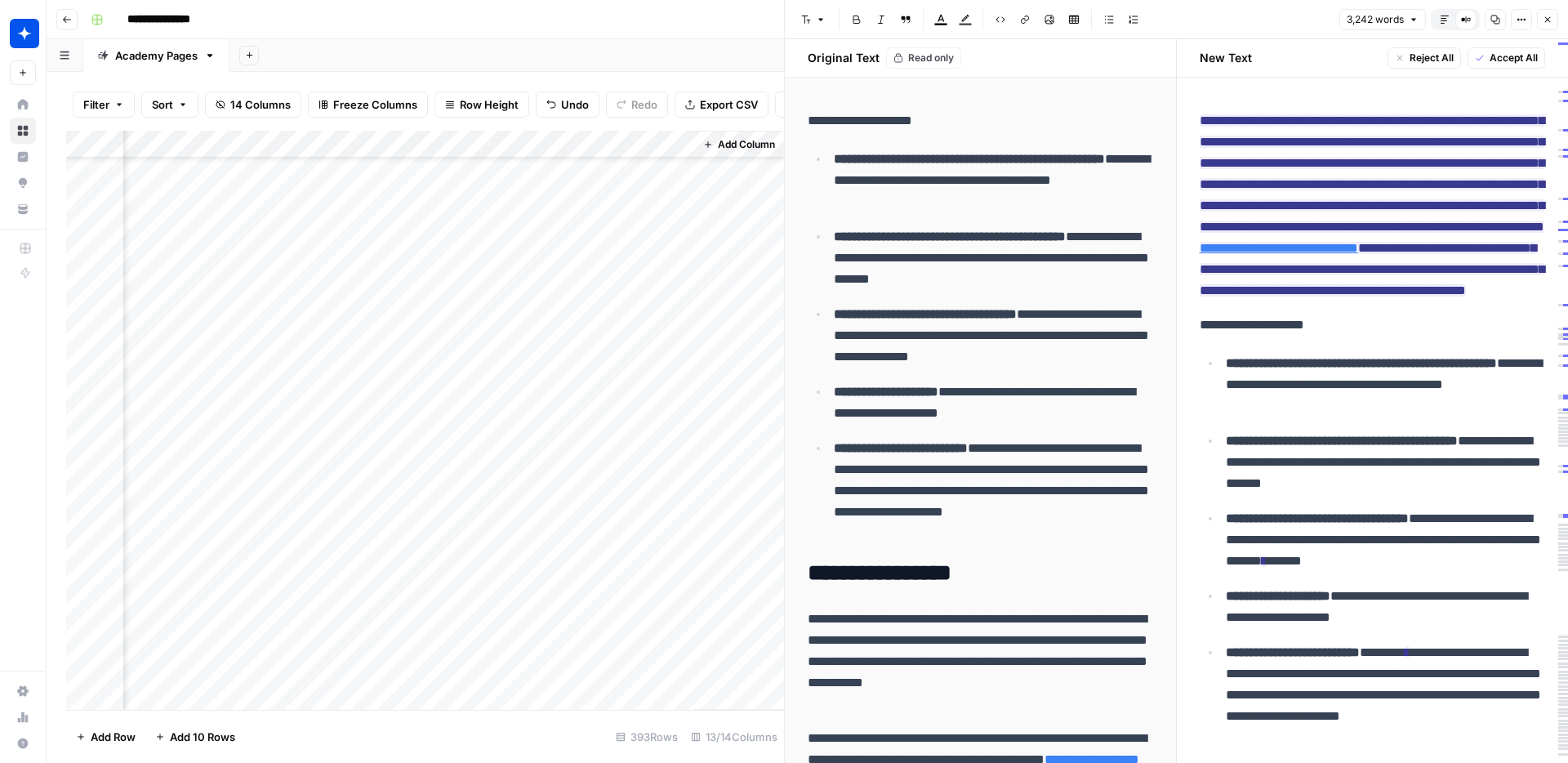
click at [466, 403] on div "Add Column" at bounding box center [425, 420] width 718 height 579
click at [487, 403] on div "Add Column" at bounding box center [425, 420] width 718 height 579
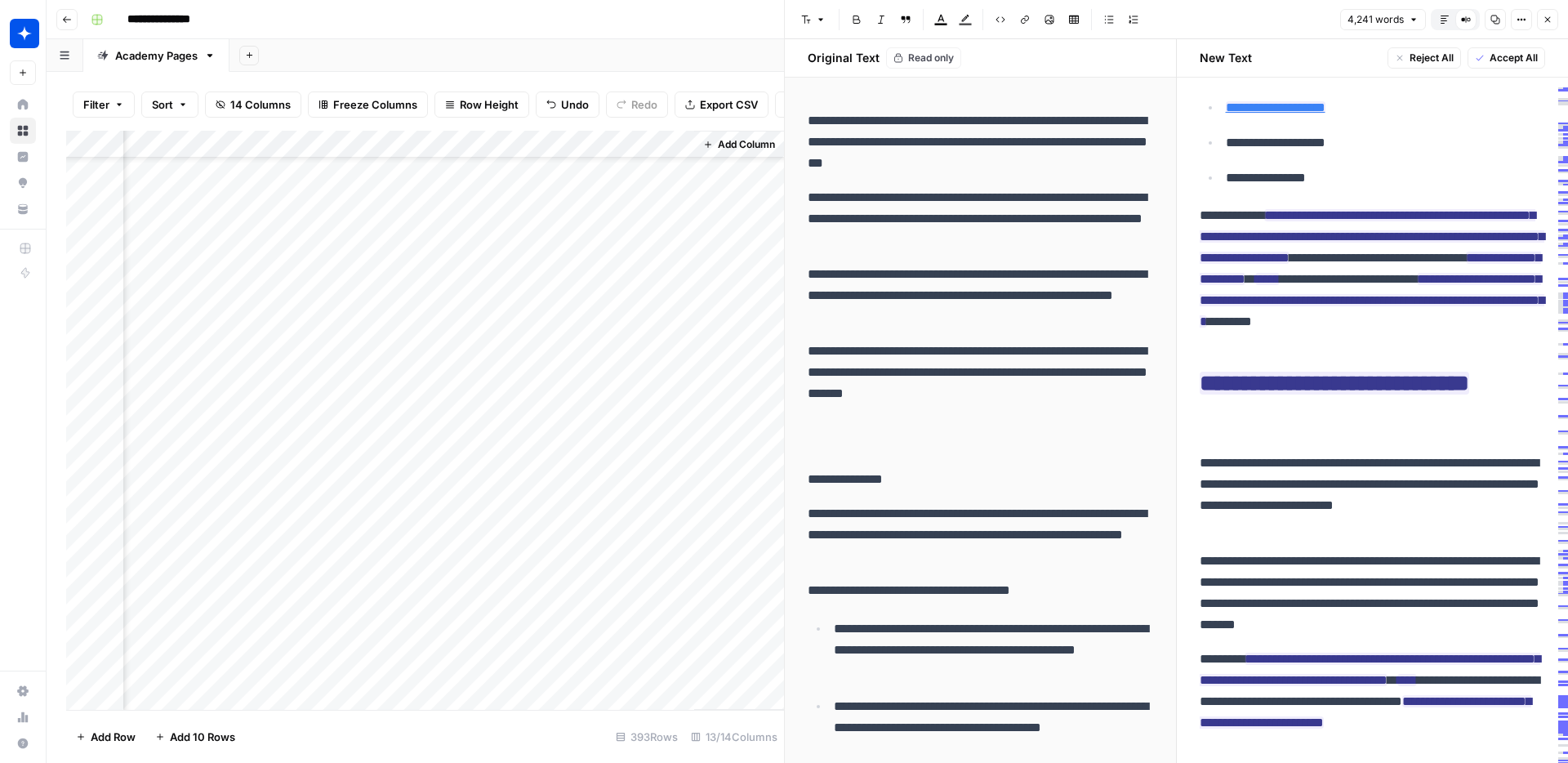
click at [452, 376] on div "Add Column" at bounding box center [425, 420] width 718 height 579
click at [488, 378] on div "Add Column" at bounding box center [425, 420] width 718 height 579
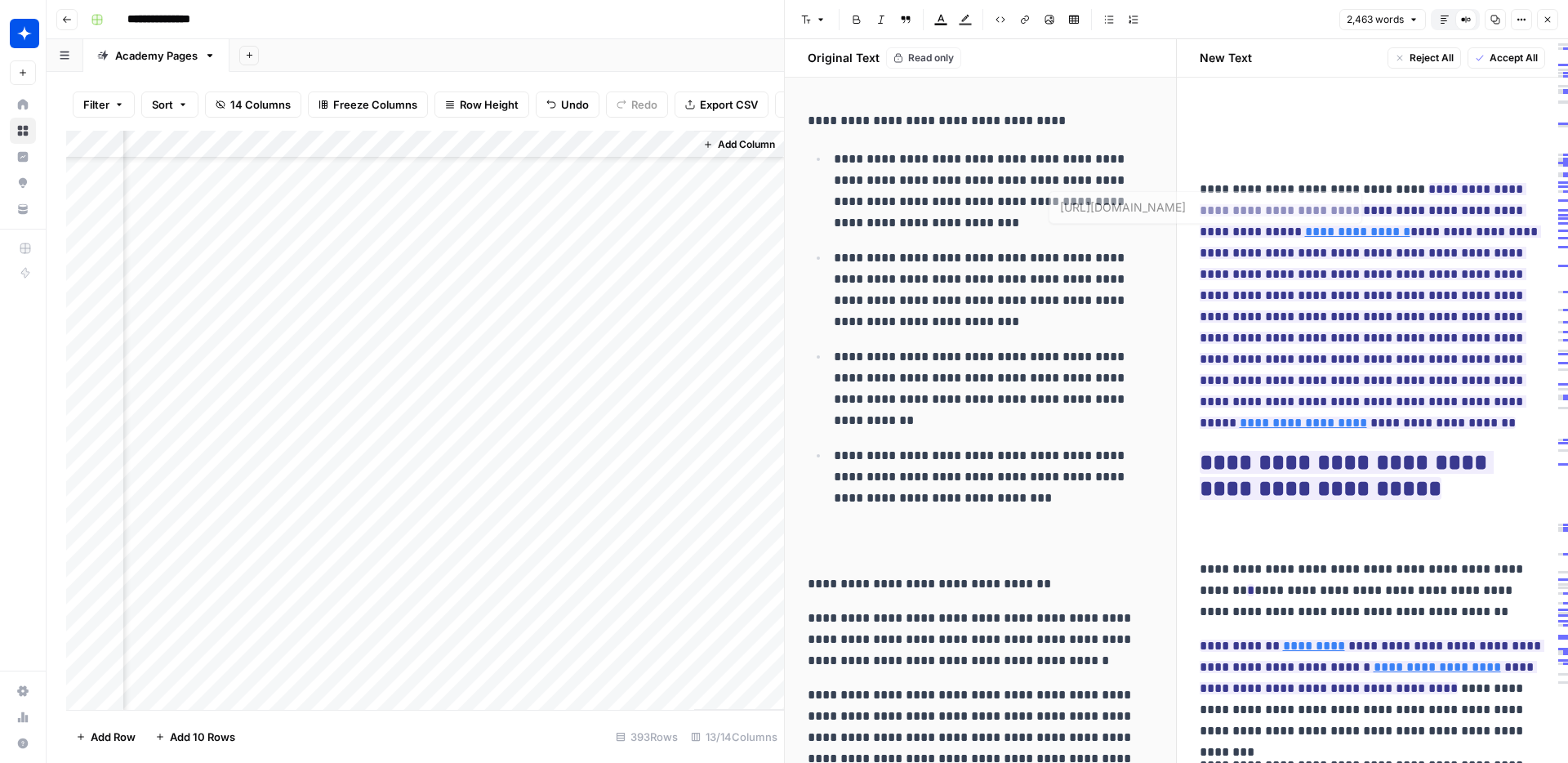
click at [1266, 158] on p at bounding box center [1373, 155] width 346 height 21
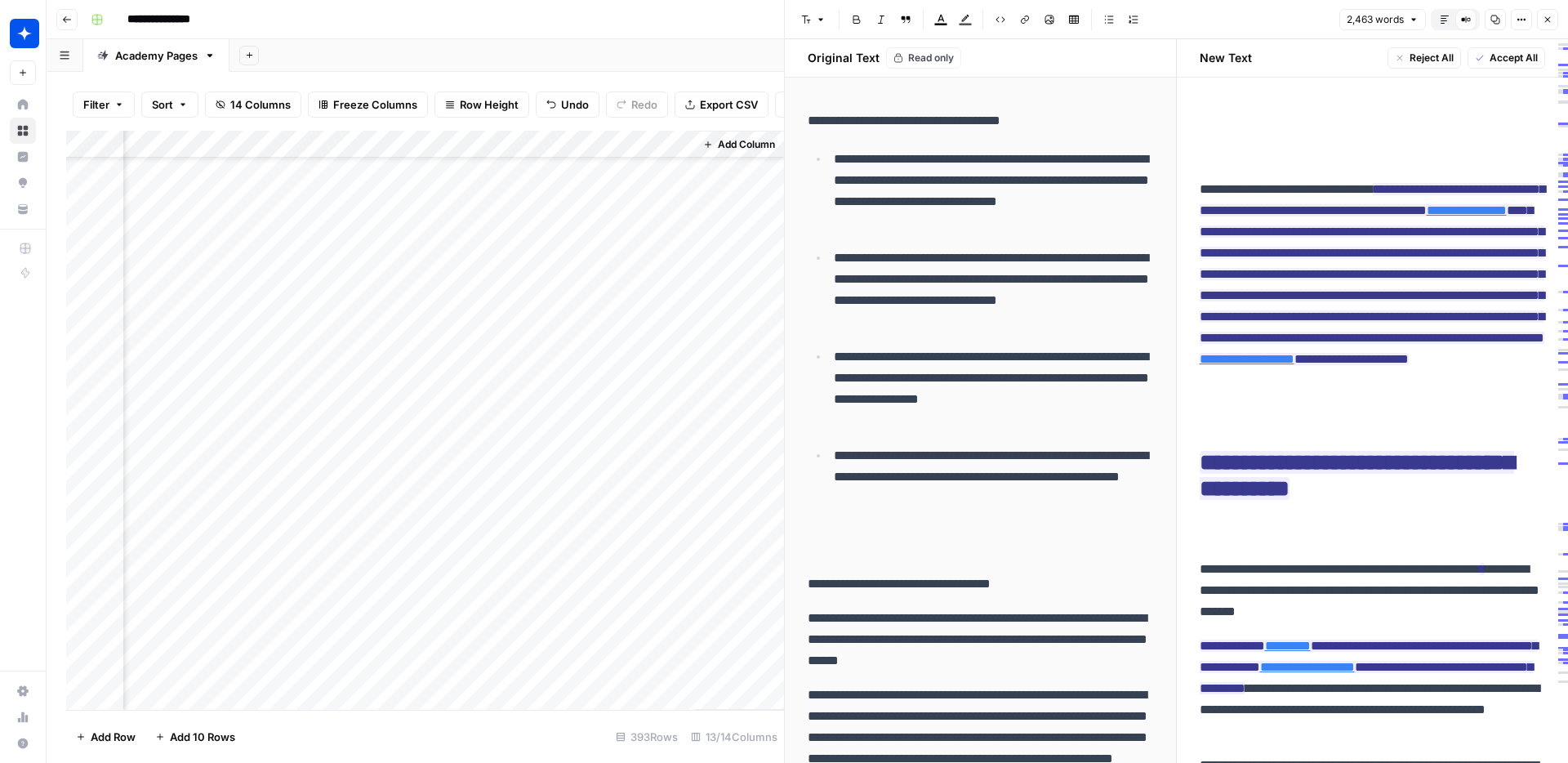
click at [475, 404] on div "Add Column" at bounding box center [425, 420] width 718 height 579
click at [490, 404] on div "Add Column" at bounding box center [425, 420] width 718 height 579
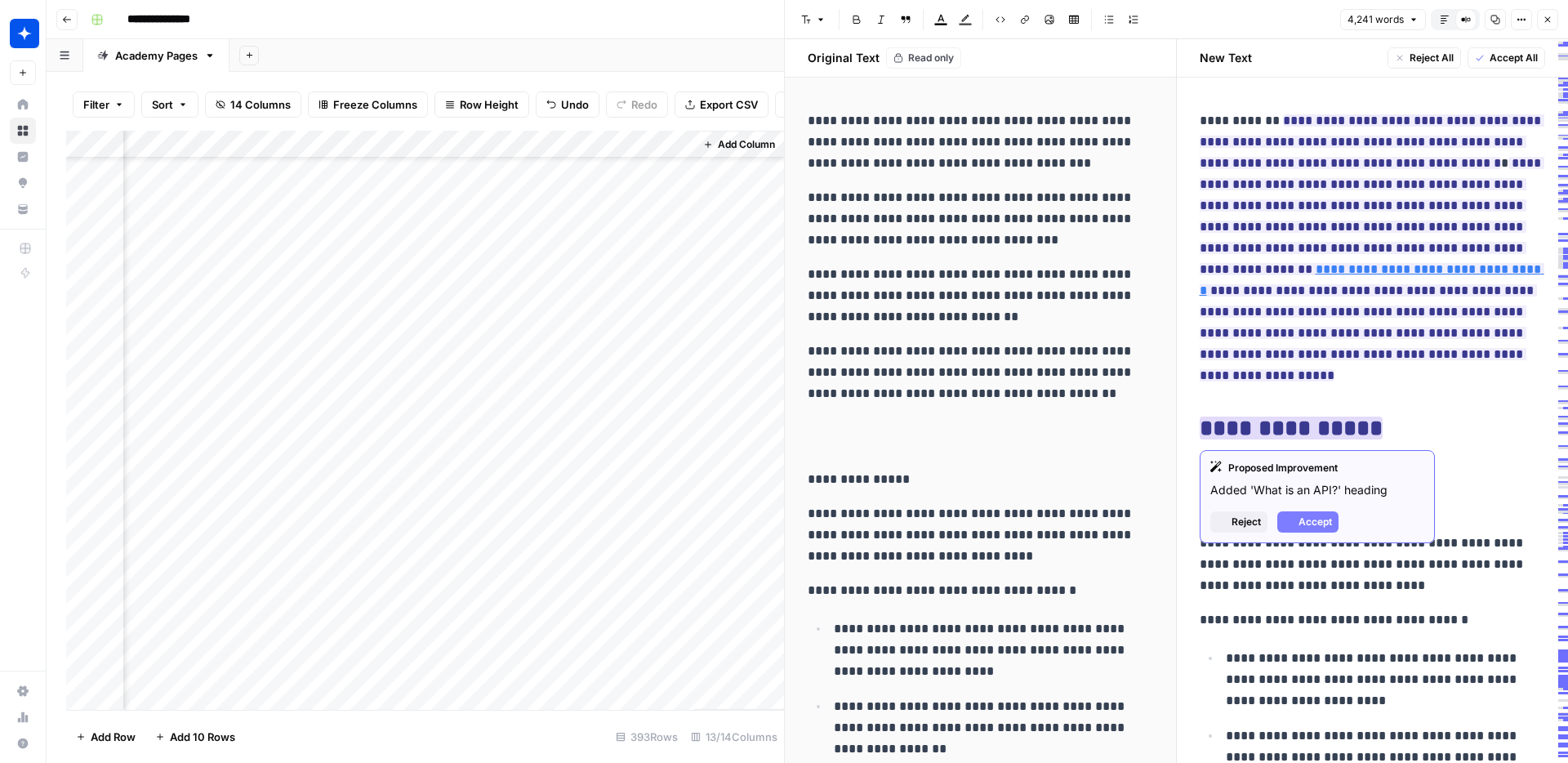
scroll to position [5, 0]
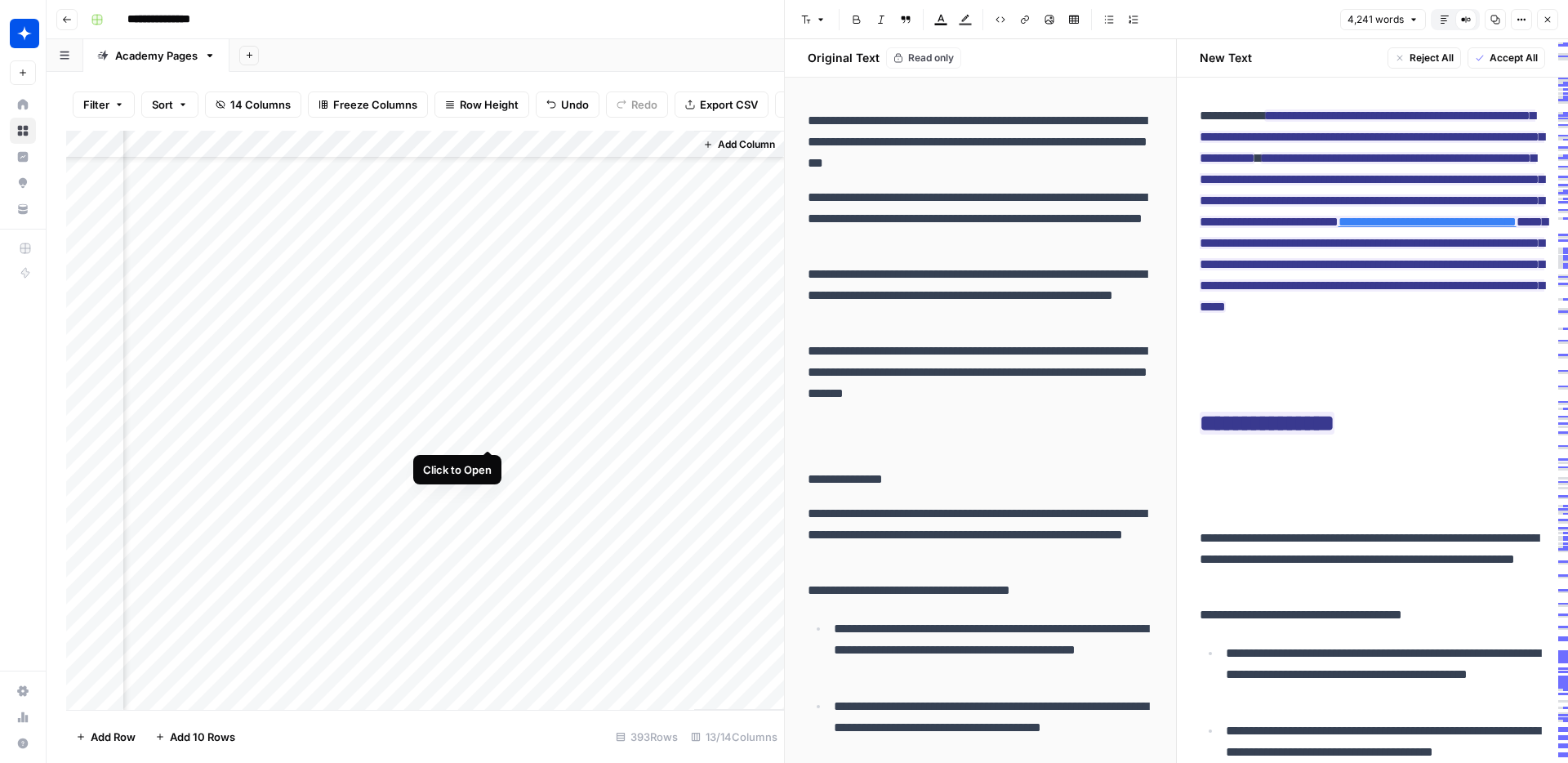
click at [489, 432] on div "Add Column" at bounding box center [425, 420] width 718 height 579
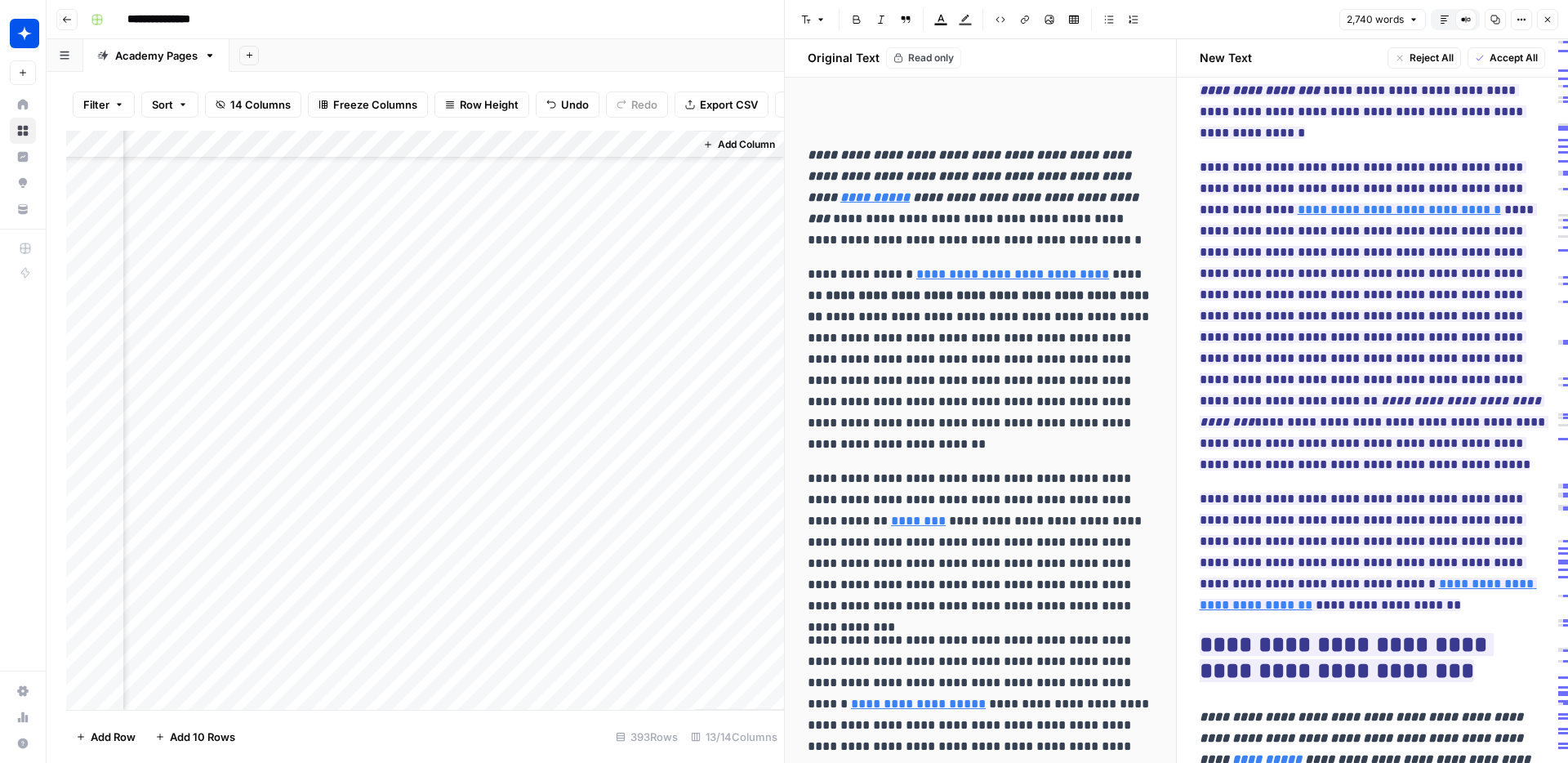
scroll to position [118, 0]
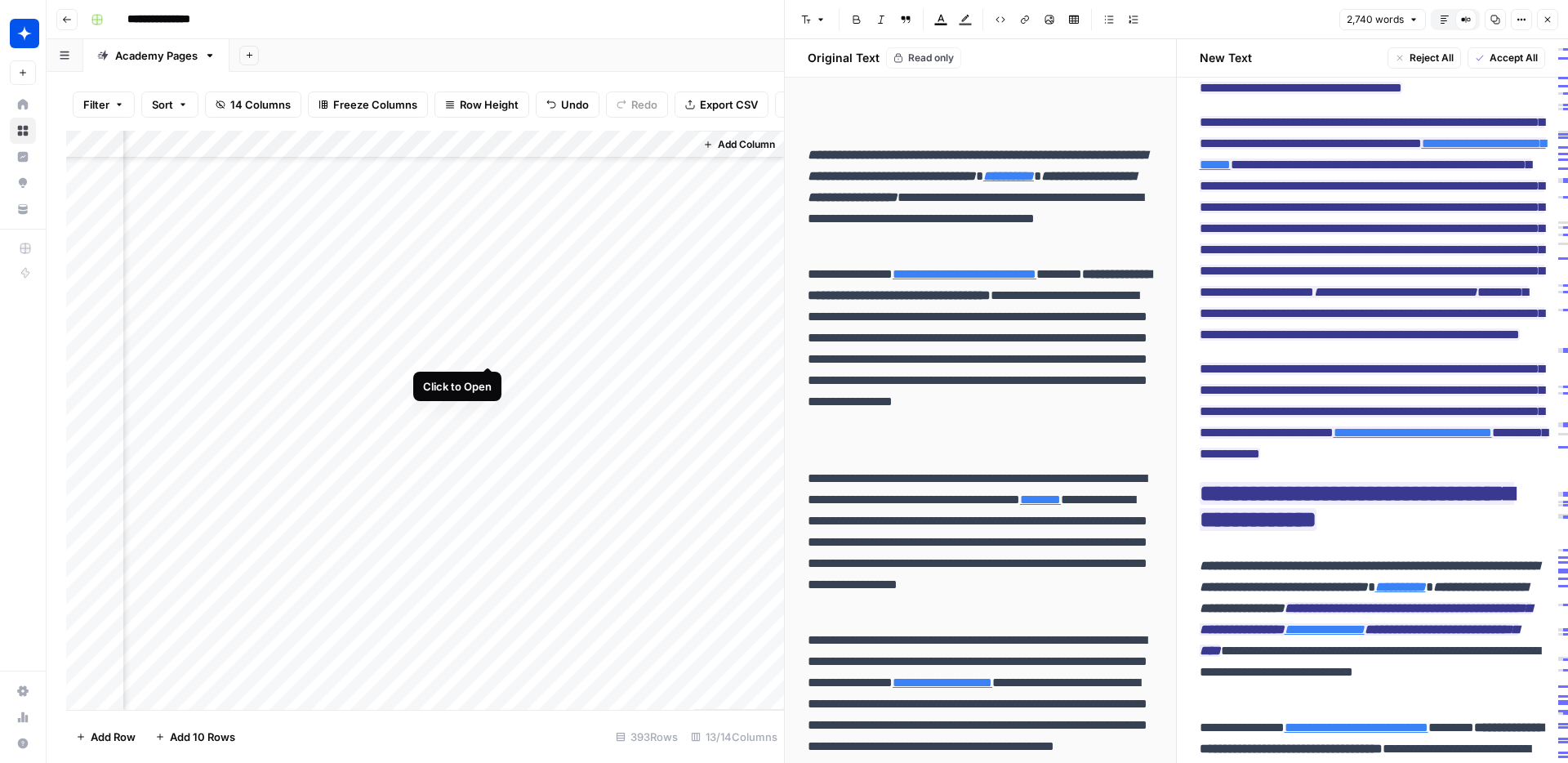
click at [489, 347] on div "Add Column" at bounding box center [425, 420] width 718 height 579
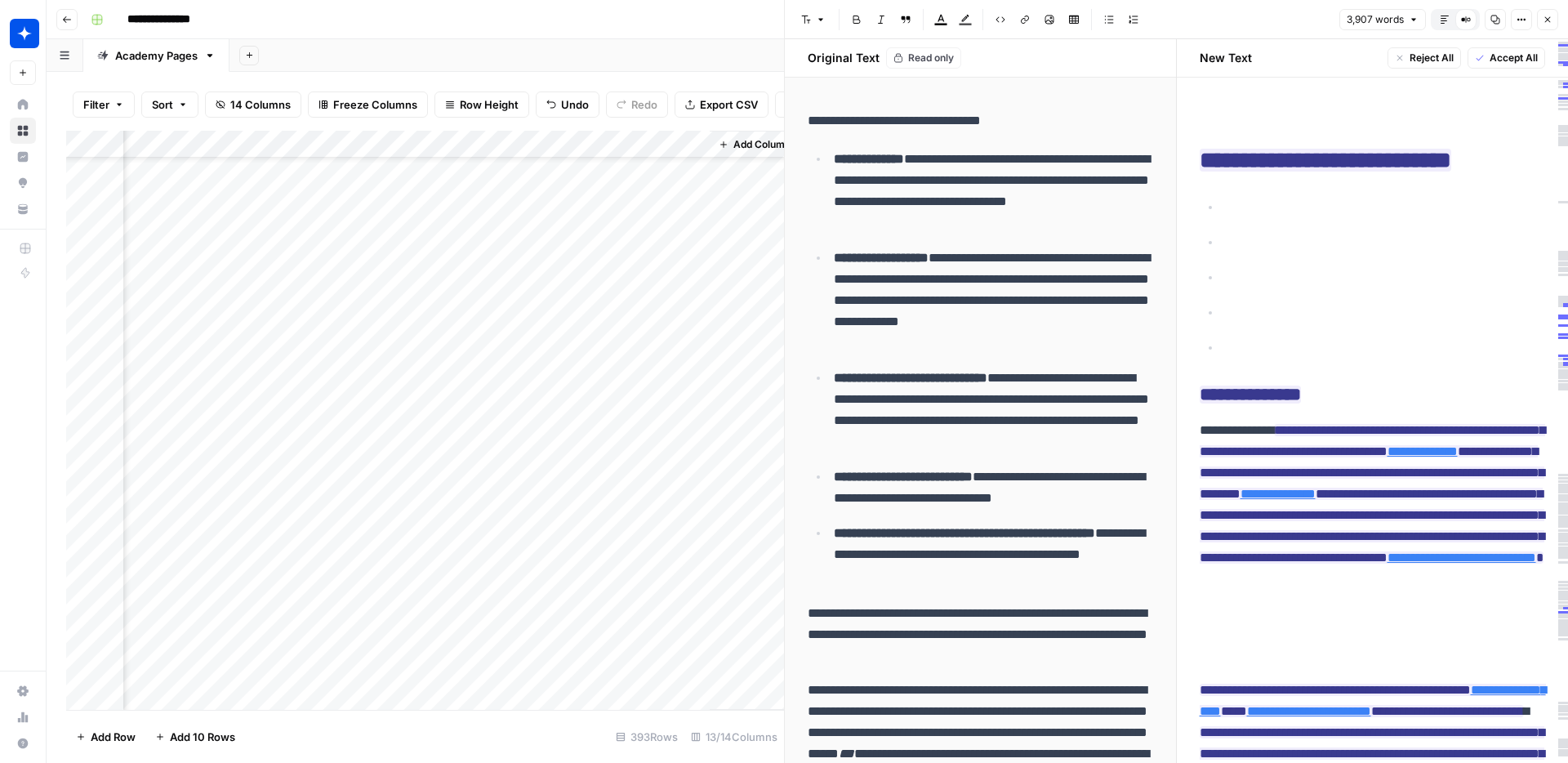
scroll to position [71, 1721]
click at [486, 295] on div "Add Column" at bounding box center [425, 420] width 718 height 579
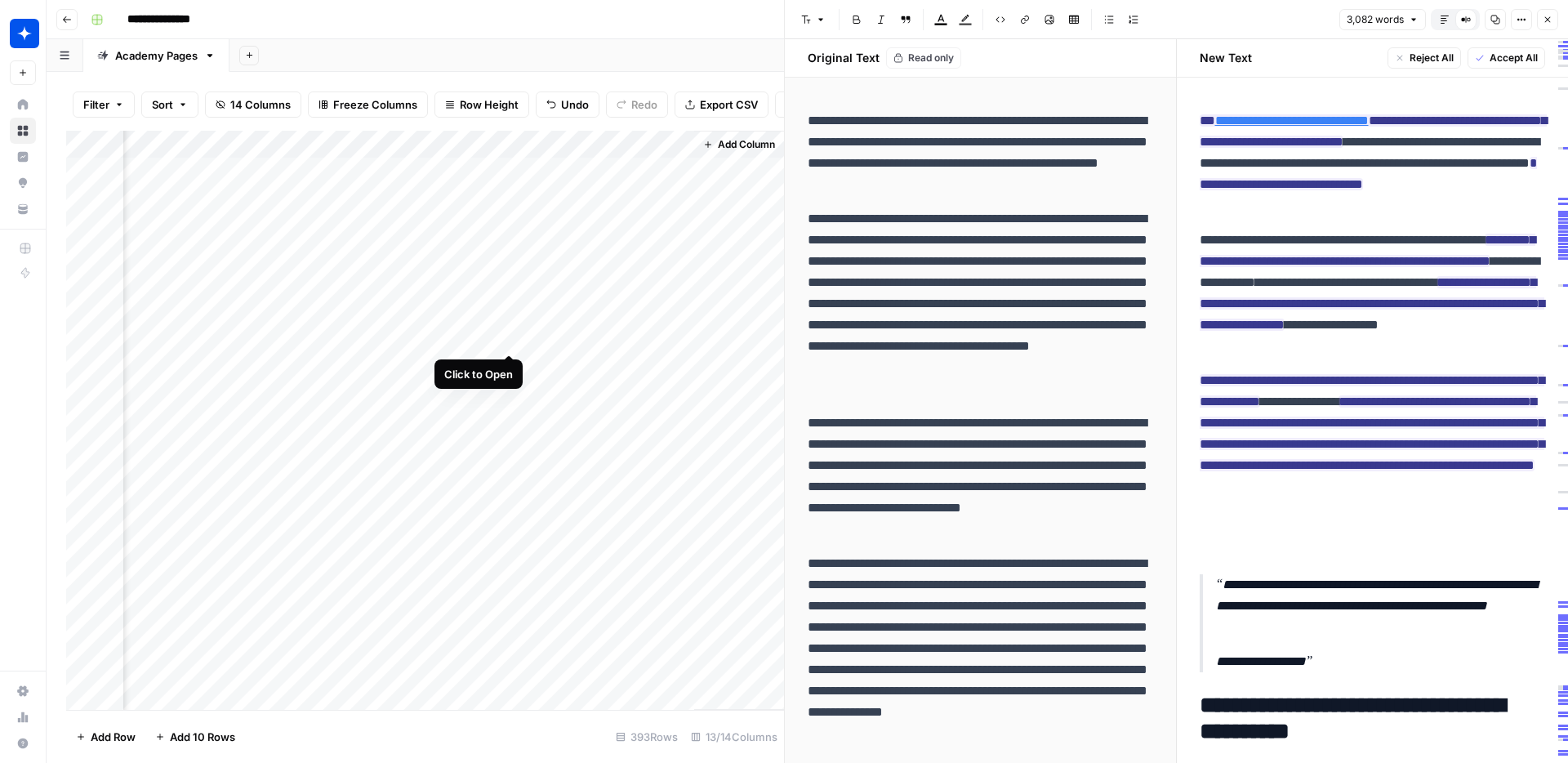
click at [508, 337] on div "Add Column" at bounding box center [425, 420] width 718 height 579
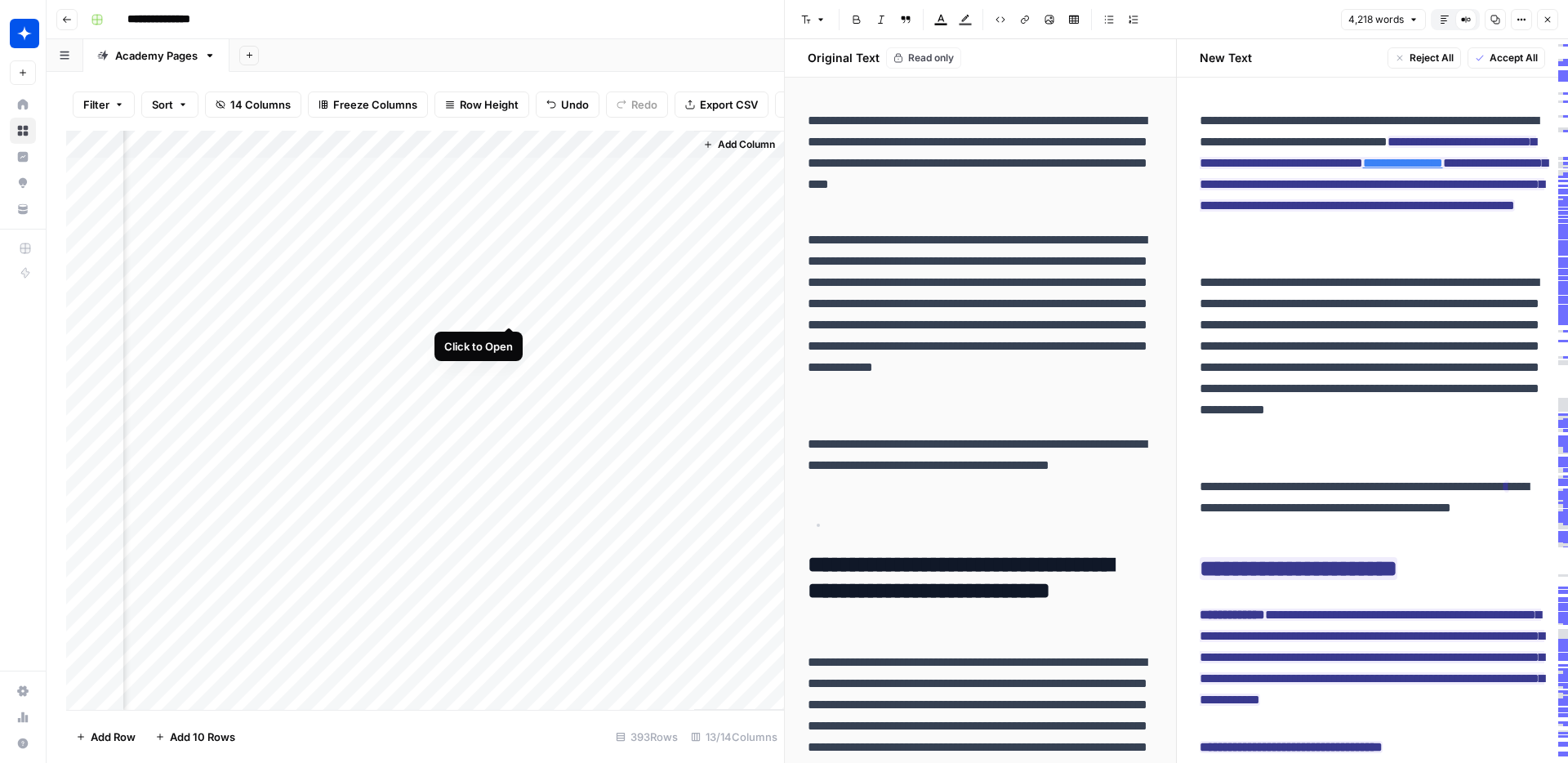
click at [506, 310] on div "Add Column" at bounding box center [425, 420] width 718 height 579
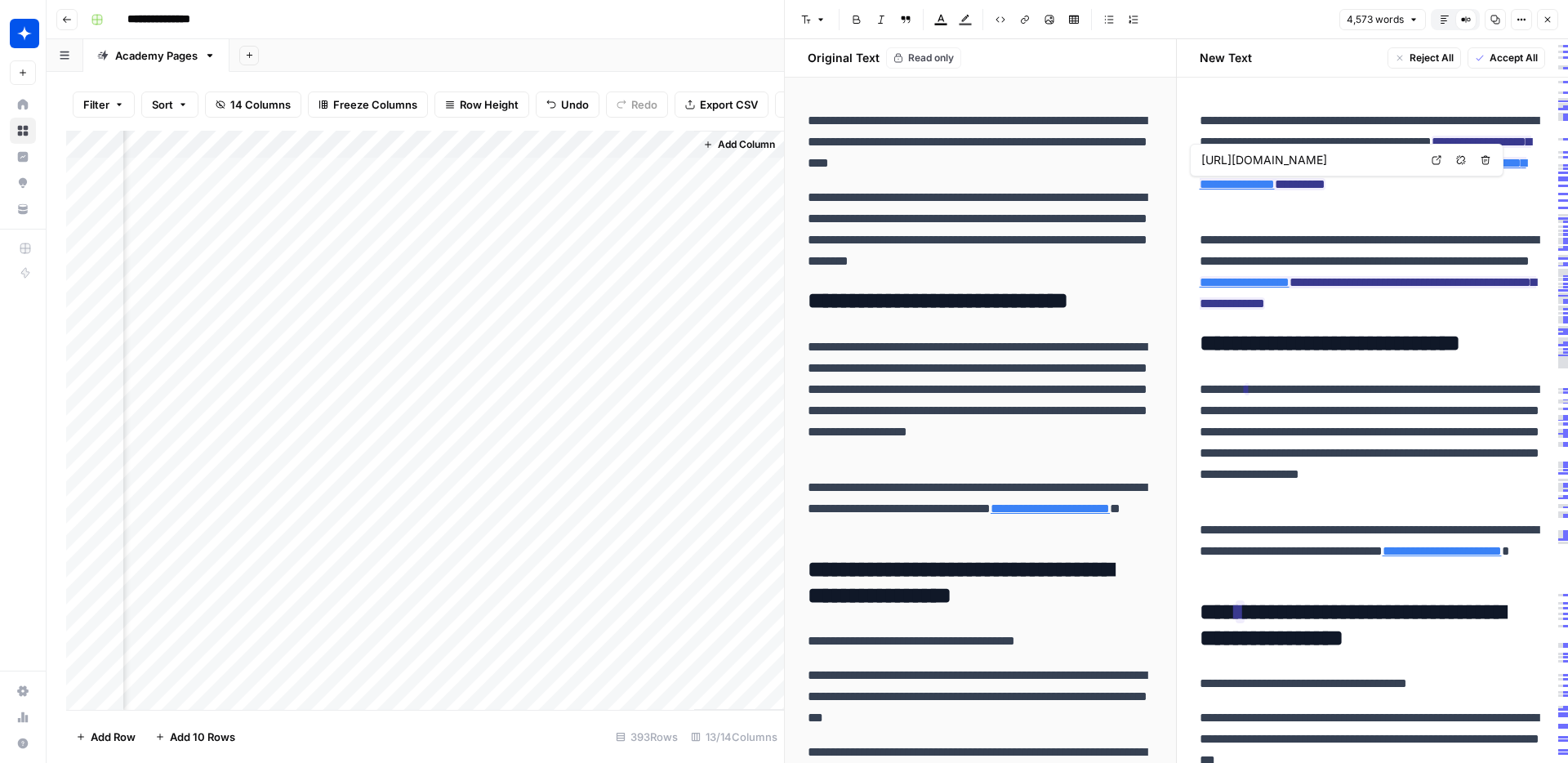
click at [1378, 168] on div "https://www.deloitte.com/us/en/insights/topics/technology-management/tech-trend…" at bounding box center [1309, 160] width 225 height 20
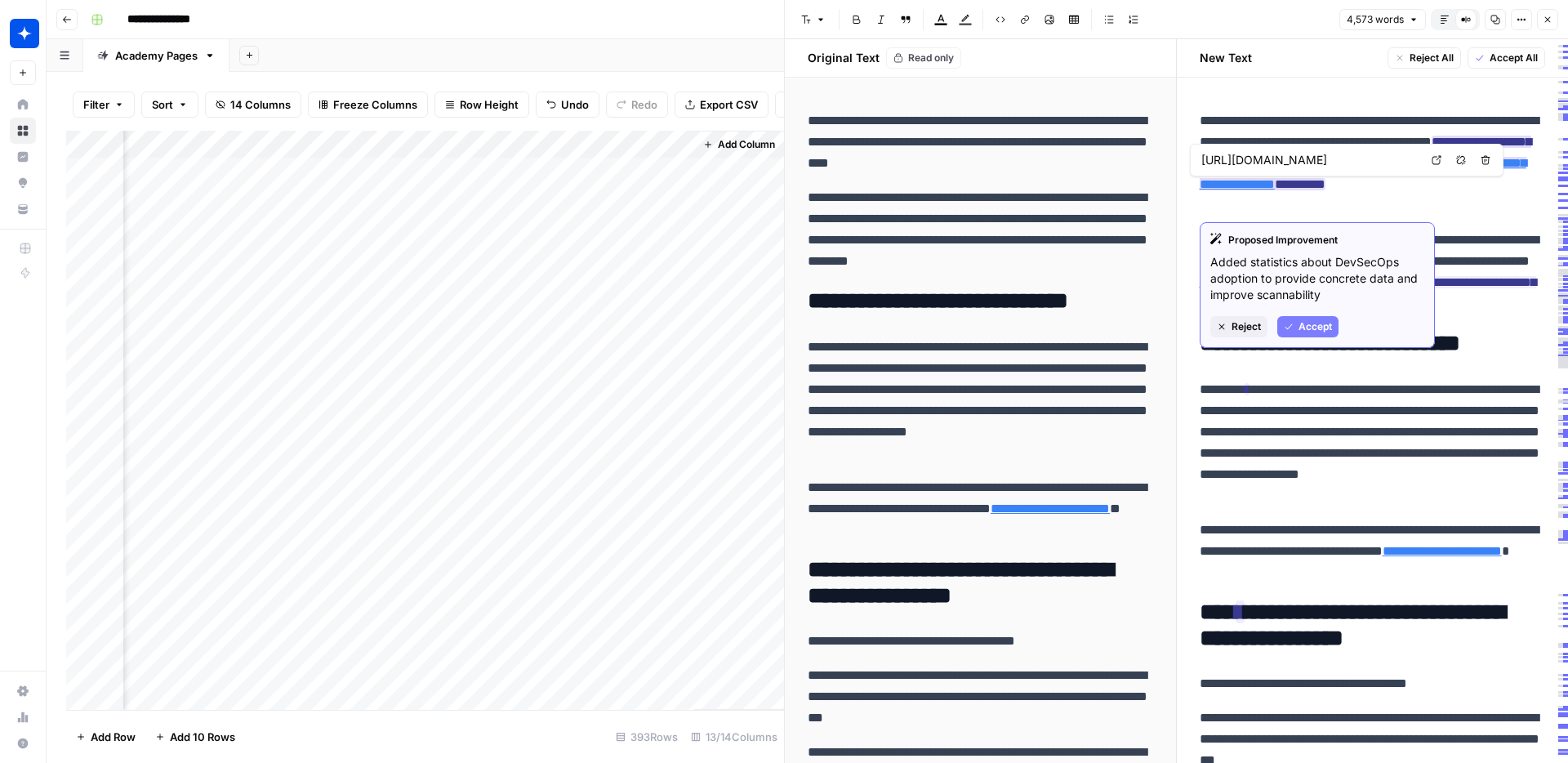
click at [1406, 187] on link "**********" at bounding box center [1363, 173] width 326 height 34
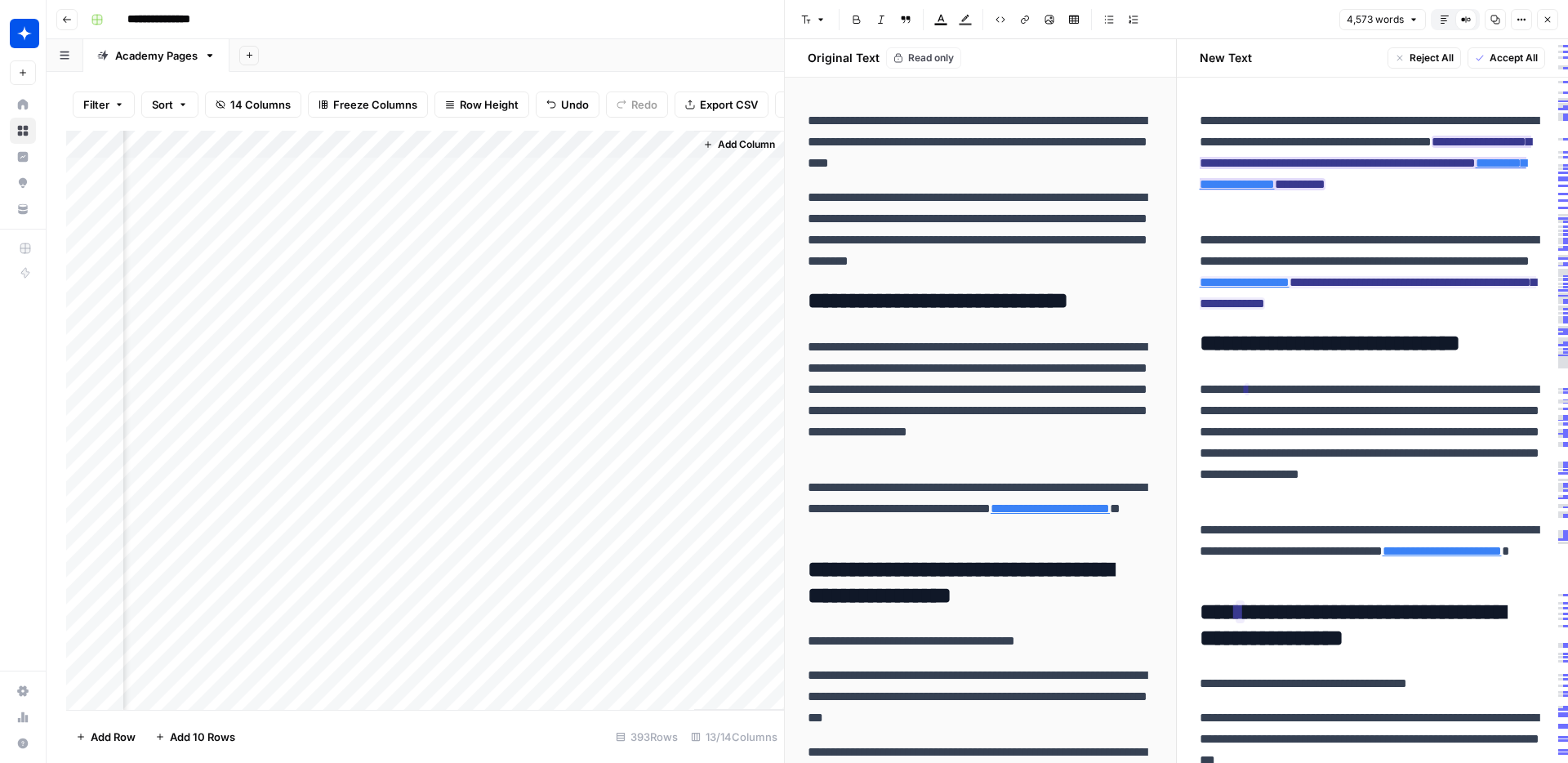
click at [1421, 186] on link "**********" at bounding box center [1363, 173] width 326 height 34
drag, startPoint x: 1325, startPoint y: 205, endPoint x: 1306, endPoint y: 206, distance: 19.0
click at [1324, 191] on ins "**********" at bounding box center [1365, 162] width 331 height 54
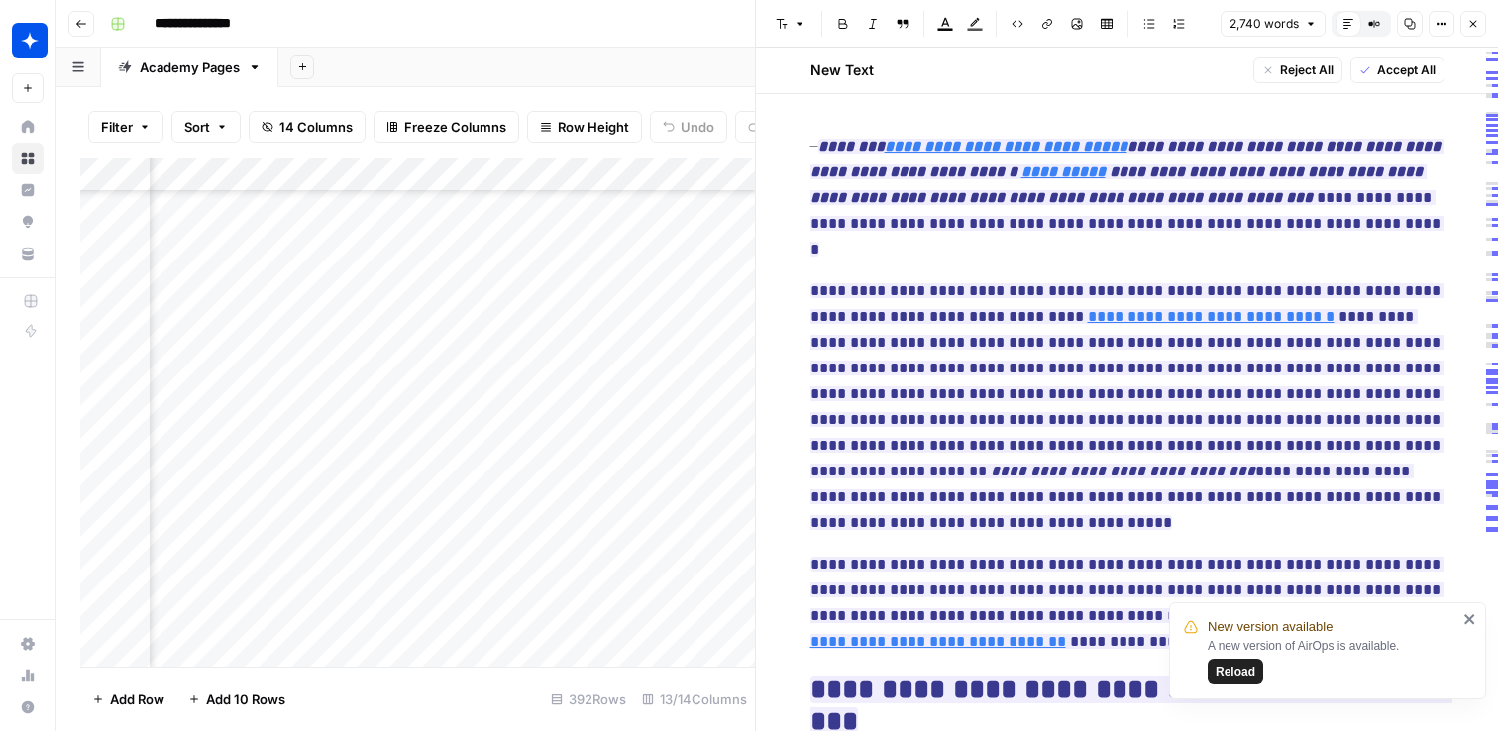
scroll to position [1098, 676]
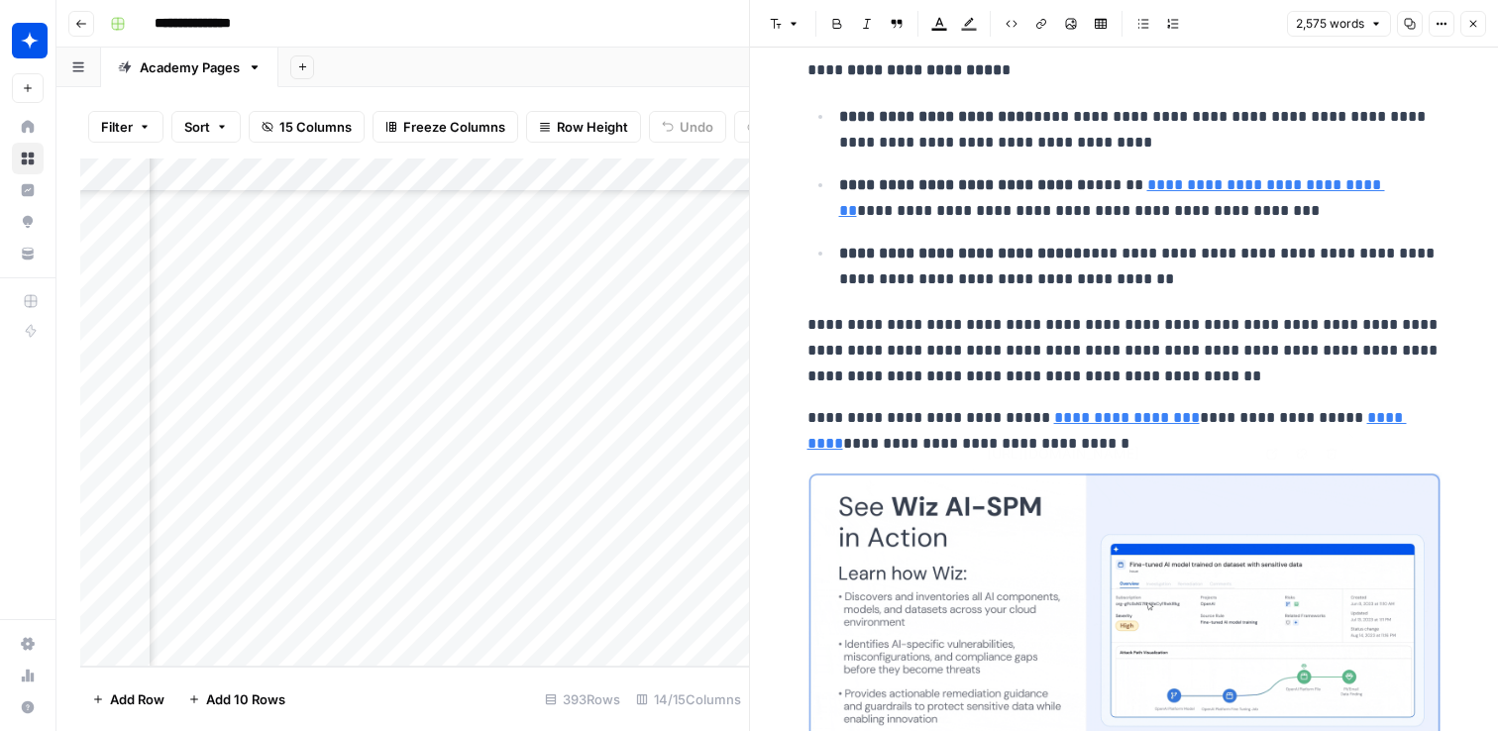
type input "https://www.wiz.io/demo"
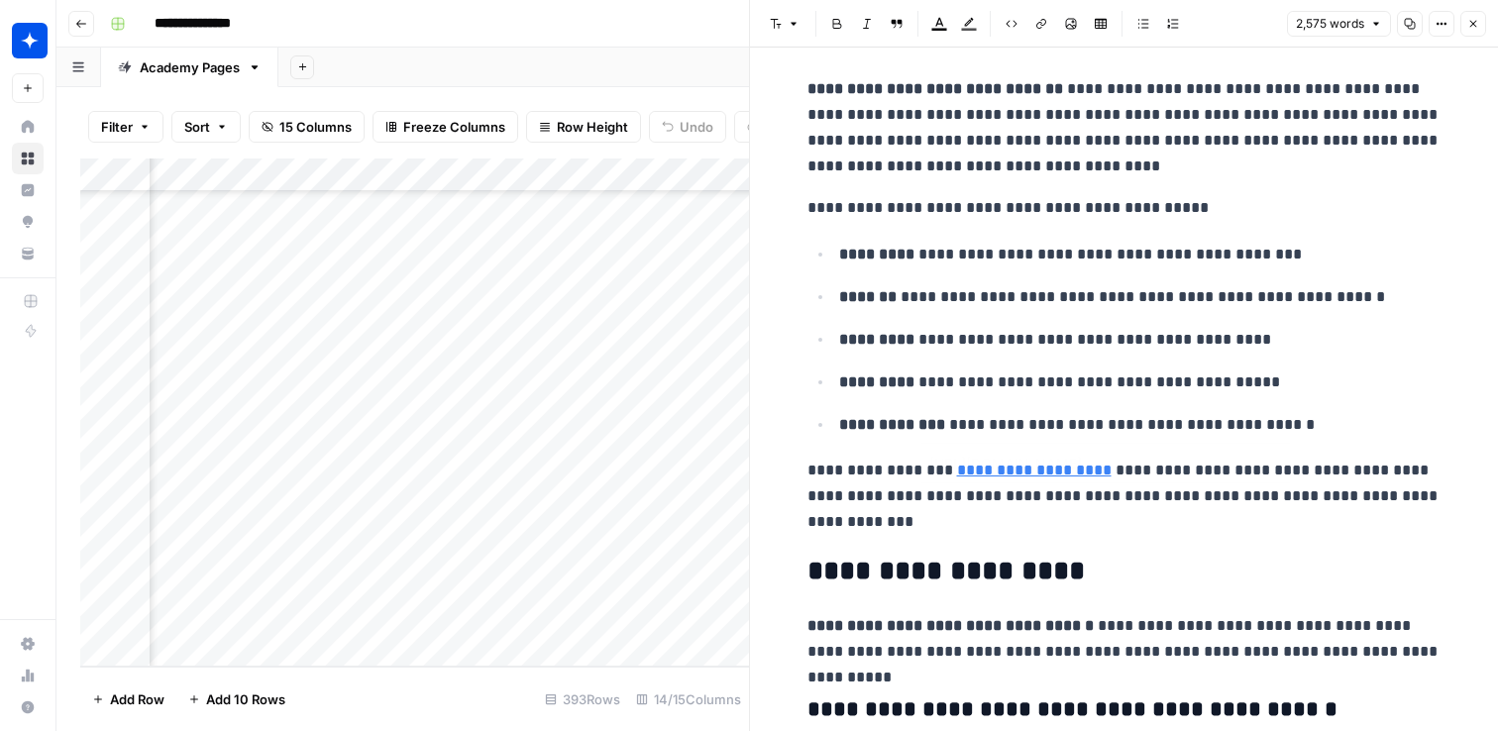
scroll to position [59, 0]
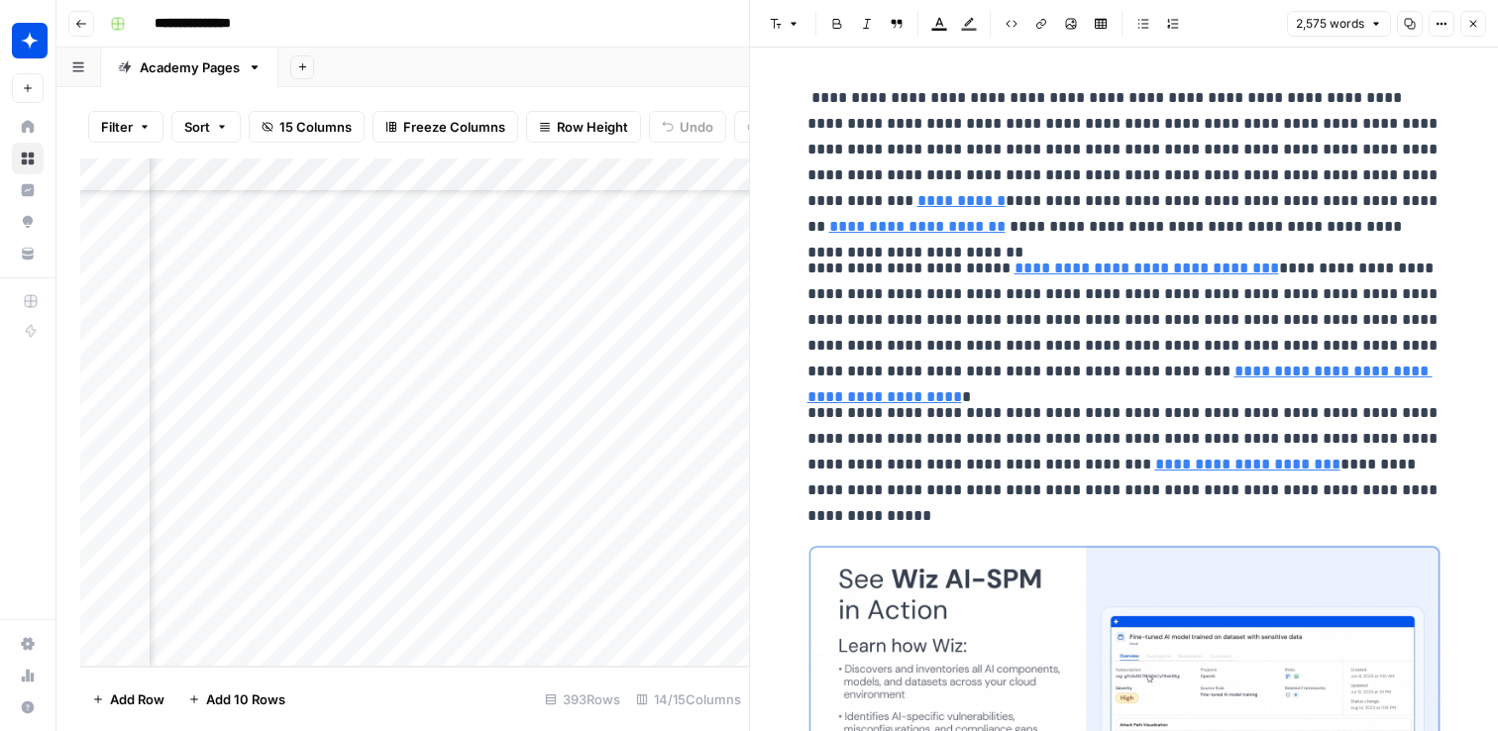
type input "https://www.wiz.io/academy/ai-compliance"
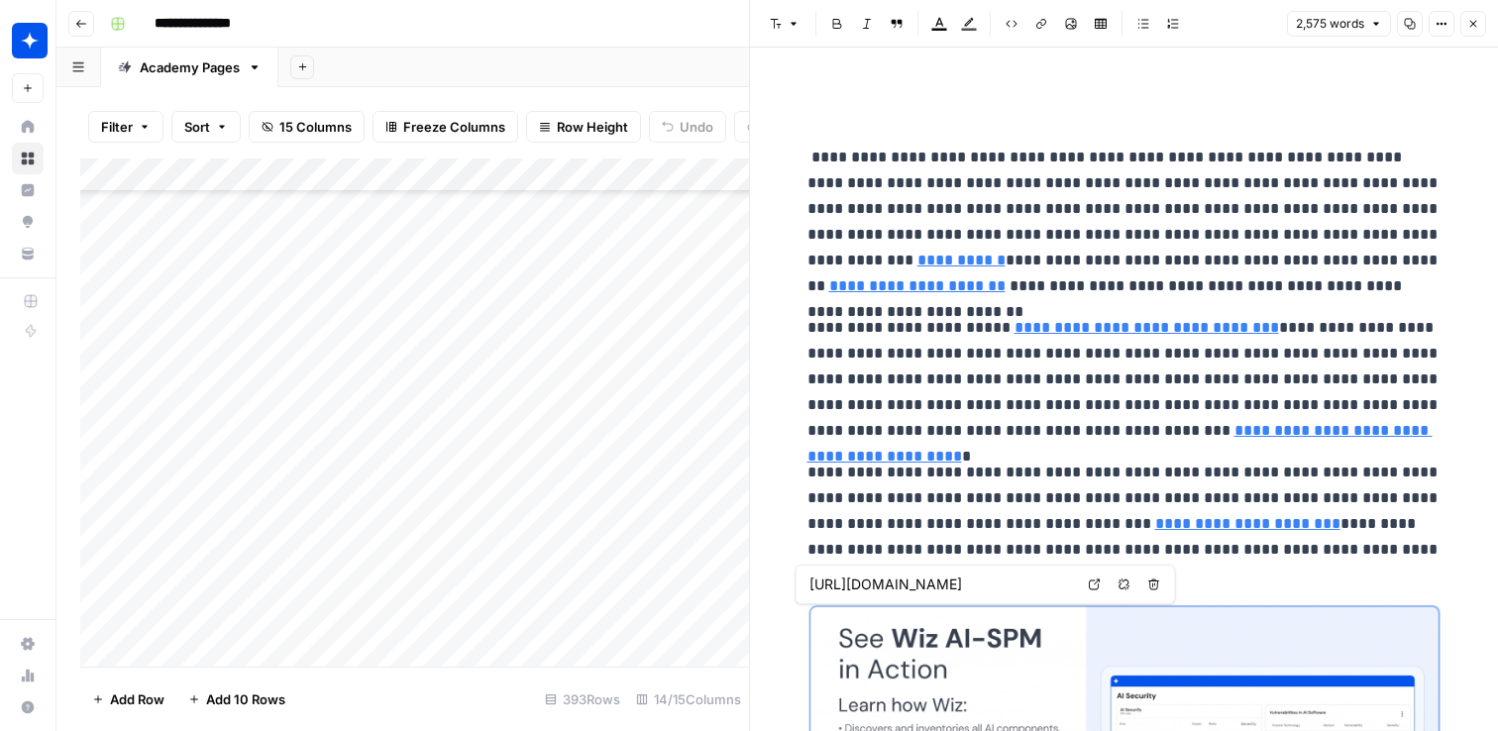
scroll to position [11763, 0]
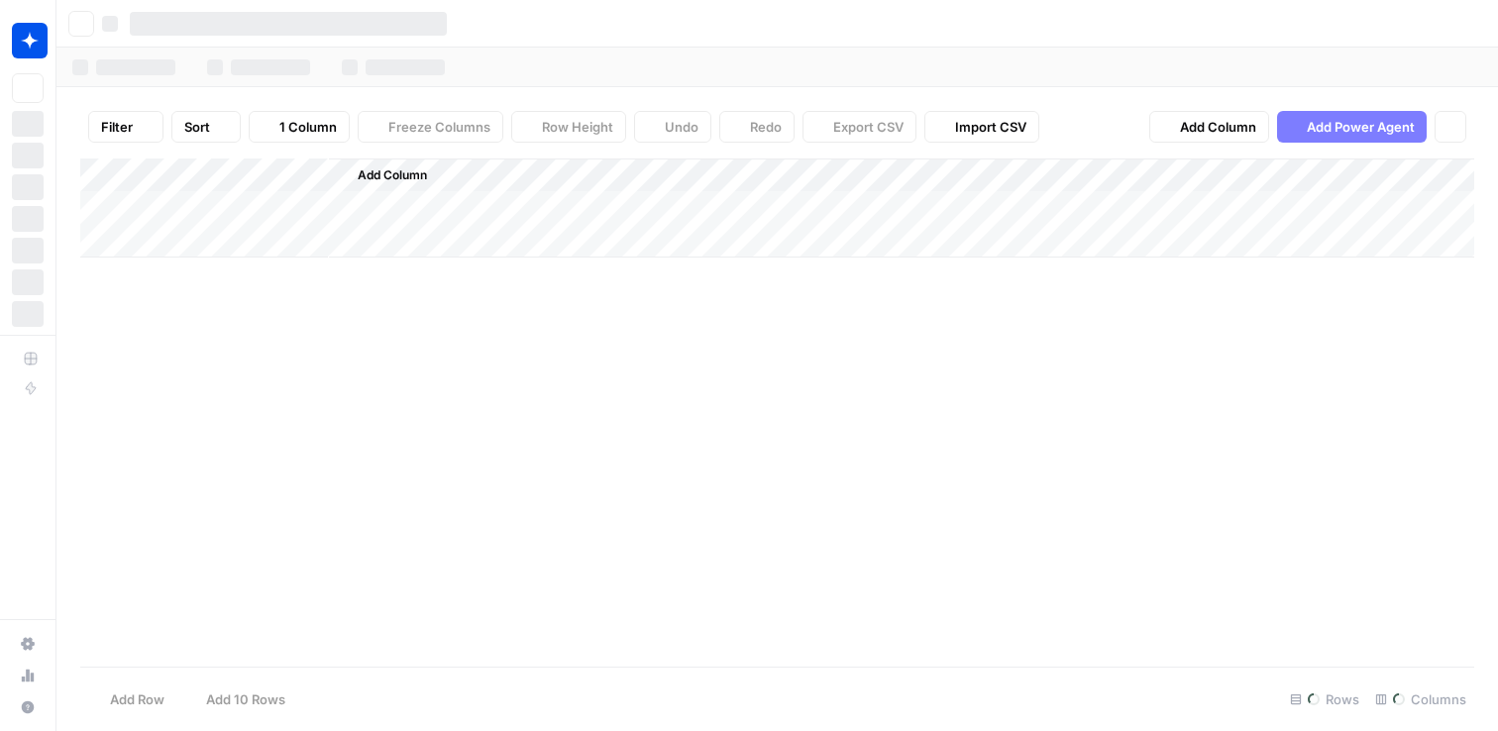
scroll to position [304, 1755]
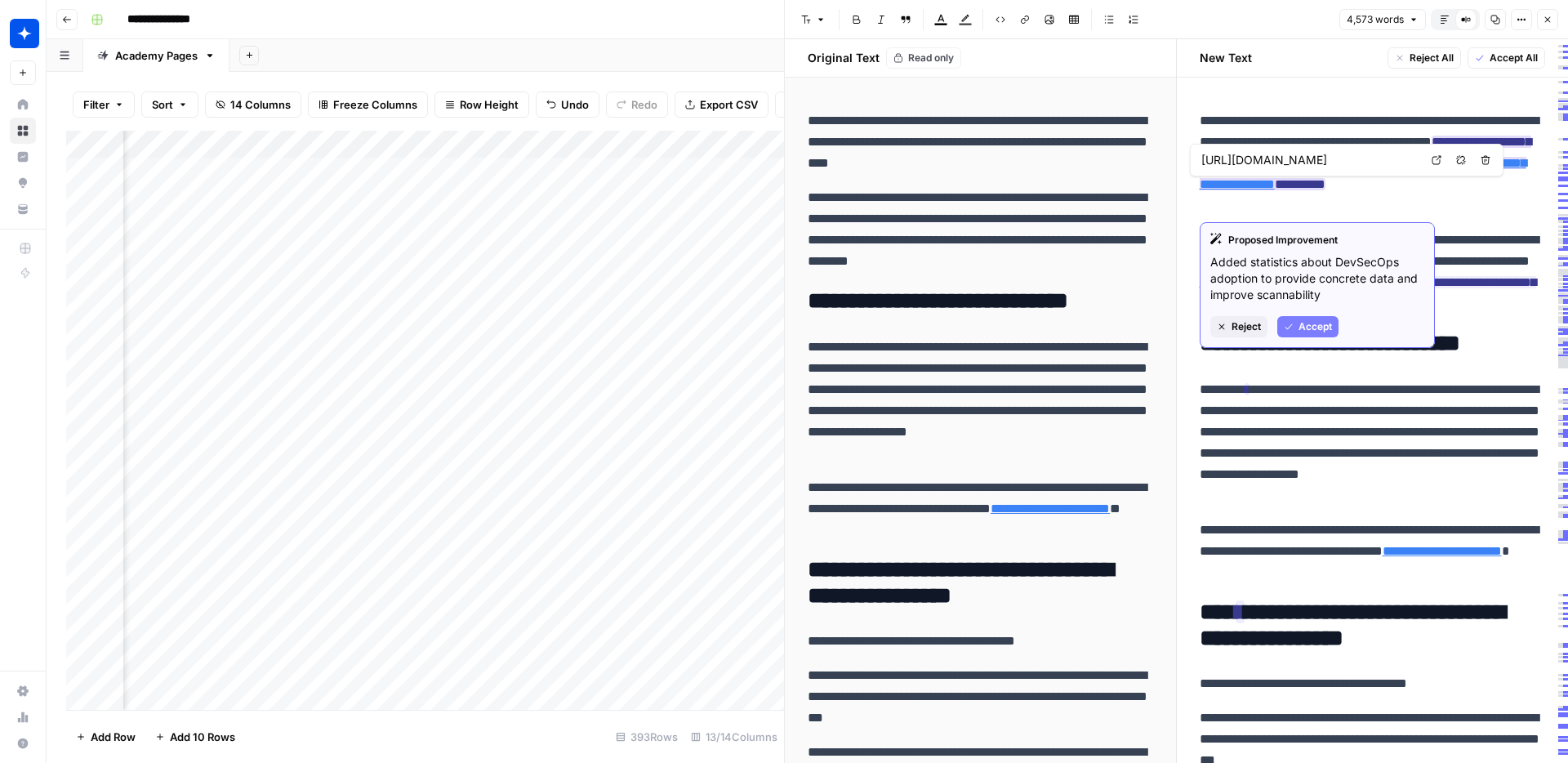
scroll to position [0, 1721]
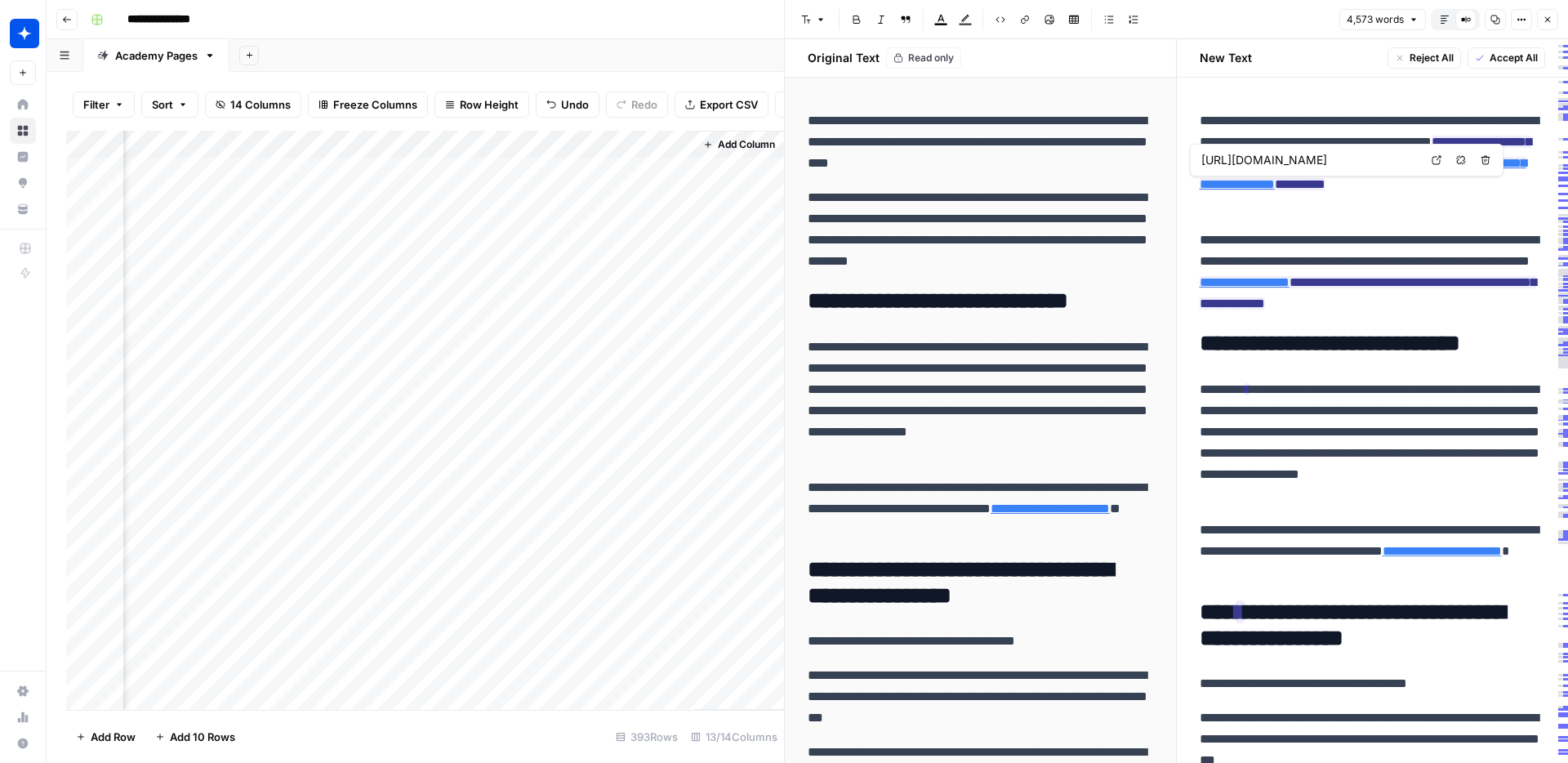
click at [1439, 162] on icon at bounding box center [1436, 160] width 10 height 10
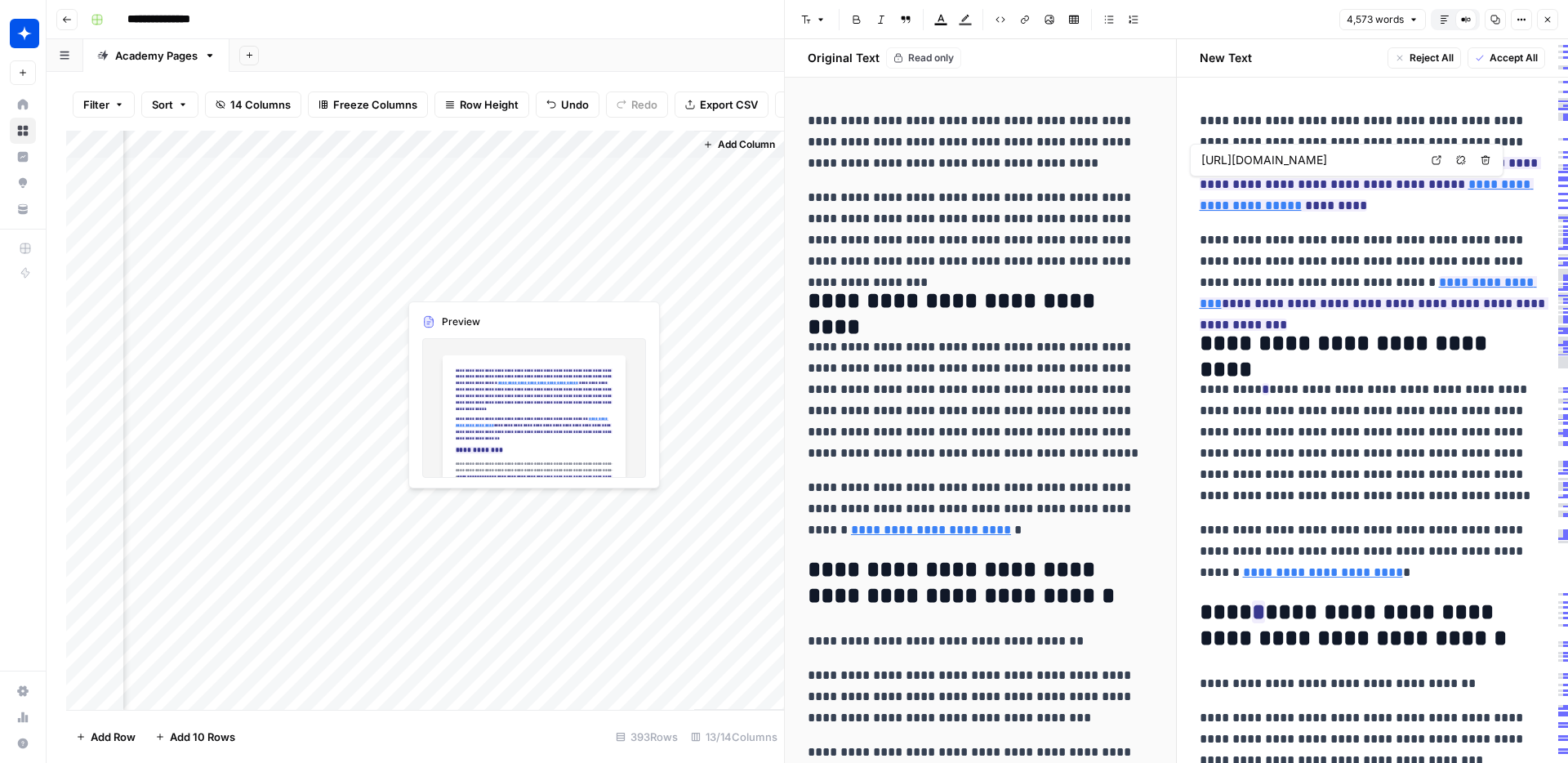
click at [473, 282] on div "Add Column" at bounding box center [425, 420] width 718 height 579
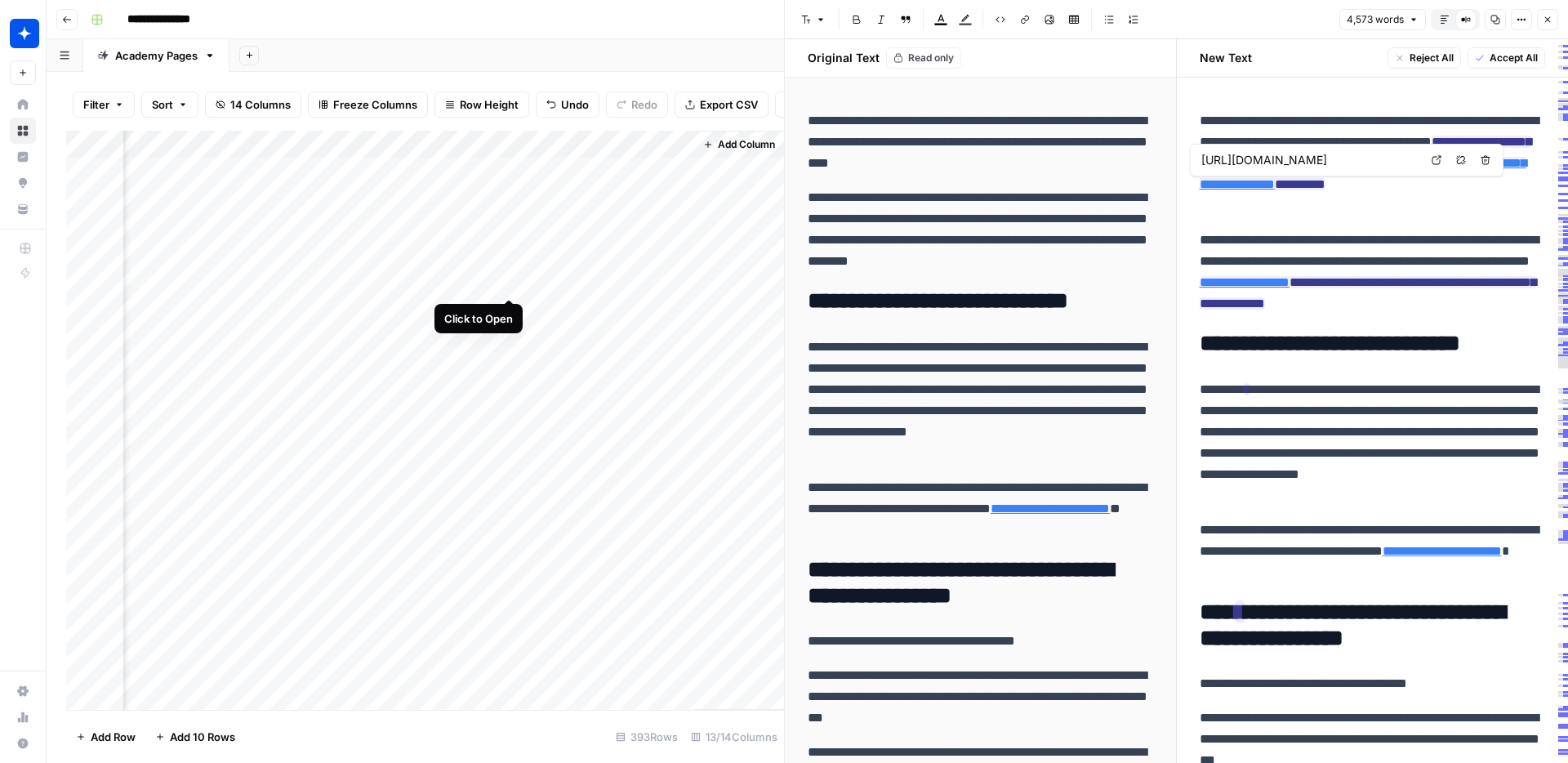
click at [507, 279] on div "Add Column" at bounding box center [425, 420] width 718 height 579
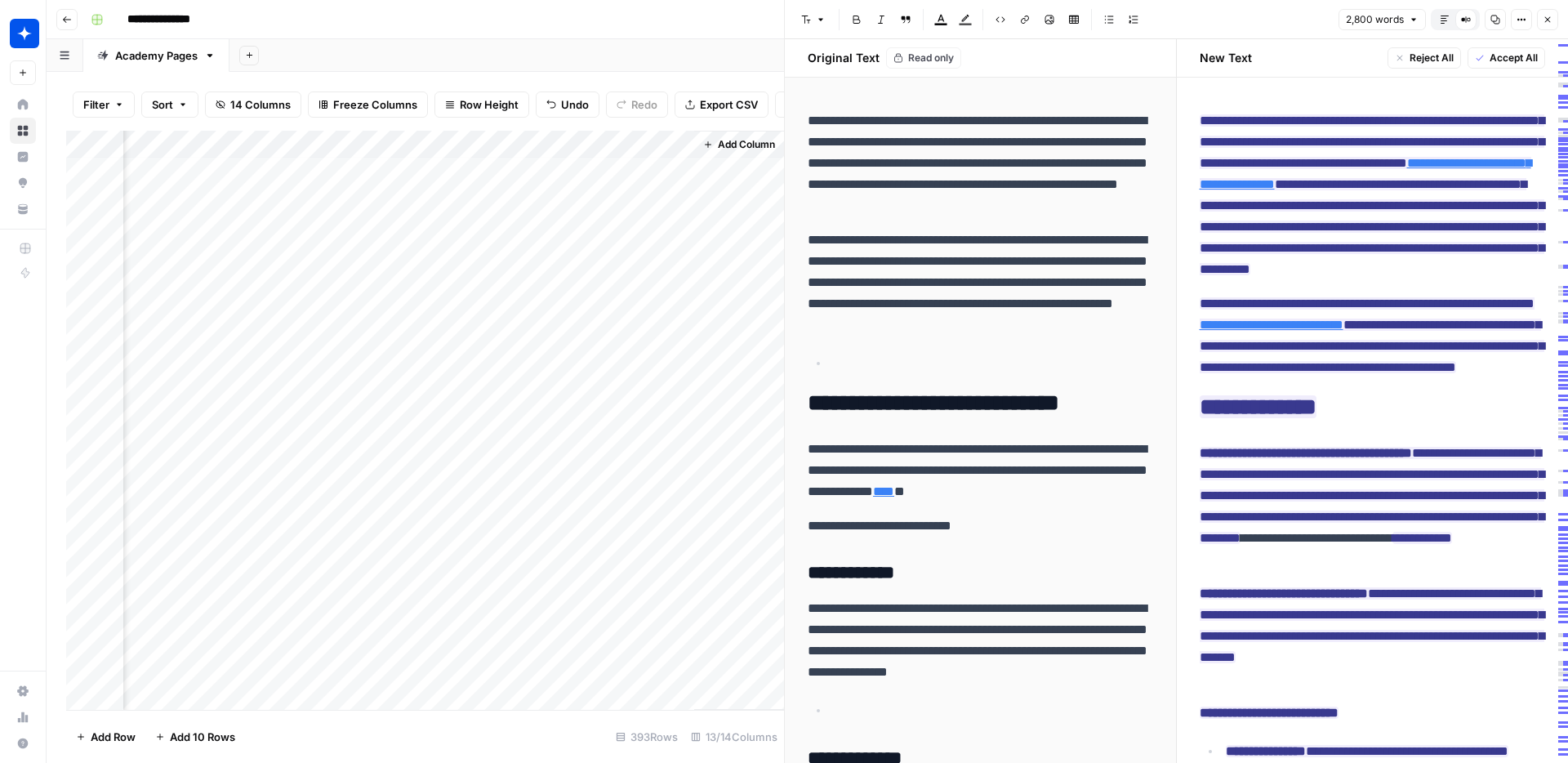
scroll to position [0, 1721]
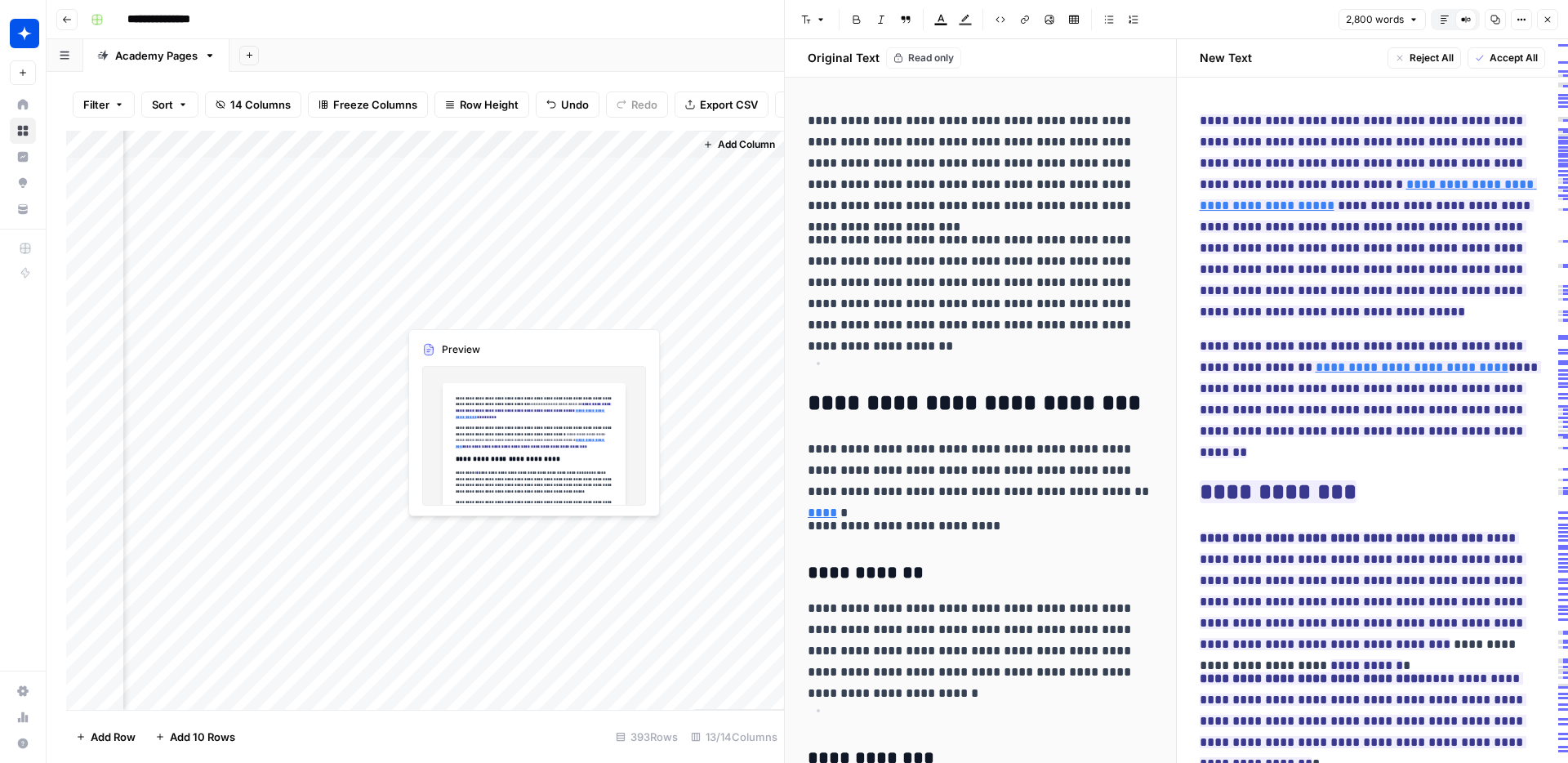
click at [470, 310] on div "Add Column" at bounding box center [425, 420] width 718 height 579
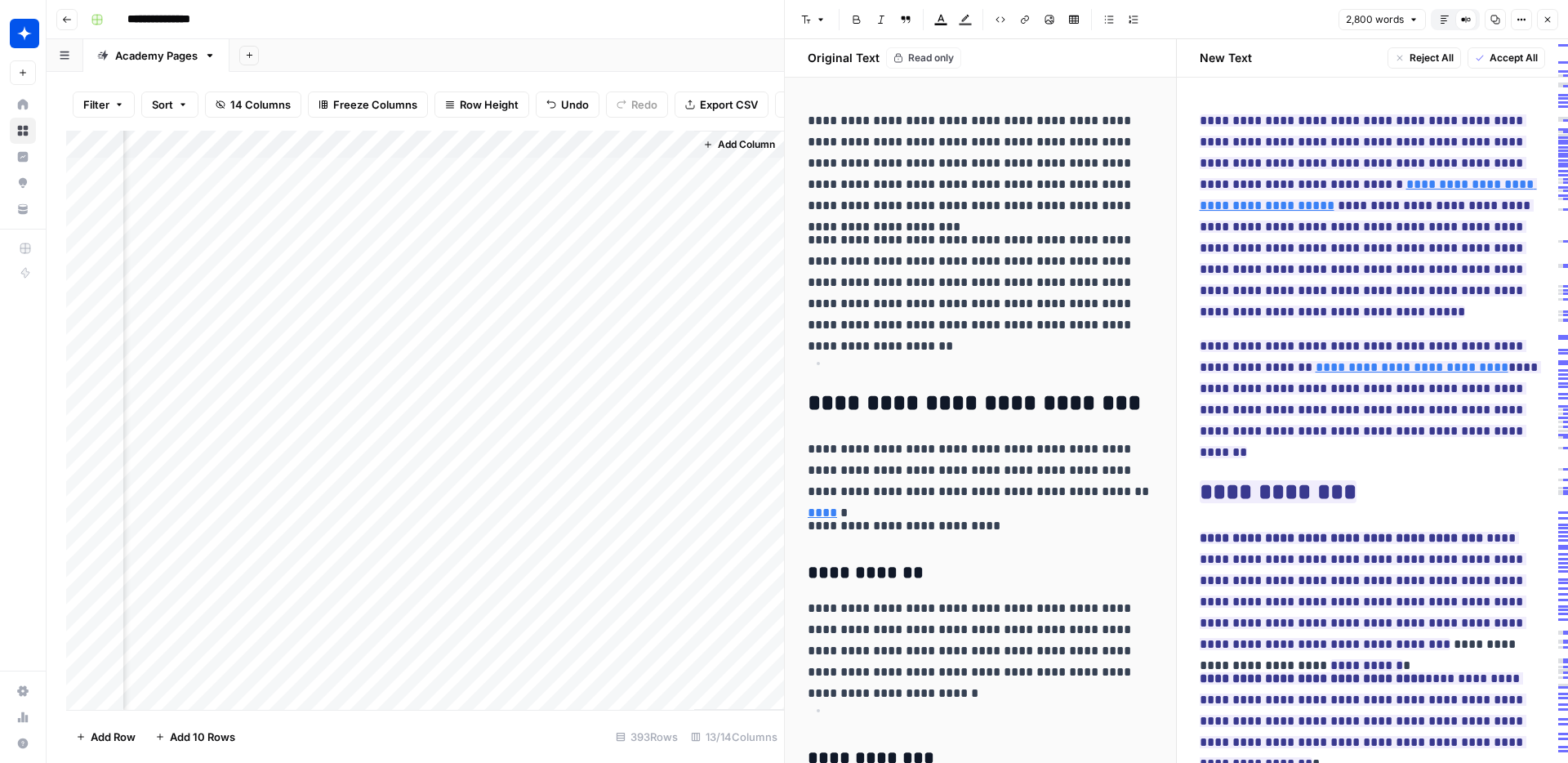
click at [454, 328] on div "Add Column" at bounding box center [425, 420] width 718 height 579
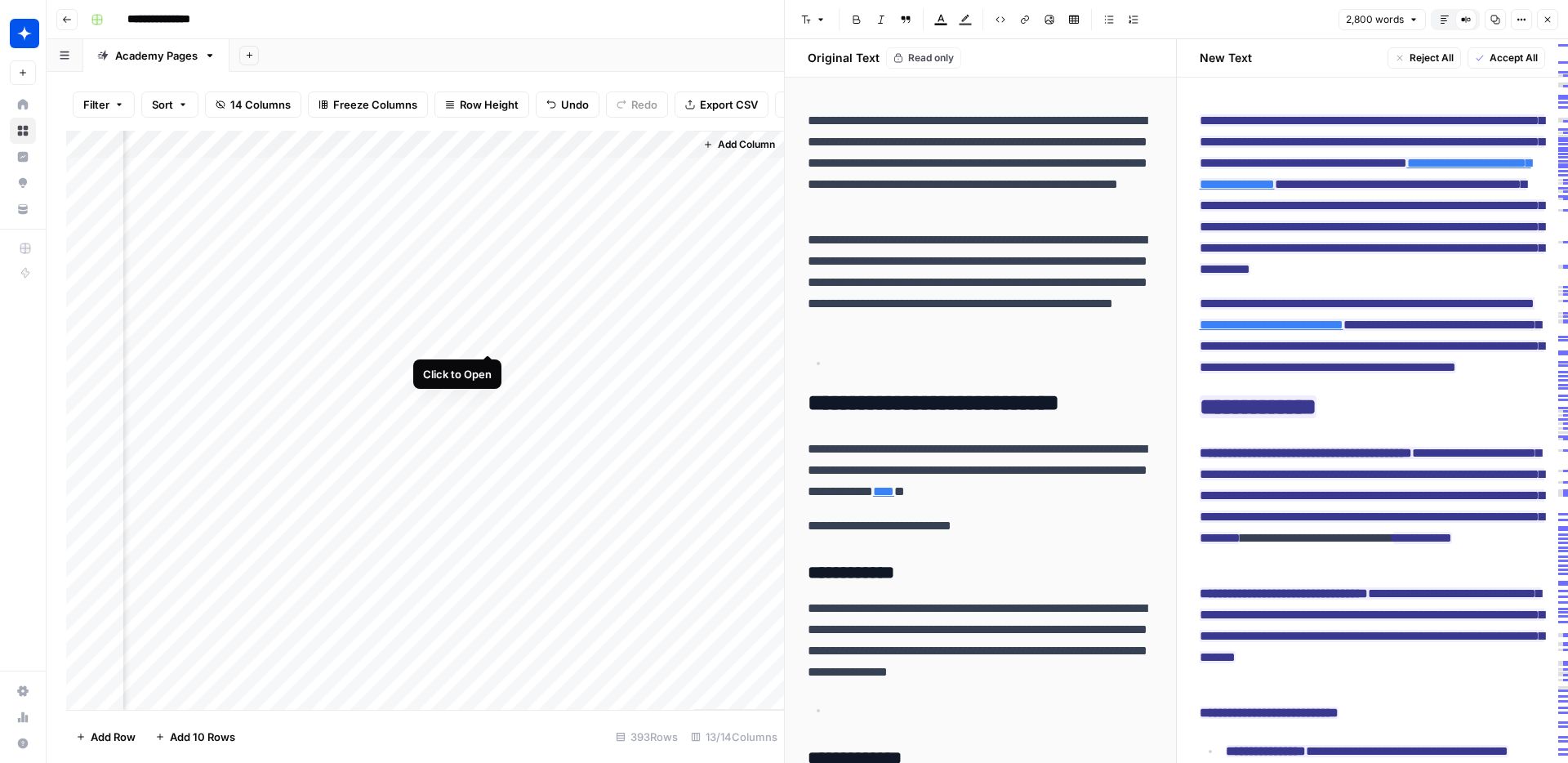
click at [490, 335] on div "Add Column" at bounding box center [425, 420] width 718 height 579
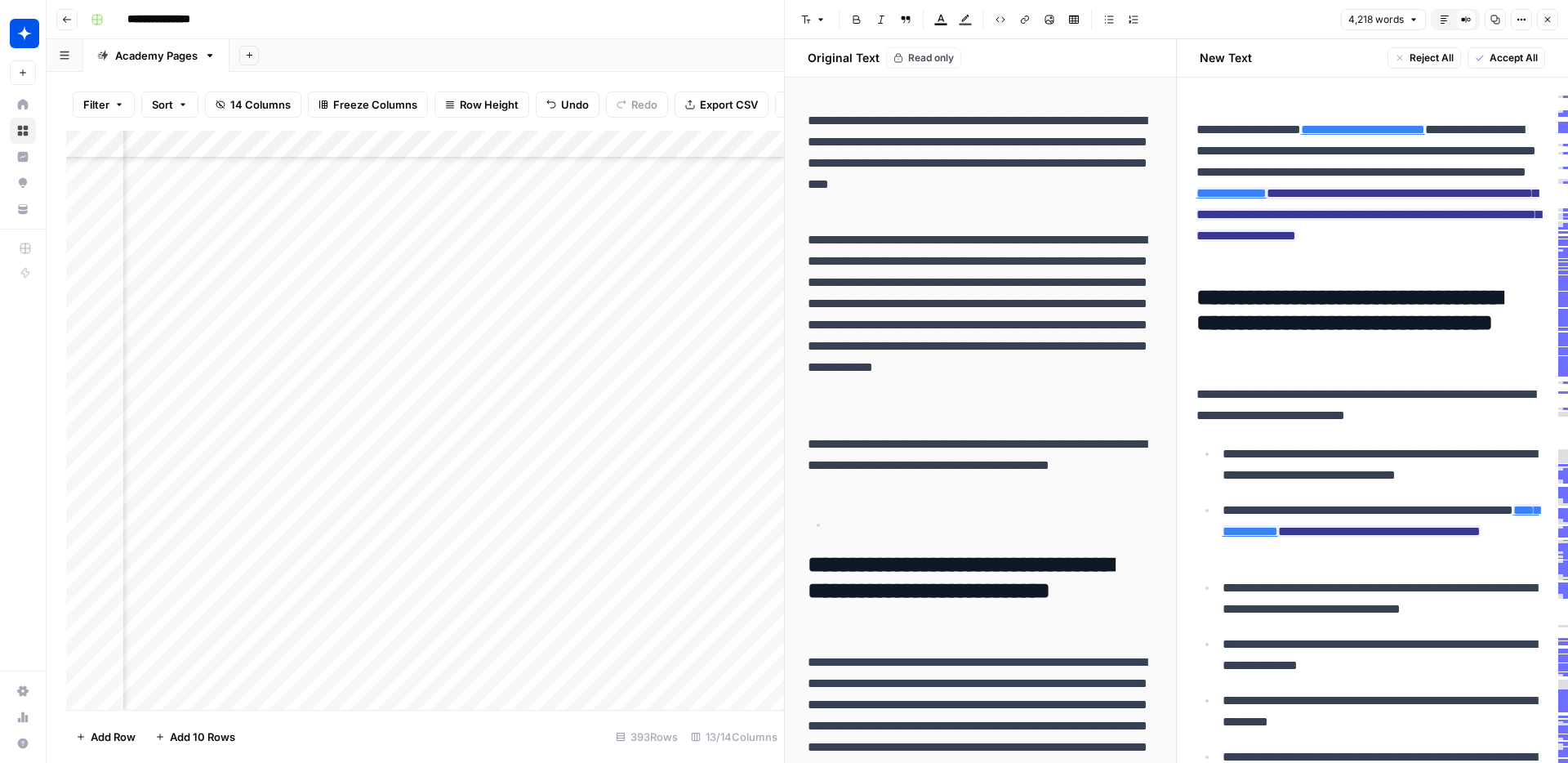
scroll to position [740, 1317]
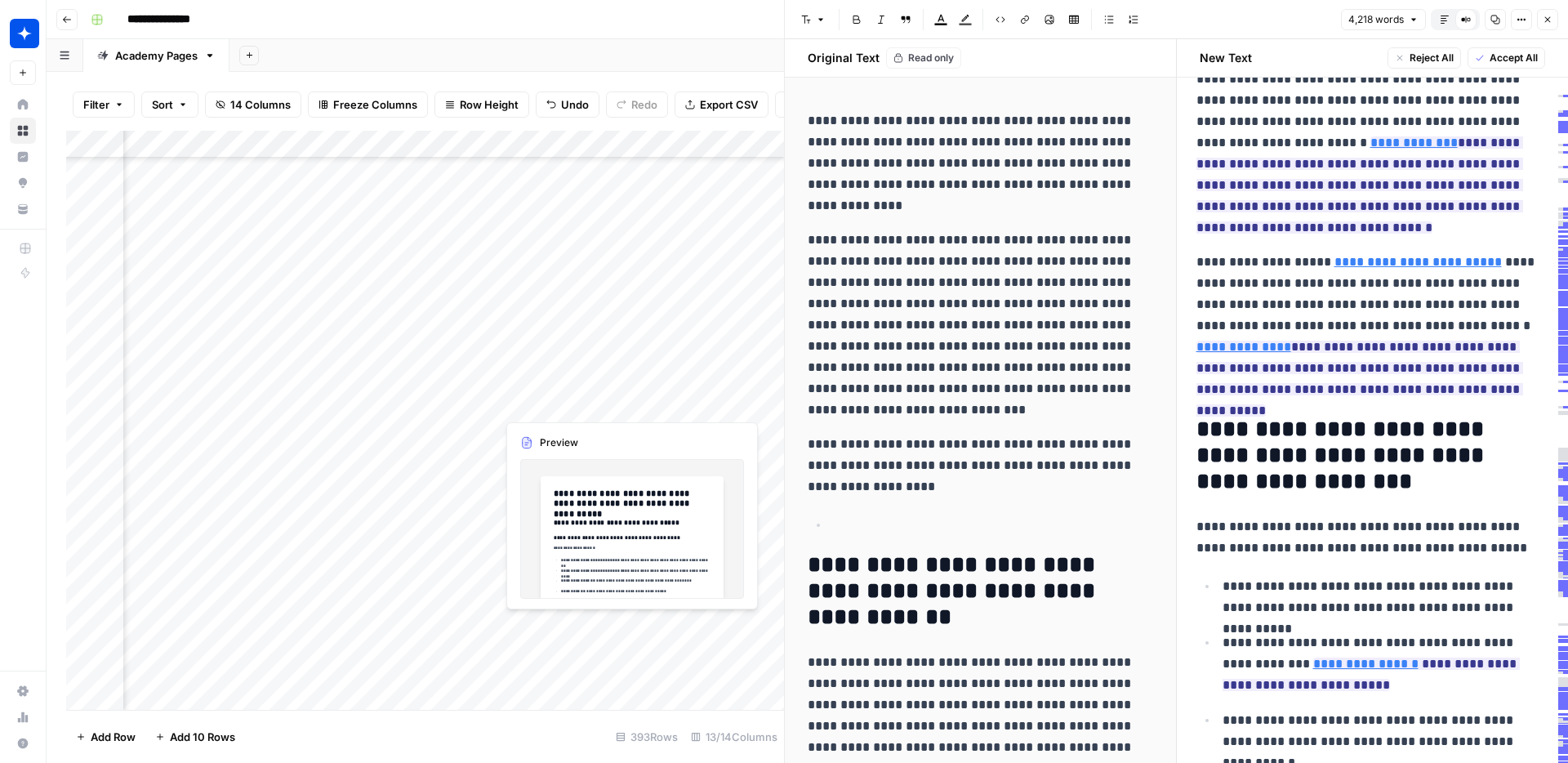
click at [560, 402] on div "Add Column" at bounding box center [425, 420] width 718 height 579
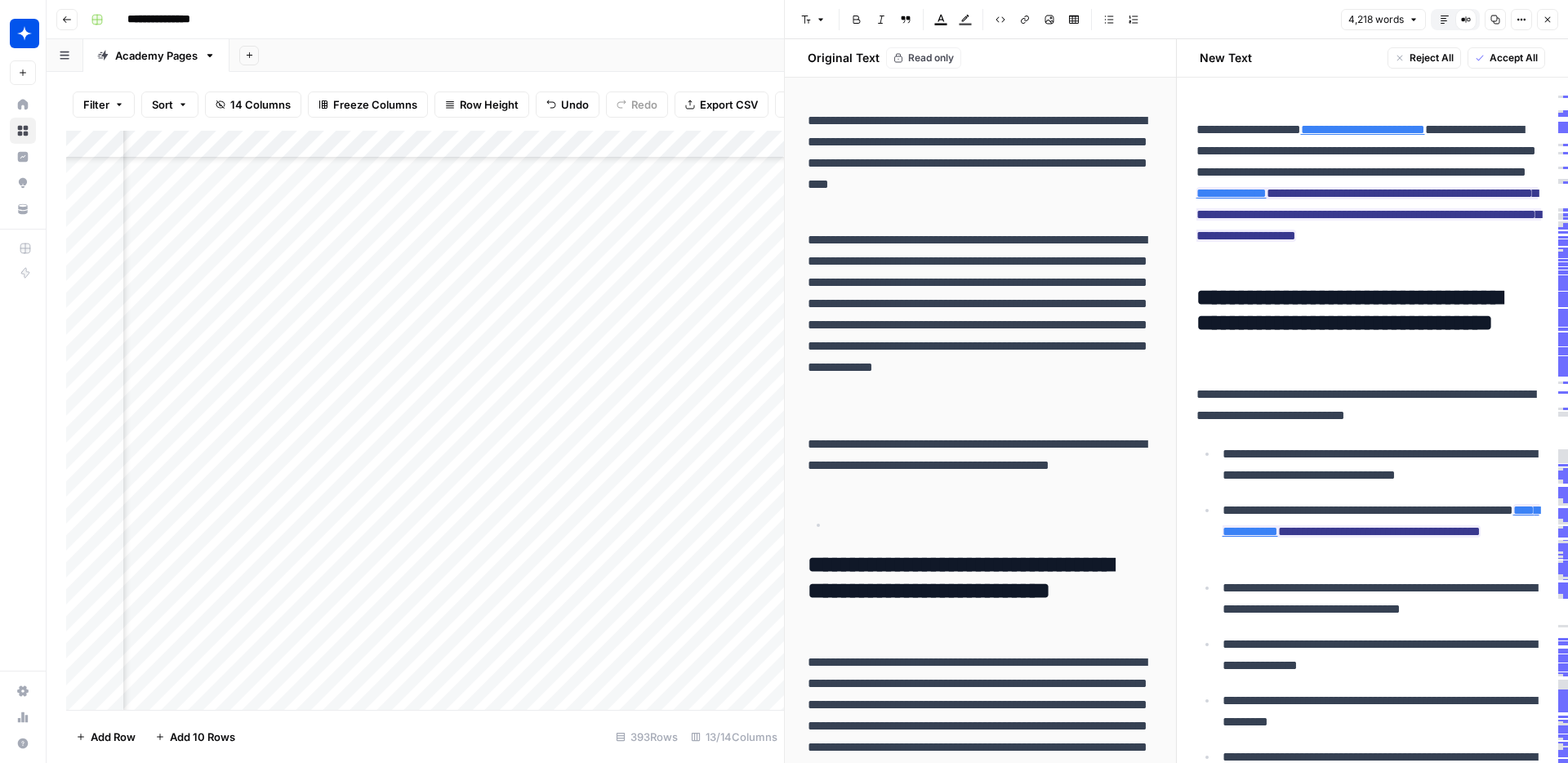
scroll to position [740, 815]
click at [522, 401] on div "Add Column" at bounding box center [425, 420] width 718 height 579
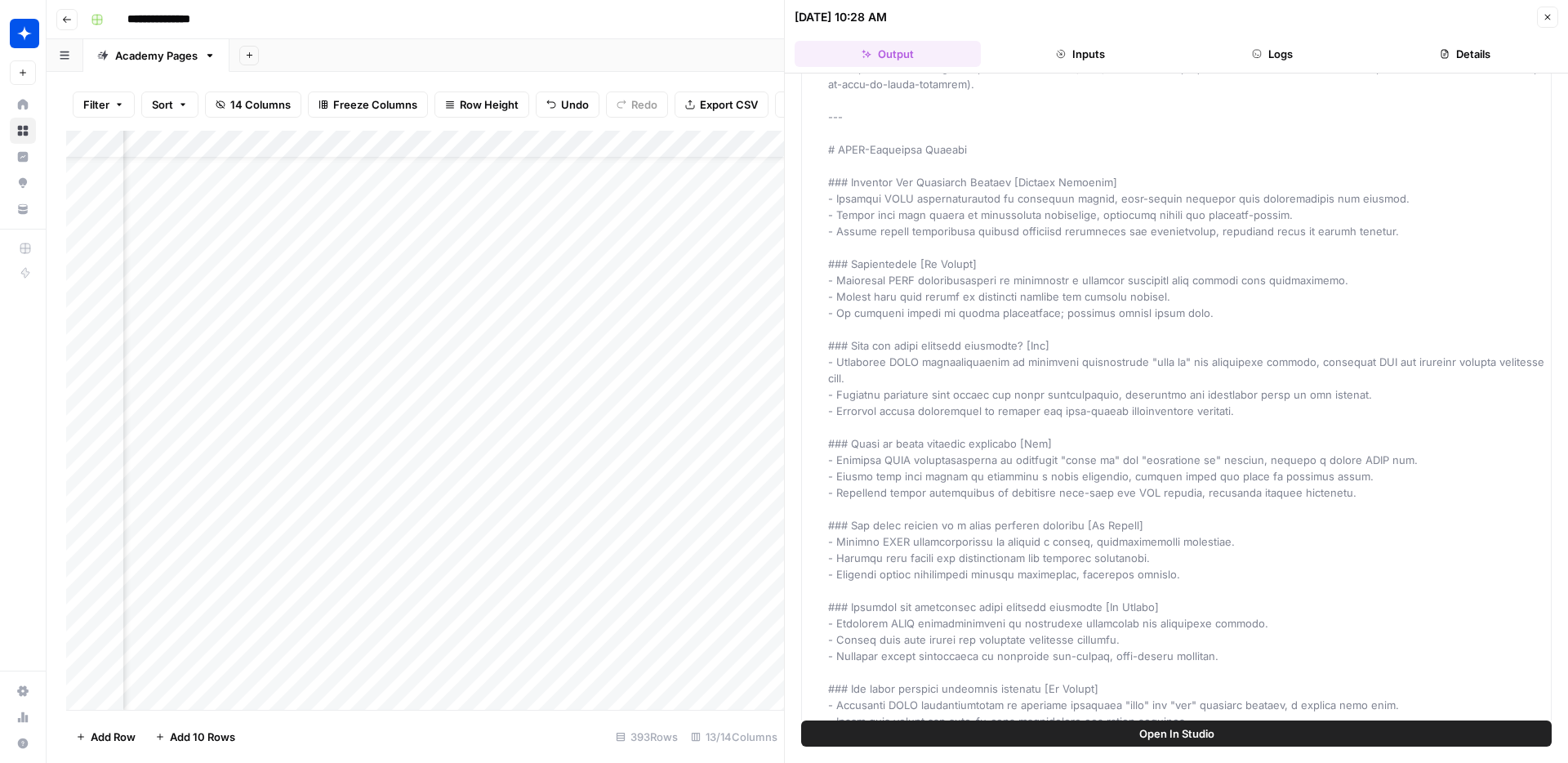
scroll to position [46, 818]
click at [517, 540] on div "Add Column" at bounding box center [425, 420] width 718 height 579
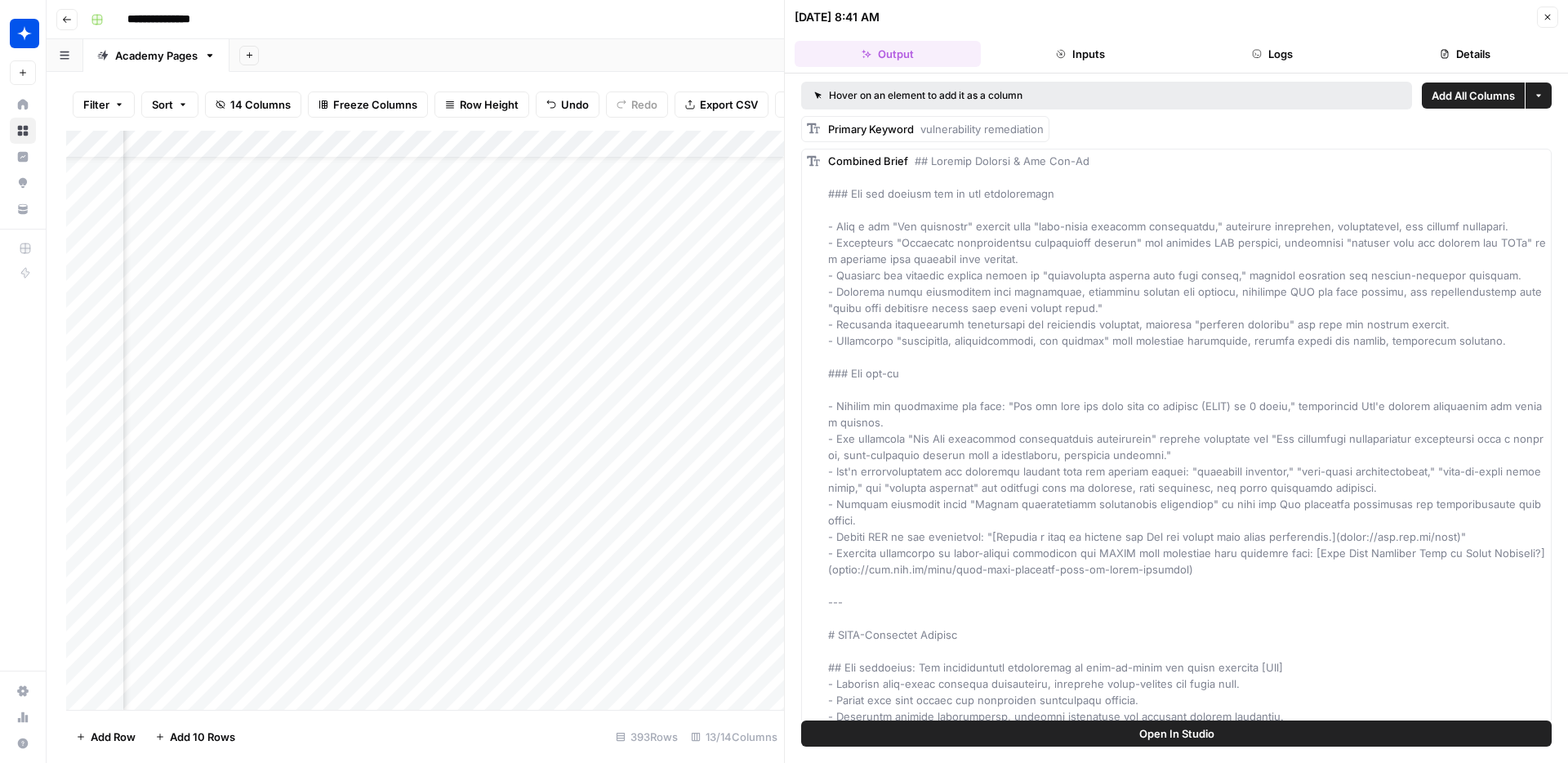
scroll to position [46, 1573]
click at [638, 541] on div "Add Column" at bounding box center [425, 420] width 718 height 579
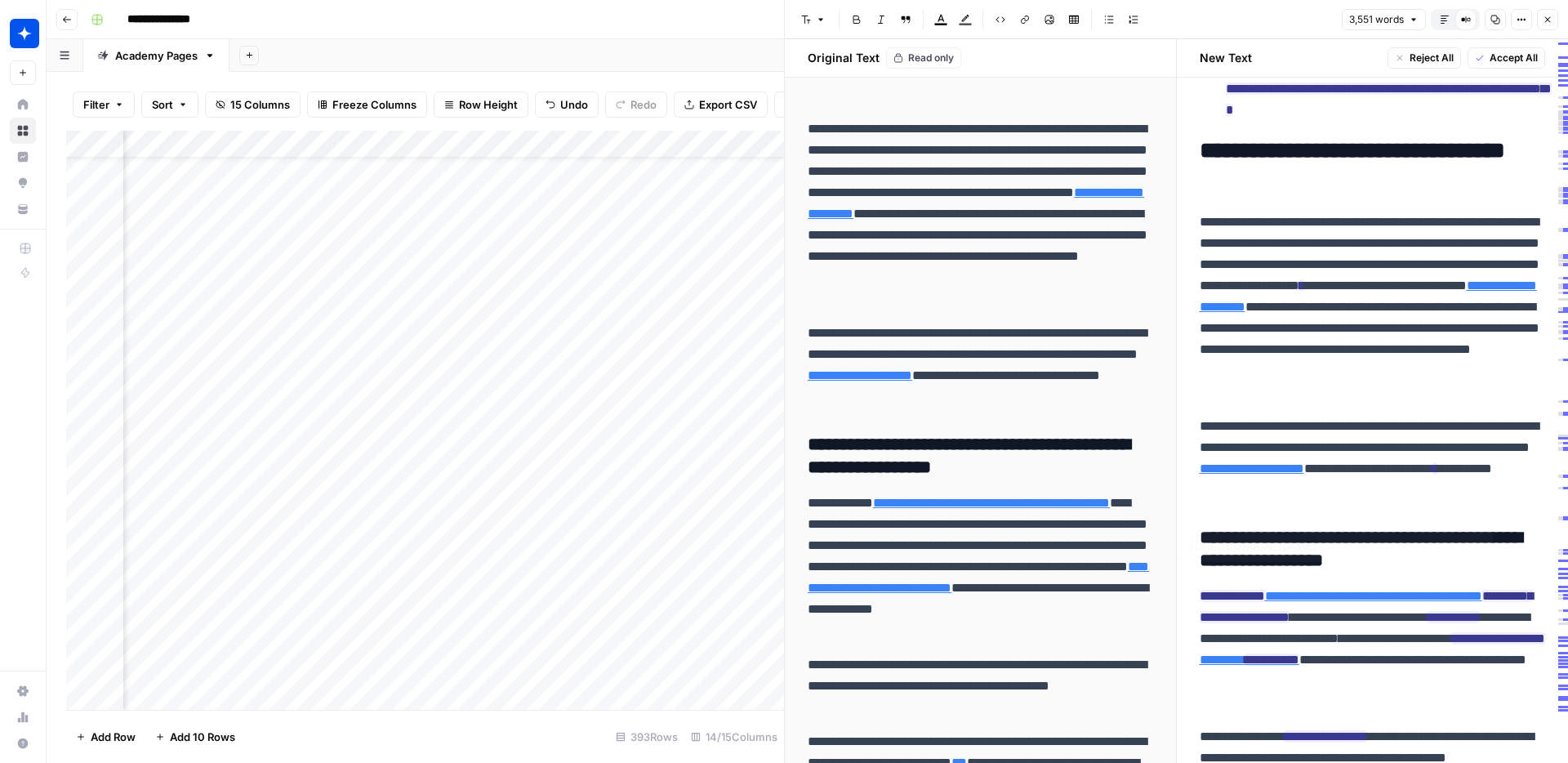
type input "https://www.cm-alliance.com/cybersecurity-blog/october-2024-biggest-cyber-attac…"
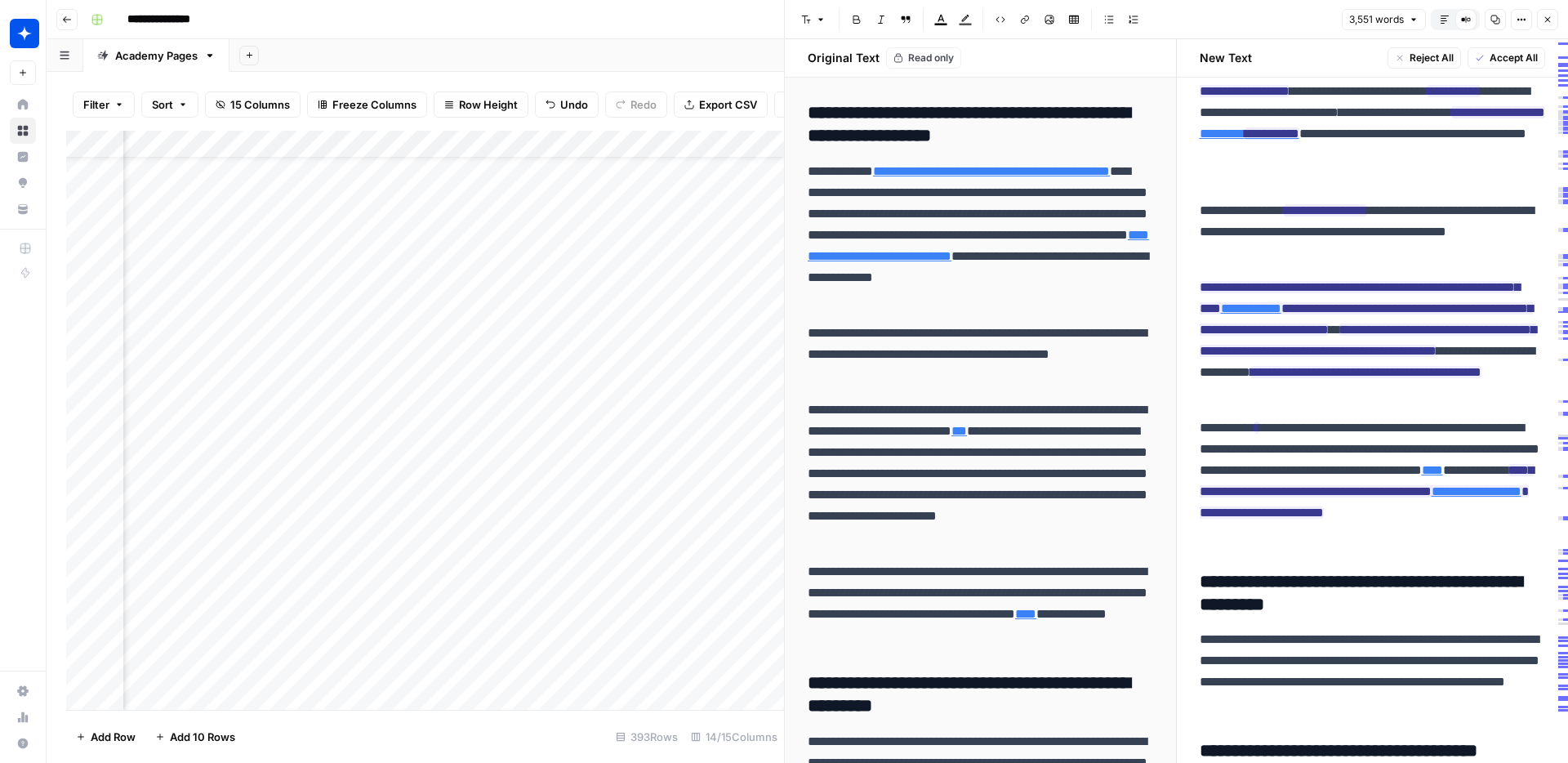
scroll to position [1353, 0]
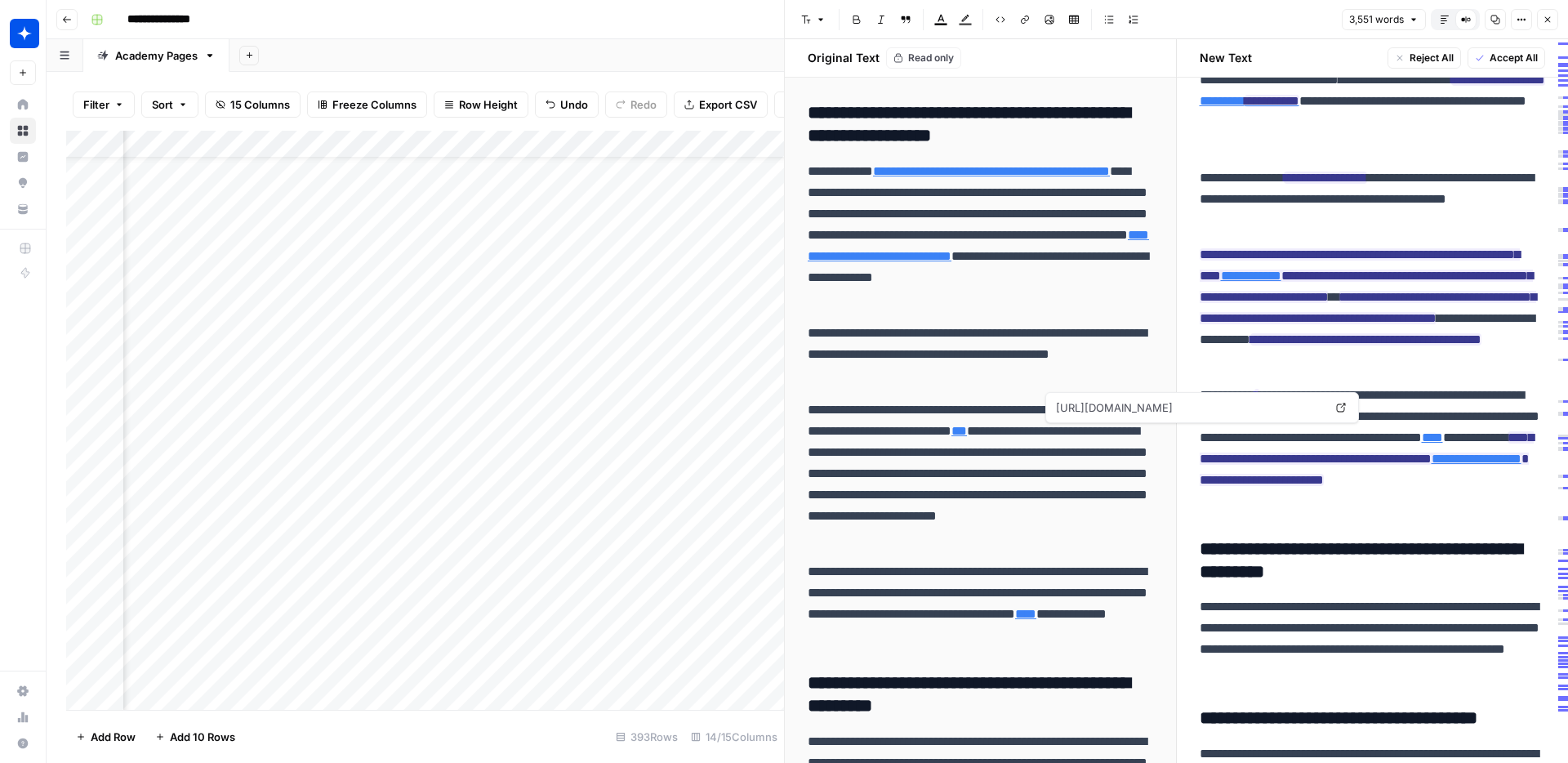
click at [1444, 231] on p "**********" at bounding box center [1373, 199] width 346 height 64
click at [1401, 512] on p "**********" at bounding box center [1373, 448] width 346 height 128
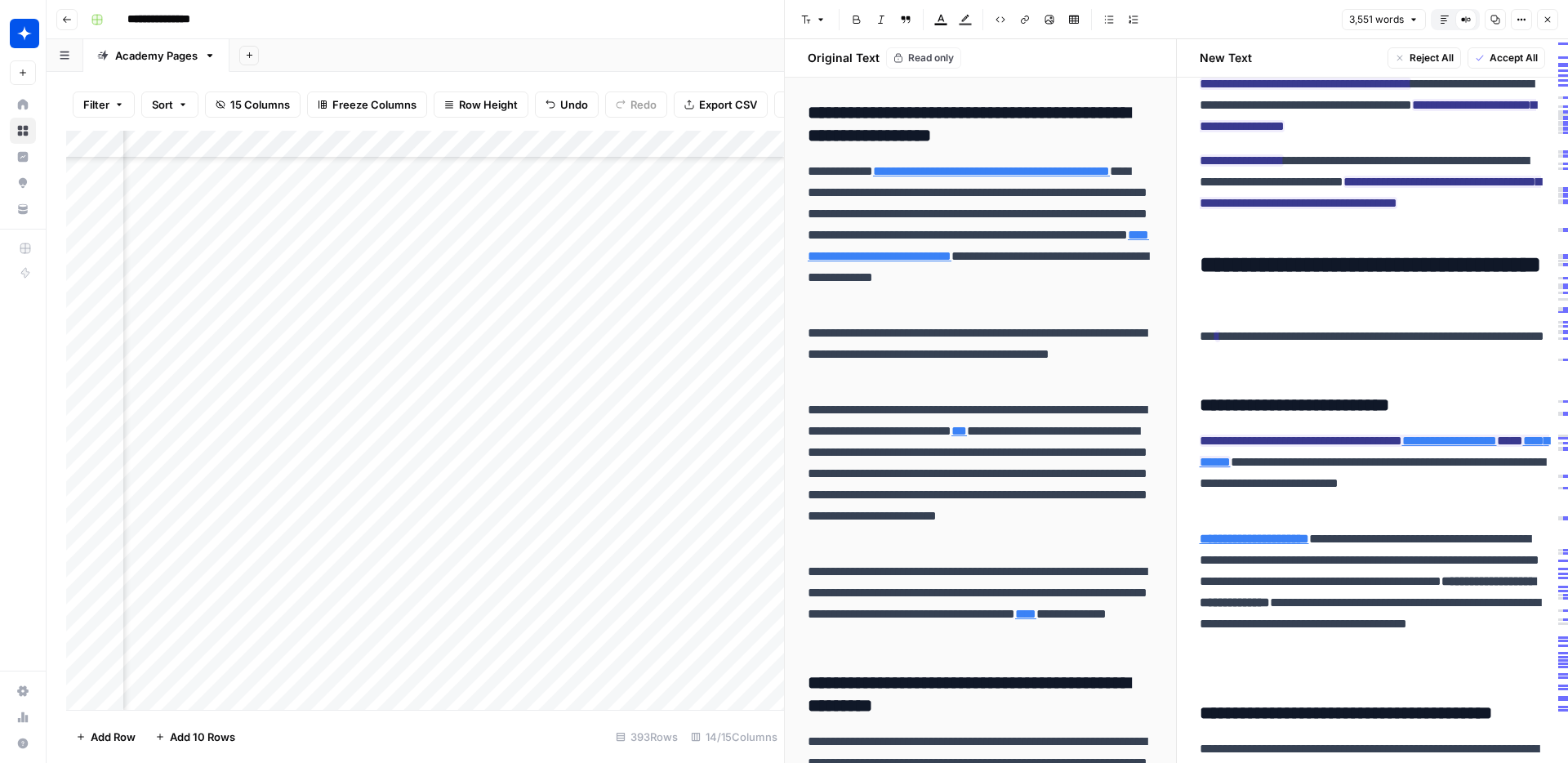
scroll to position [790, 1868]
click at [508, 354] on div "Add Column" at bounding box center [425, 420] width 718 height 579
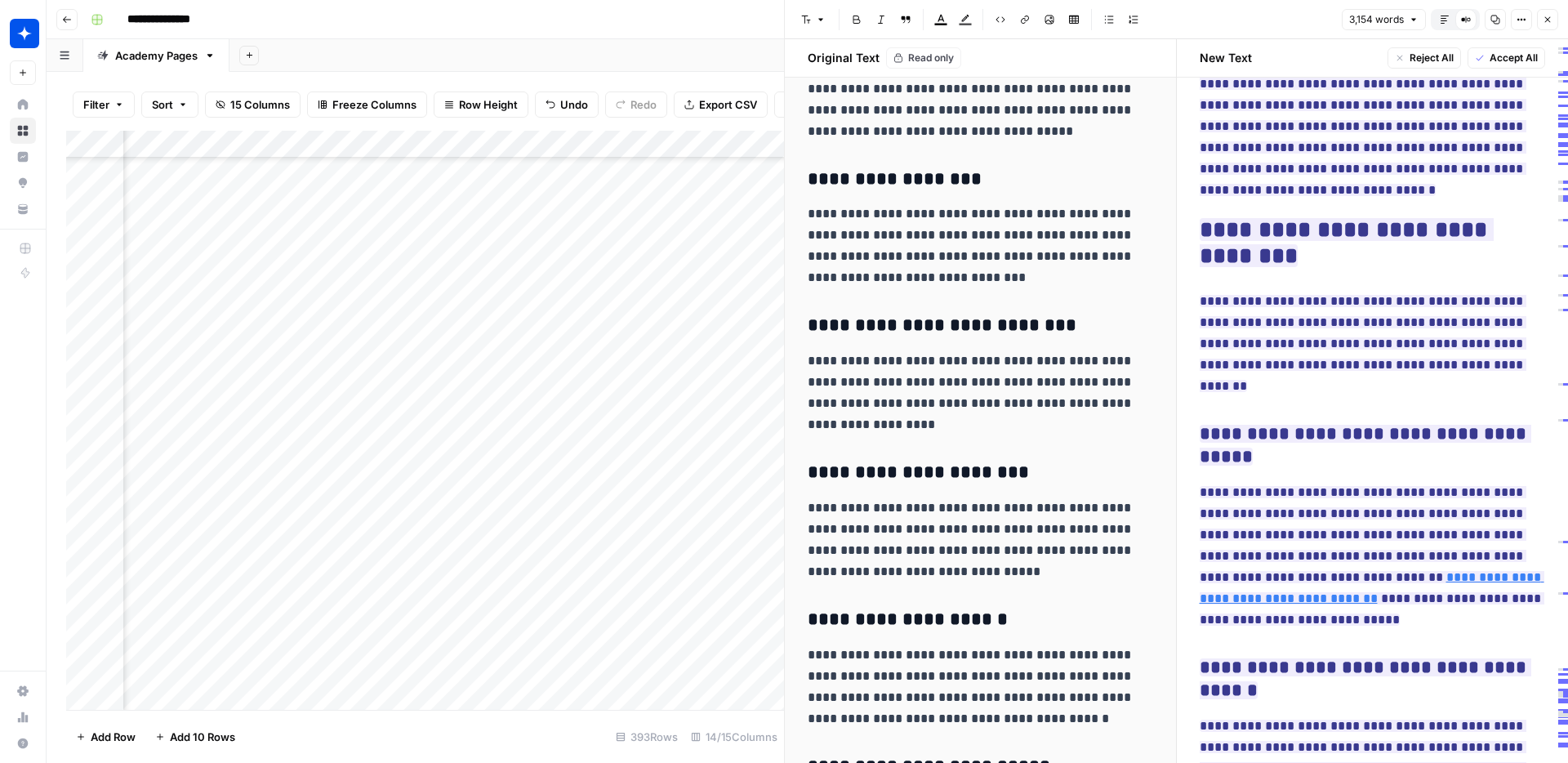
scroll to position [790, 124]
click at [397, 352] on div "Add Column" at bounding box center [425, 420] width 718 height 579
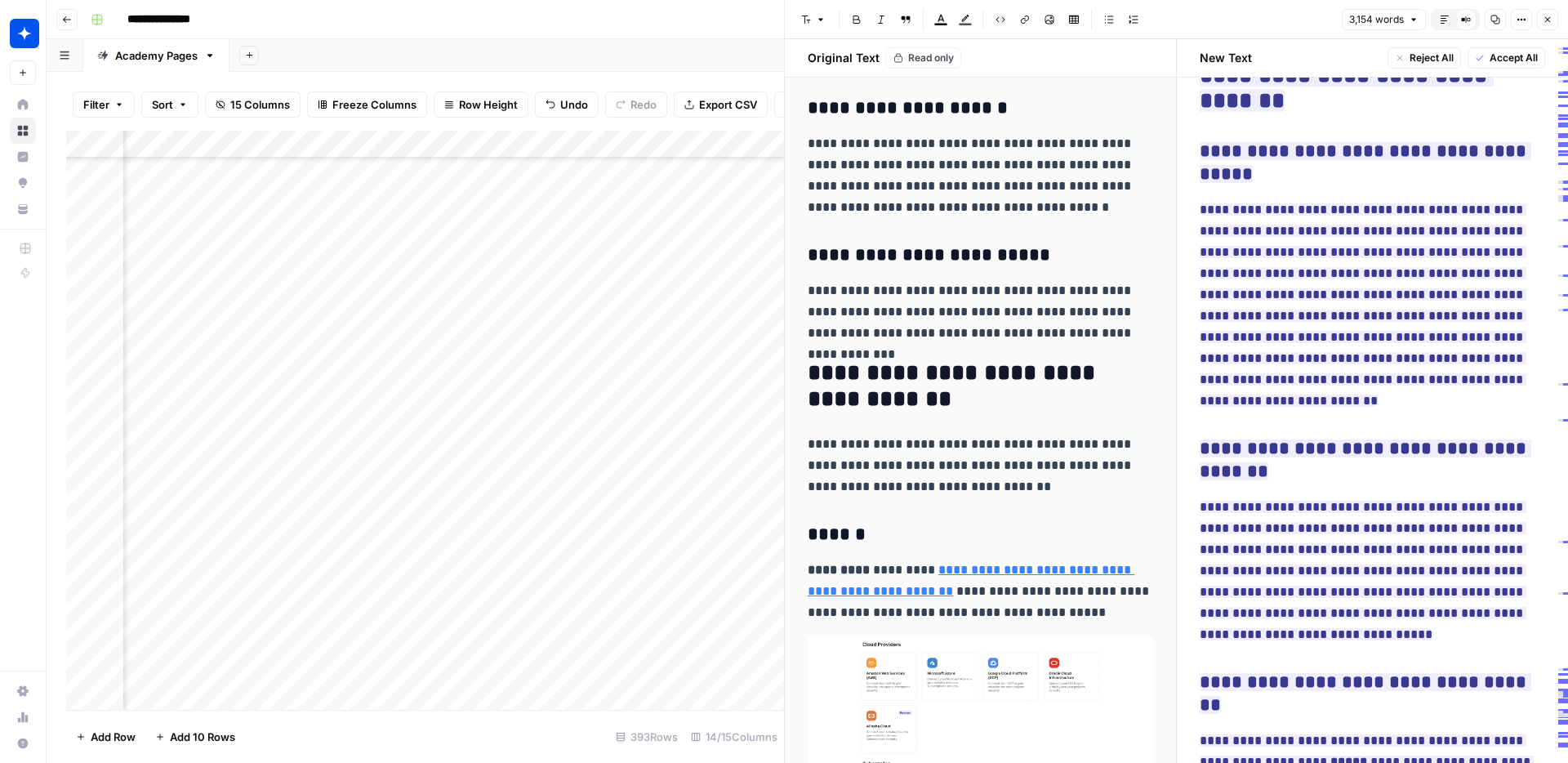
scroll to position [734, 124]
click at [432, 351] on div "Add Column" at bounding box center [425, 420] width 718 height 579
click at [565, 545] on div "Add Column" at bounding box center [425, 420] width 718 height 579
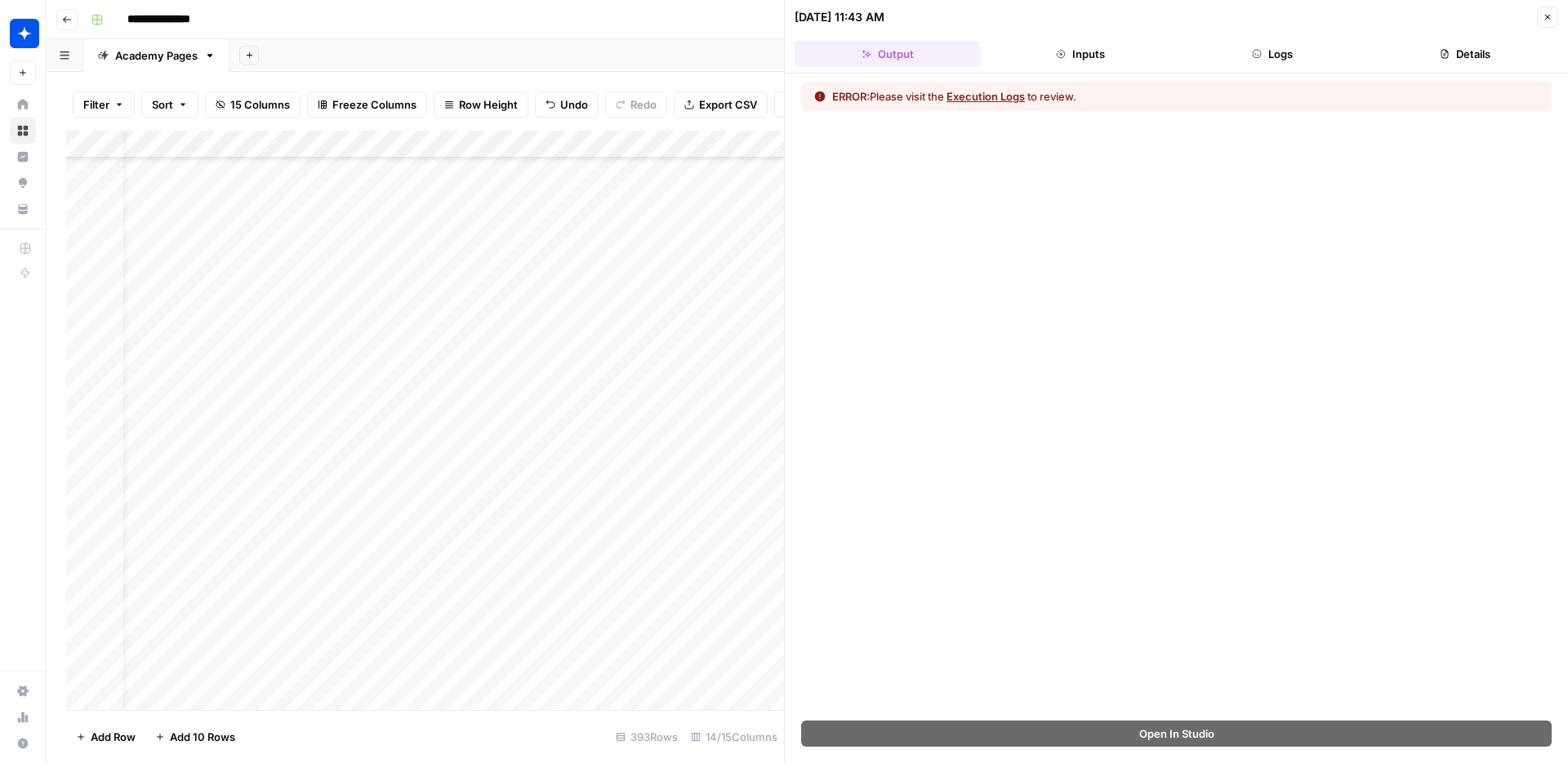
scroll to position [545, 35]
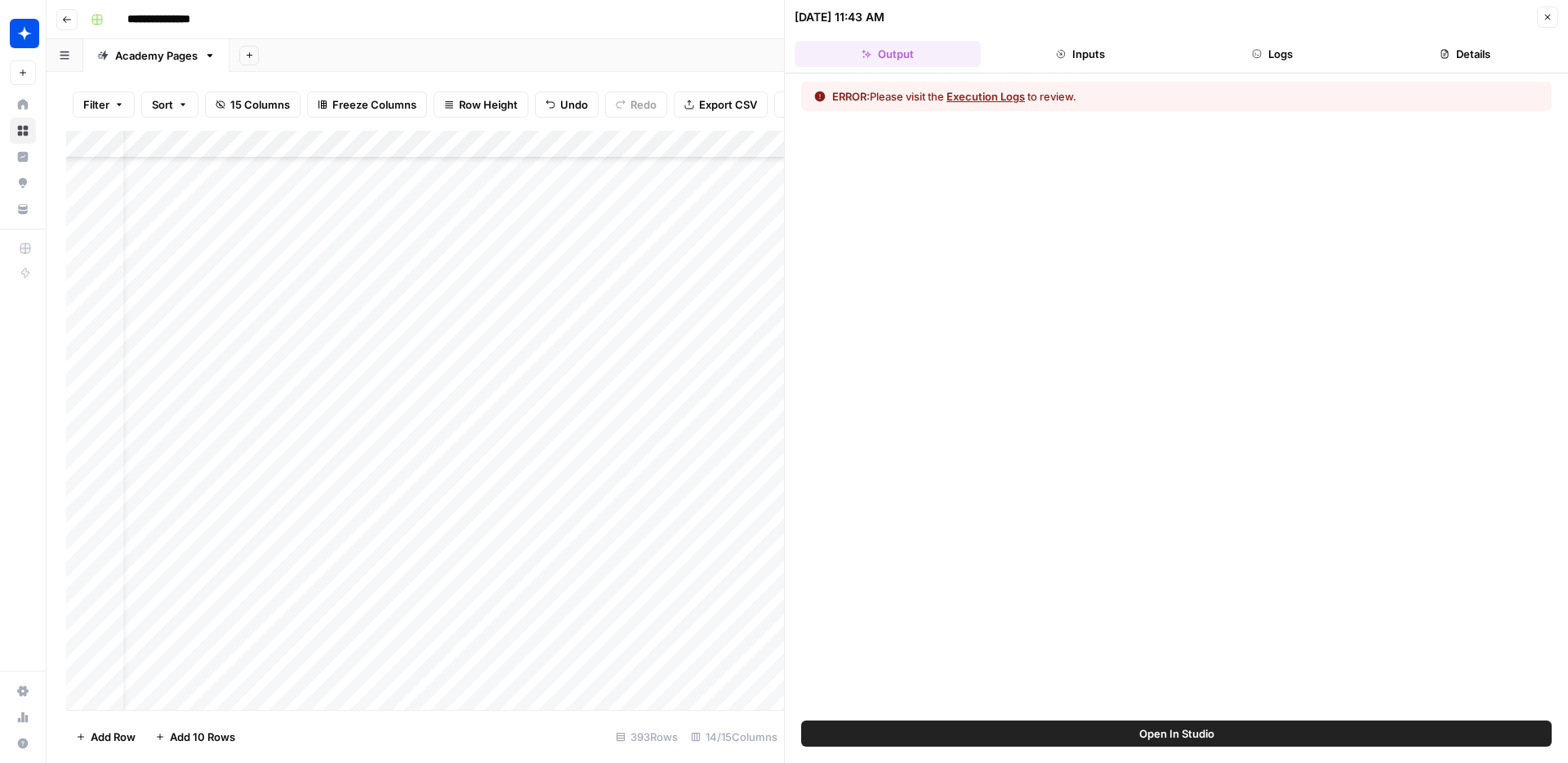
click at [985, 100] on button "Execution Logs" at bounding box center [985, 97] width 78 height 16
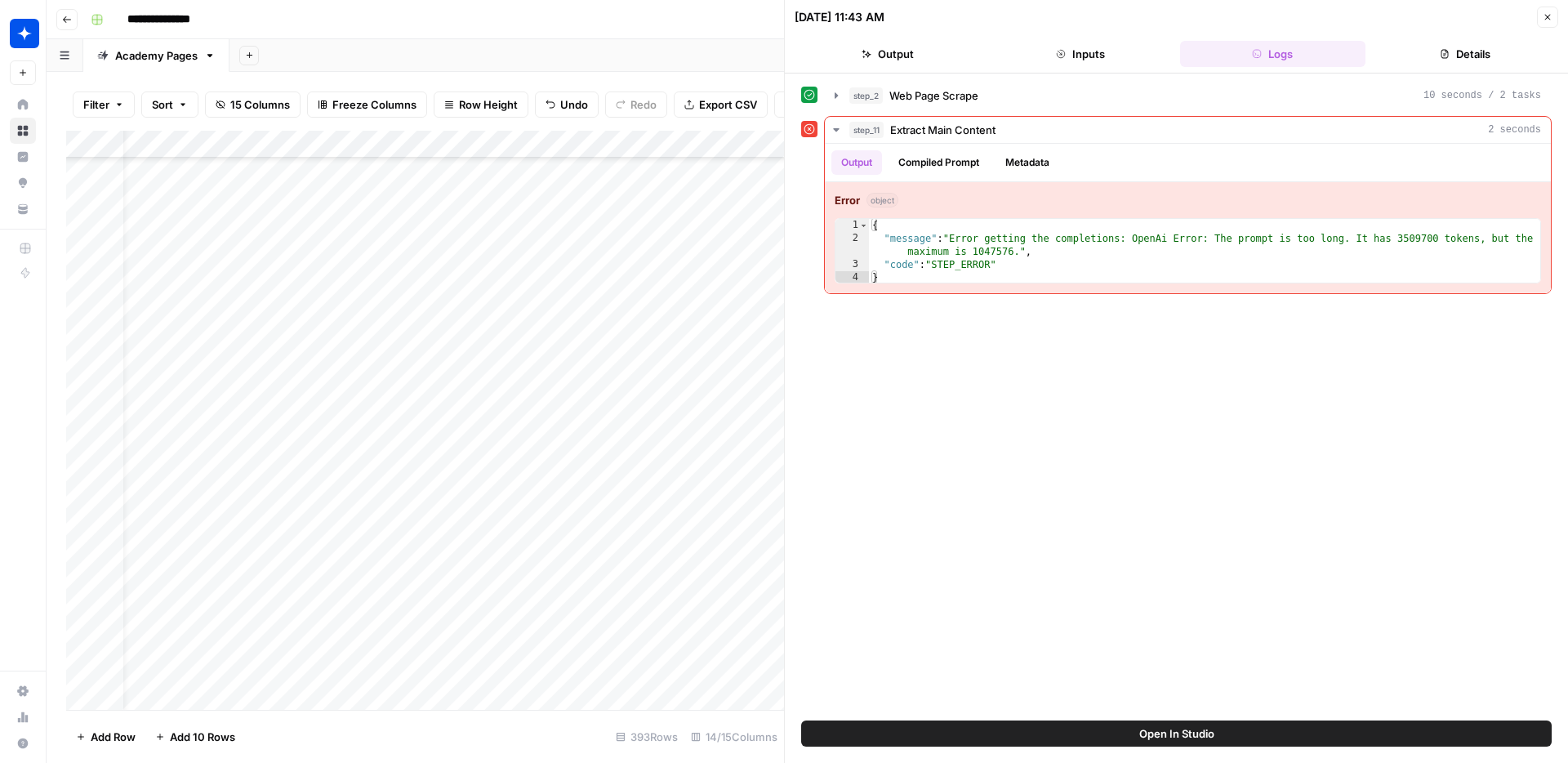
click at [688, 60] on div "Add Sheet" at bounding box center [898, 56] width 1338 height 33
click at [603, 543] on div "Add Column" at bounding box center [425, 420] width 718 height 579
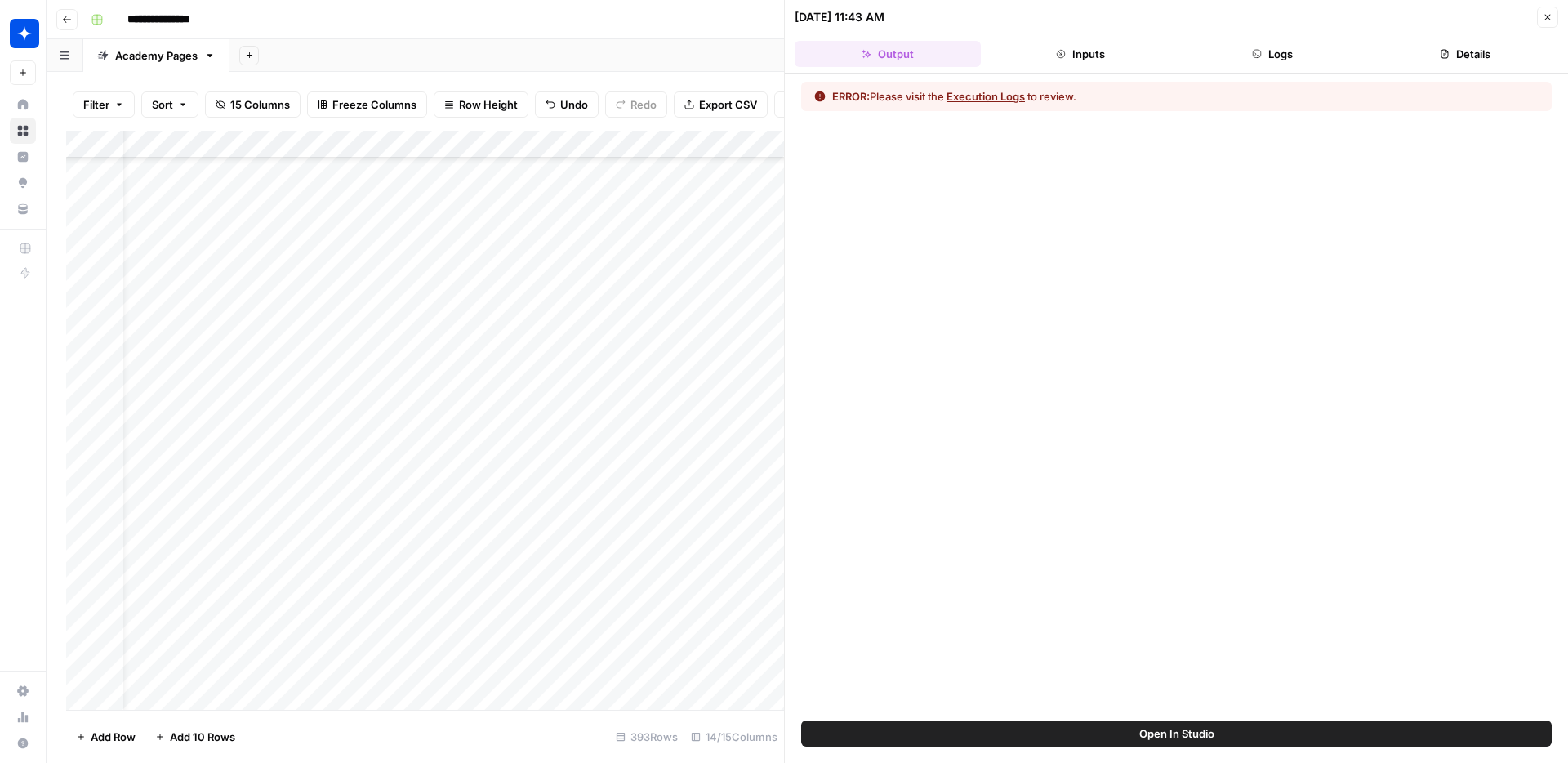
click at [718, 542] on div at bounding box center [617, 543] width 235 height 31
click at [617, 515] on div "Add Column" at bounding box center [425, 420] width 718 height 579
click at [563, 516] on div "Add Column" at bounding box center [425, 420] width 718 height 579
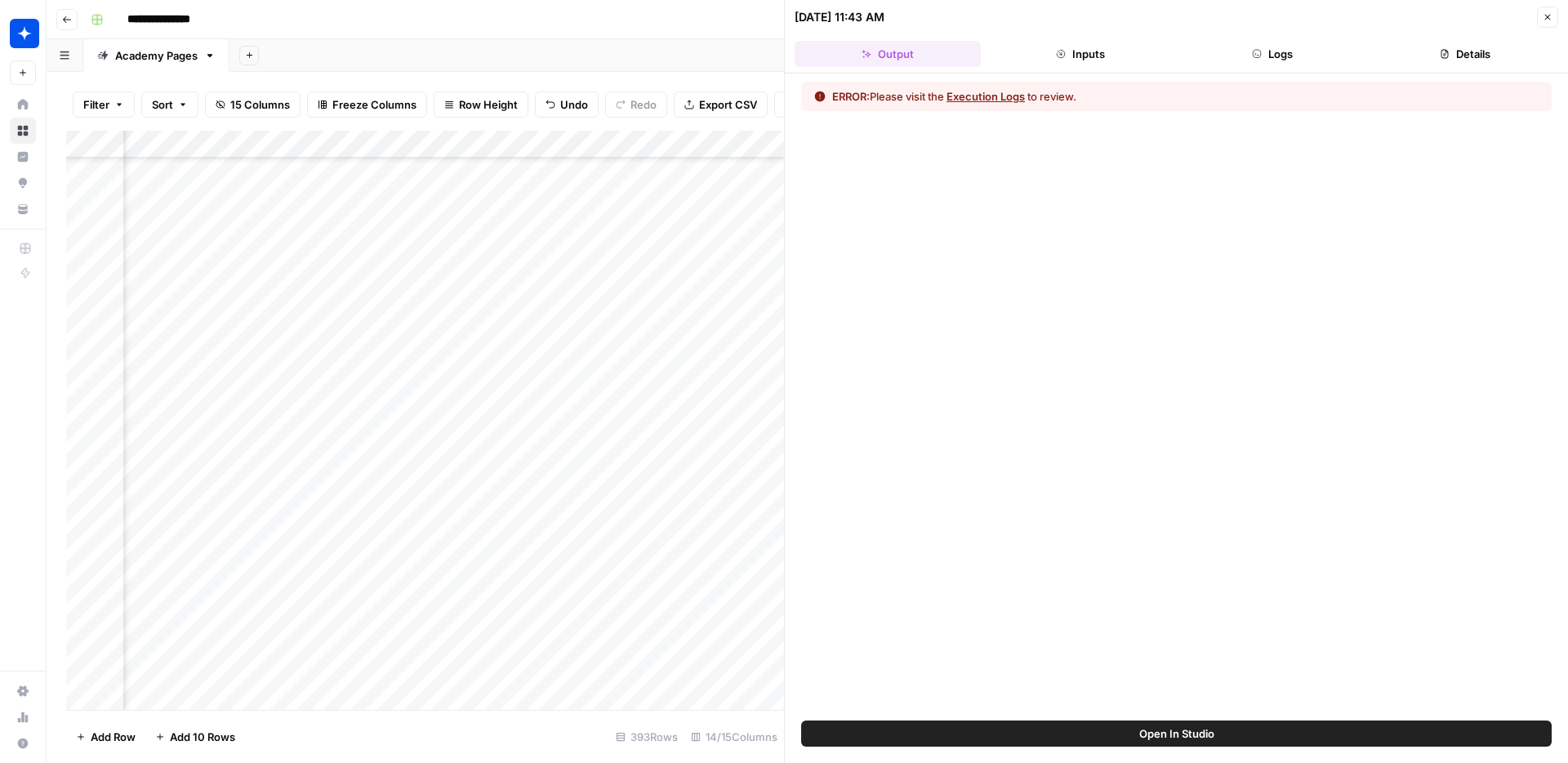
click at [421, 354] on div "Add Column" at bounding box center [425, 420] width 718 height 579
click at [539, 356] on div "Add Column" at bounding box center [425, 420] width 718 height 579
click at [540, 356] on div "Add Column" at bounding box center [425, 420] width 718 height 579
click at [546, 356] on div "Add Column" at bounding box center [425, 420] width 718 height 579
click at [522, 356] on div "Add Column" at bounding box center [425, 420] width 718 height 579
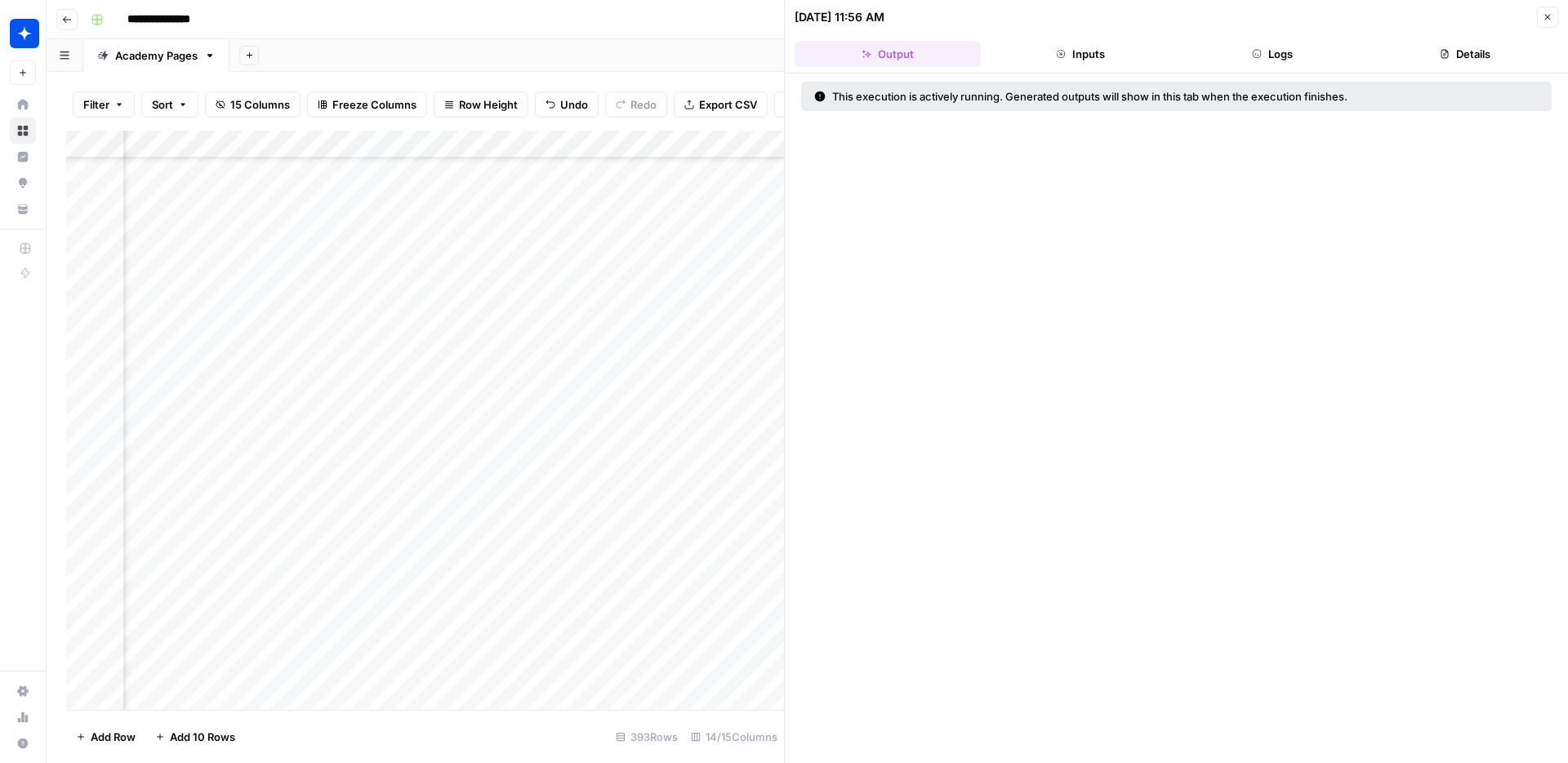
scroll to position [704, 297]
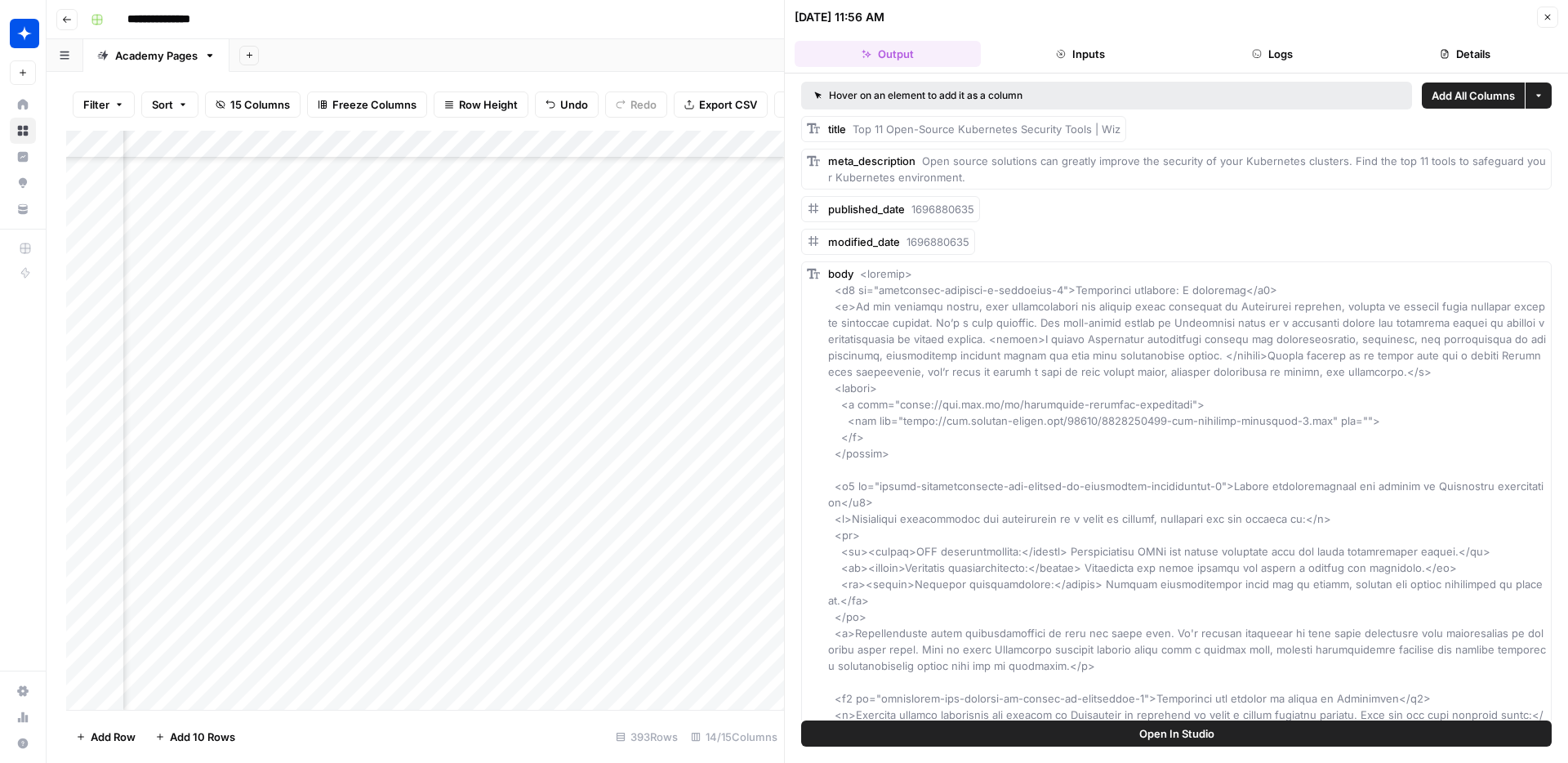
click at [534, 357] on div "Add Column" at bounding box center [425, 420] width 718 height 579
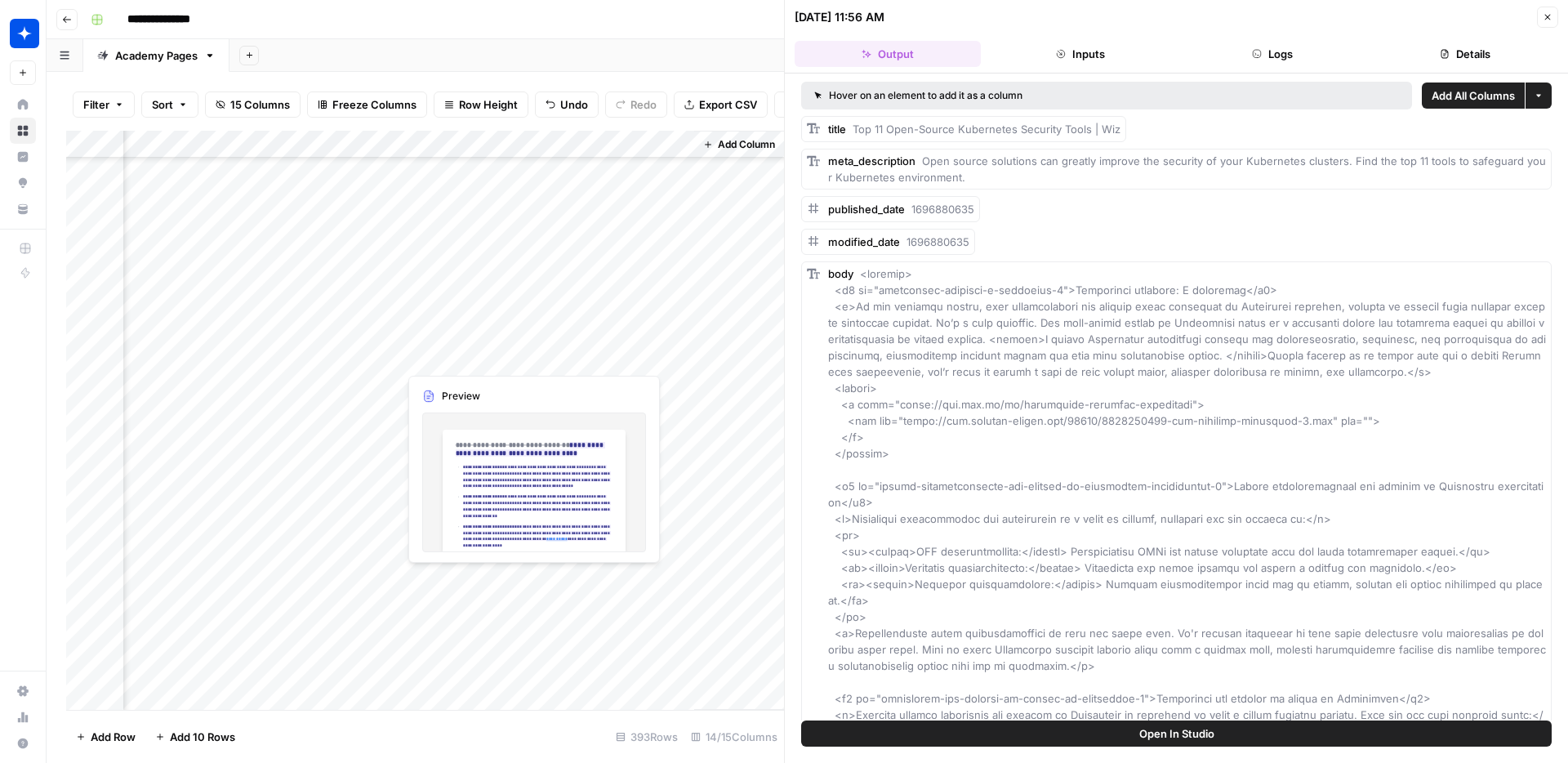
click at [480, 359] on div "Add Column" at bounding box center [425, 420] width 718 height 579
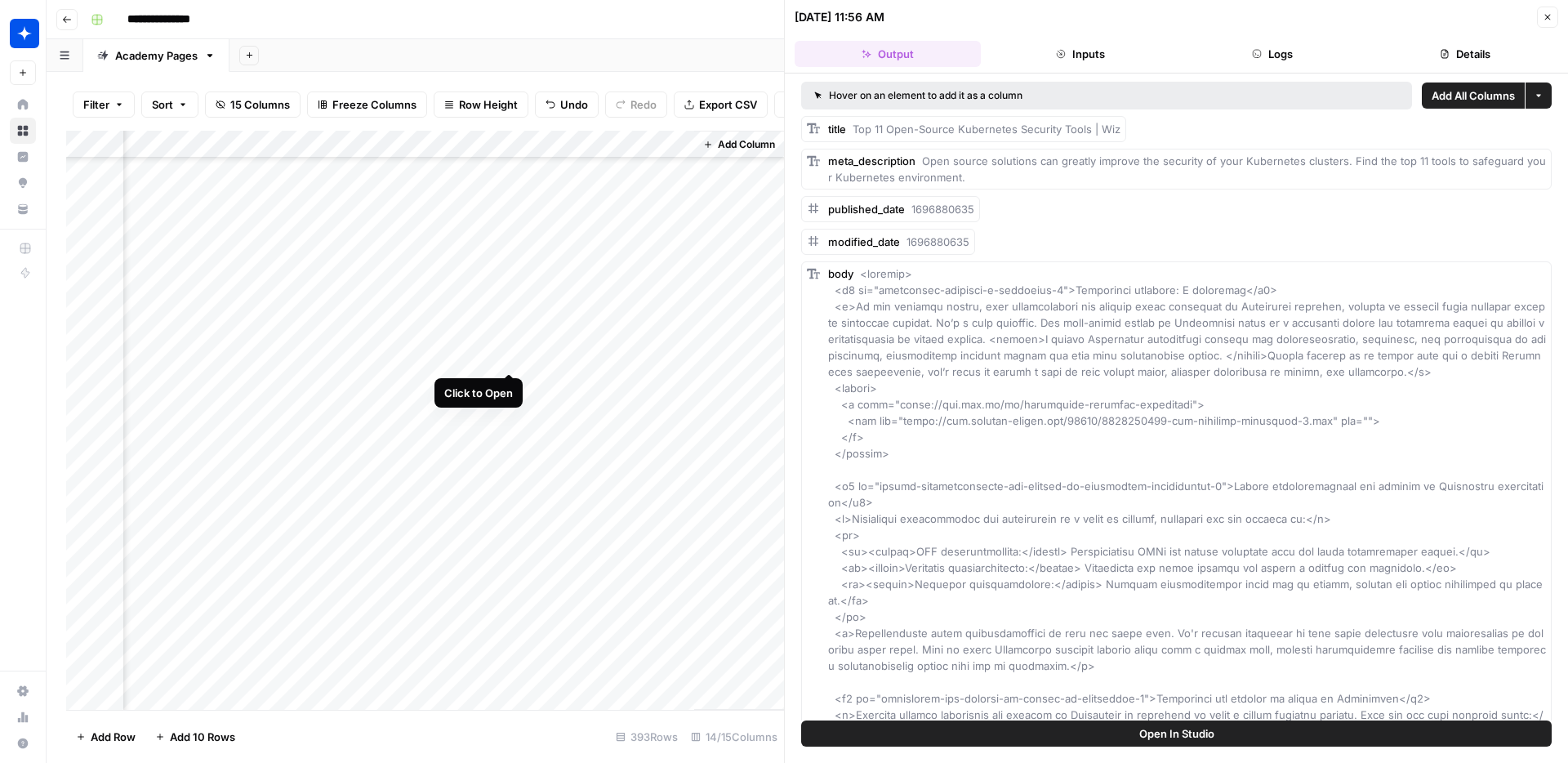
click at [509, 356] on div "Add Column" at bounding box center [425, 420] width 718 height 579
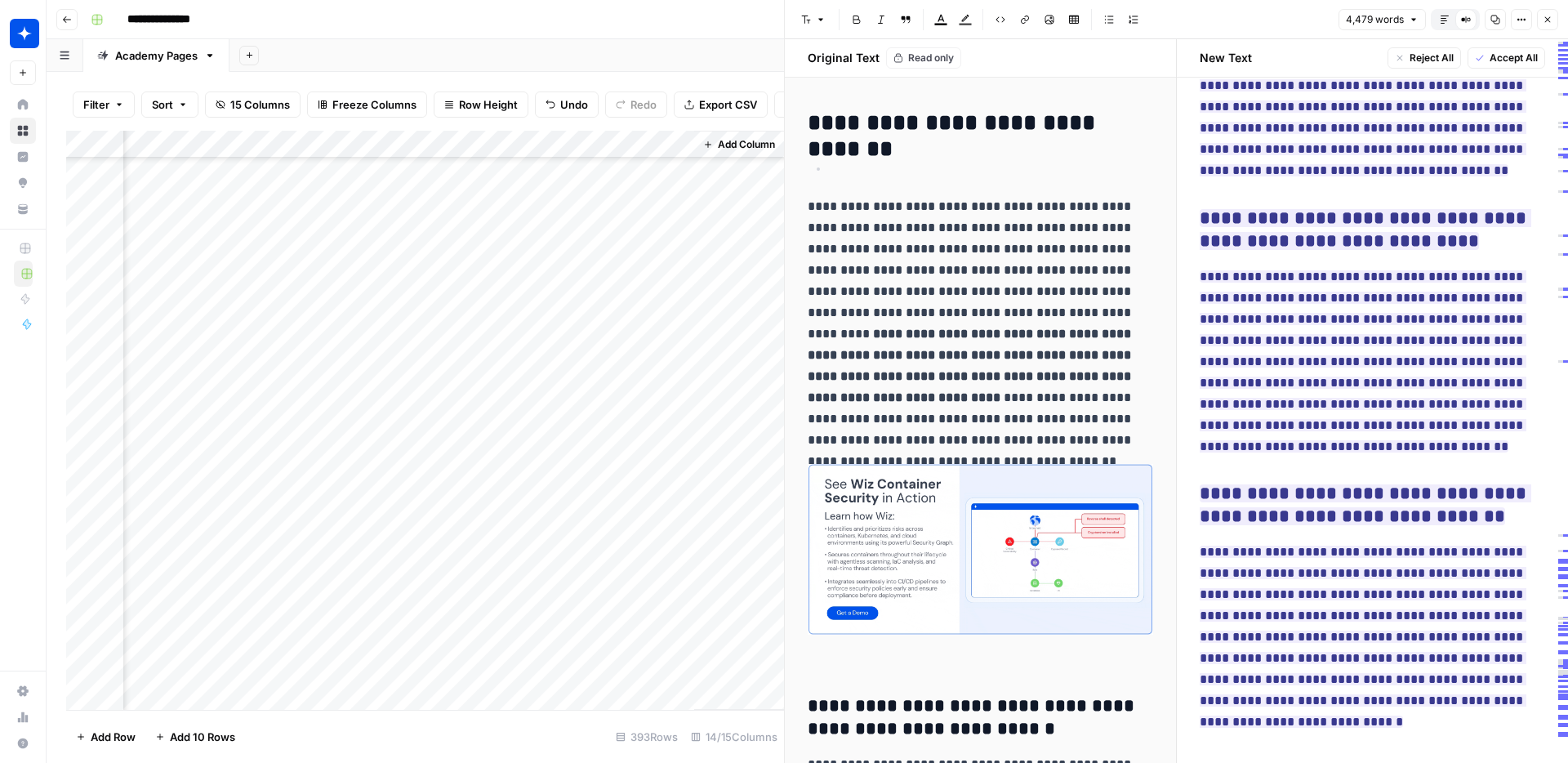
scroll to position [140, 1838]
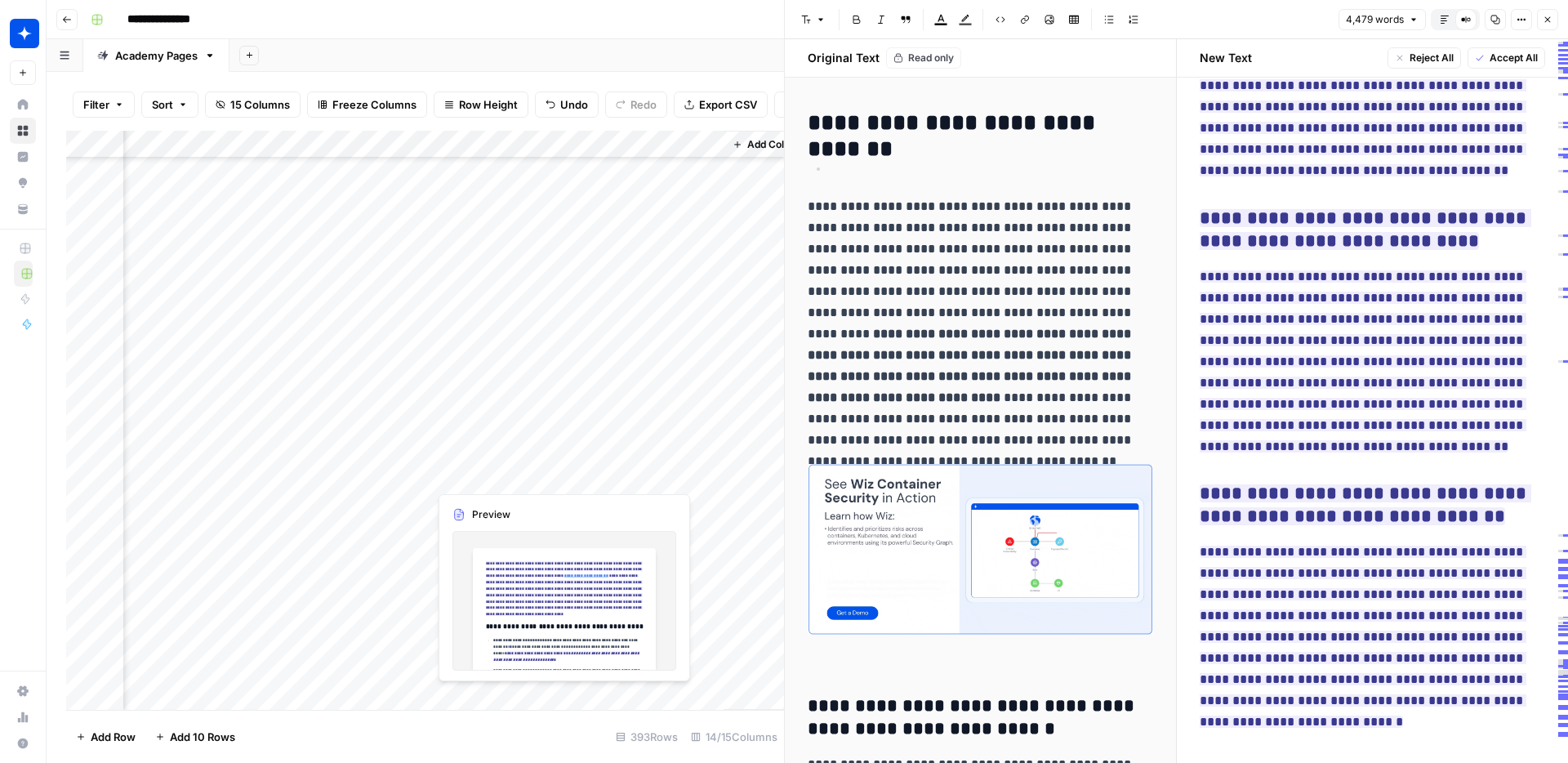
click at [517, 473] on div "Add Column" at bounding box center [425, 420] width 718 height 579
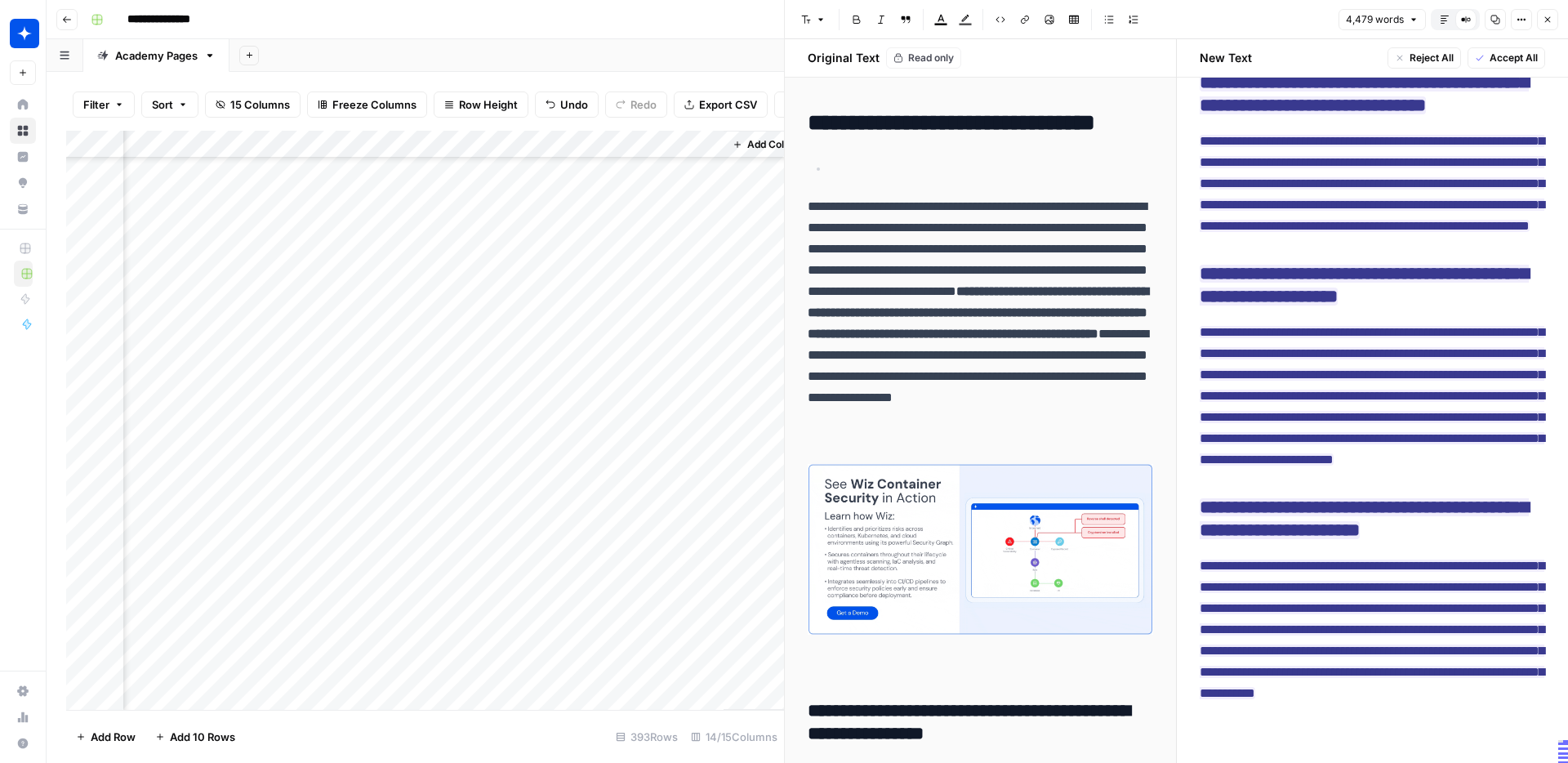
scroll to position [20141, 0]
click at [538, 473] on div "Add Column" at bounding box center [425, 420] width 718 height 579
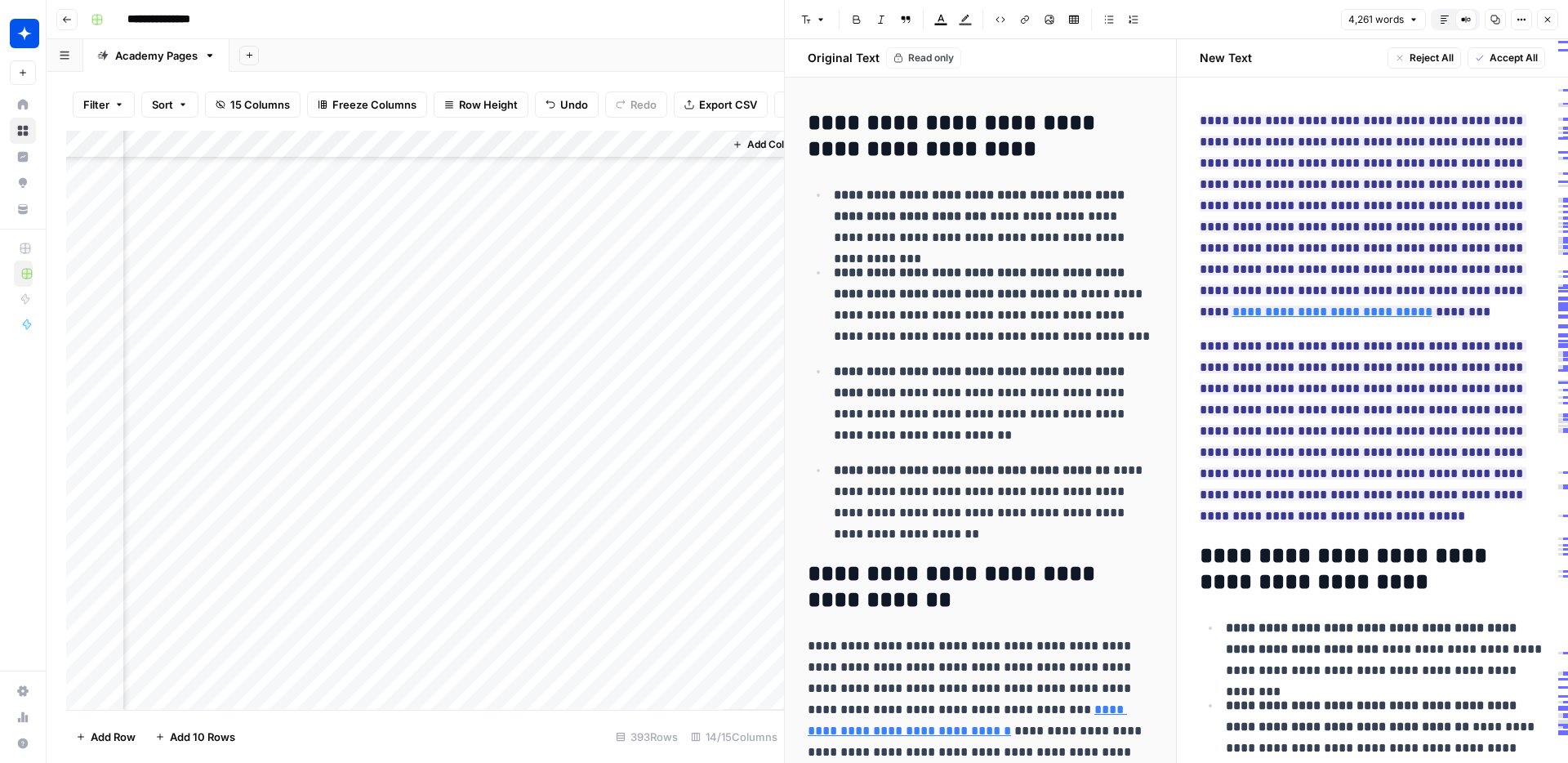
click at [903, 120] on h2 "**********" at bounding box center [980, 136] width 345 height 52
click at [893, 129] on h2 "**********" at bounding box center [980, 136] width 345 height 52
click at [898, 127] on h2 "**********" at bounding box center [980, 136] width 345 height 52
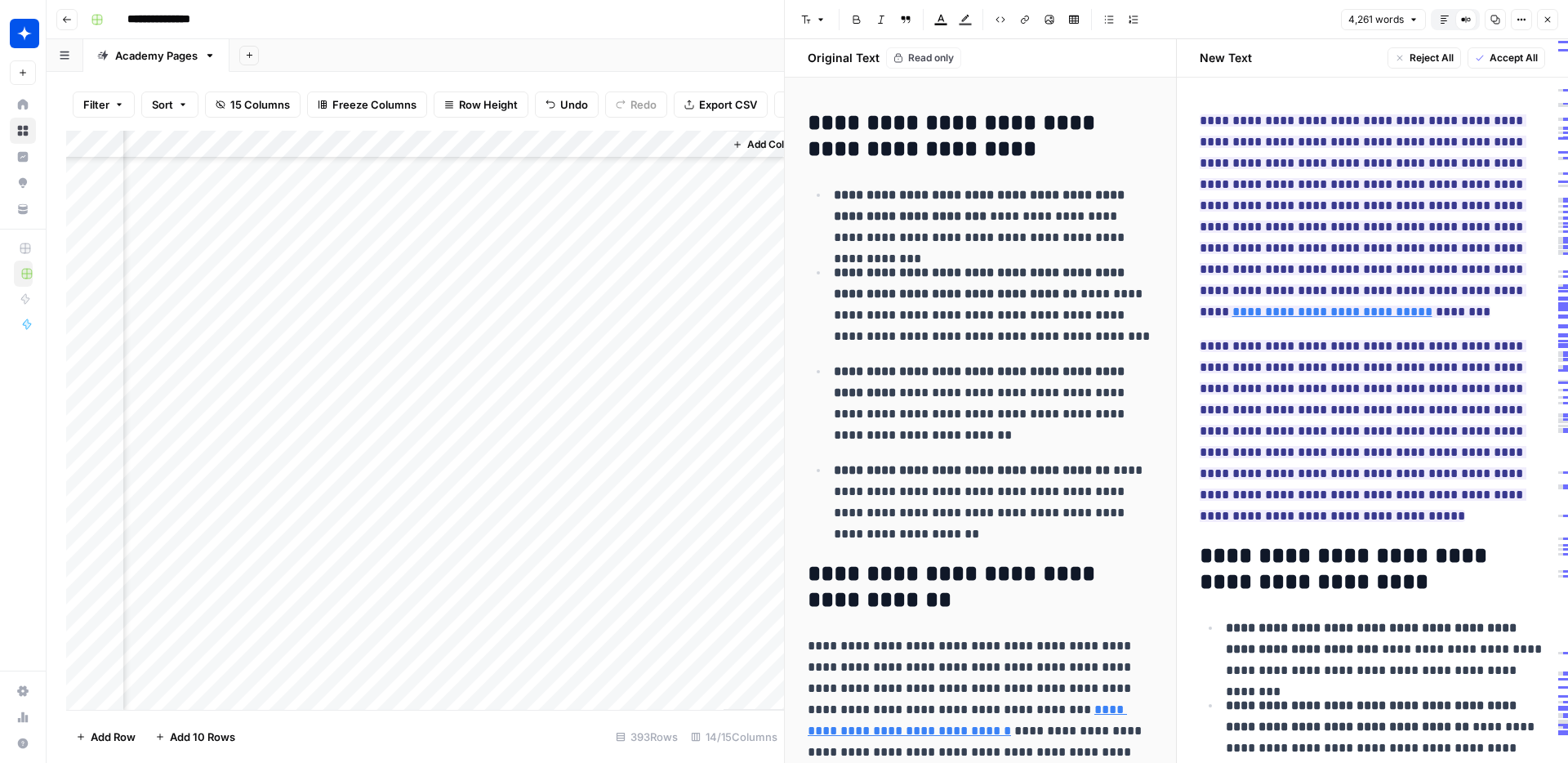
click at [898, 127] on h2 "**********" at bounding box center [980, 136] width 345 height 52
click at [826, 20] on button "Font style" at bounding box center [814, 20] width 38 height 21
click at [1038, 131] on h2 "**********" at bounding box center [980, 135] width 345 height 52
click at [1045, 149] on h2 "**********" at bounding box center [980, 135] width 345 height 52
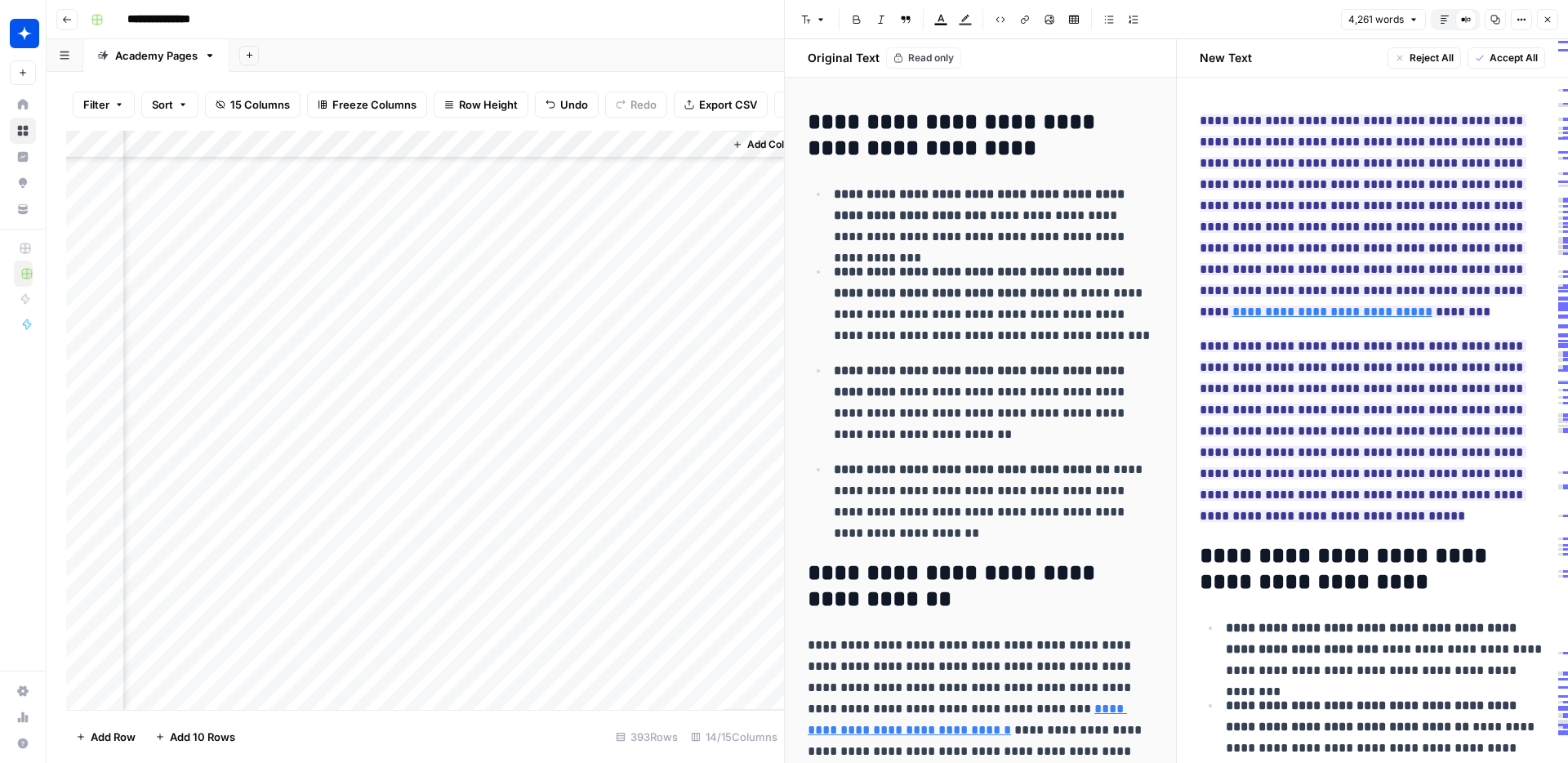
click at [1045, 149] on h2 "**********" at bounding box center [980, 135] width 345 height 52
click at [987, 135] on h2 "**********" at bounding box center [980, 135] width 345 height 52
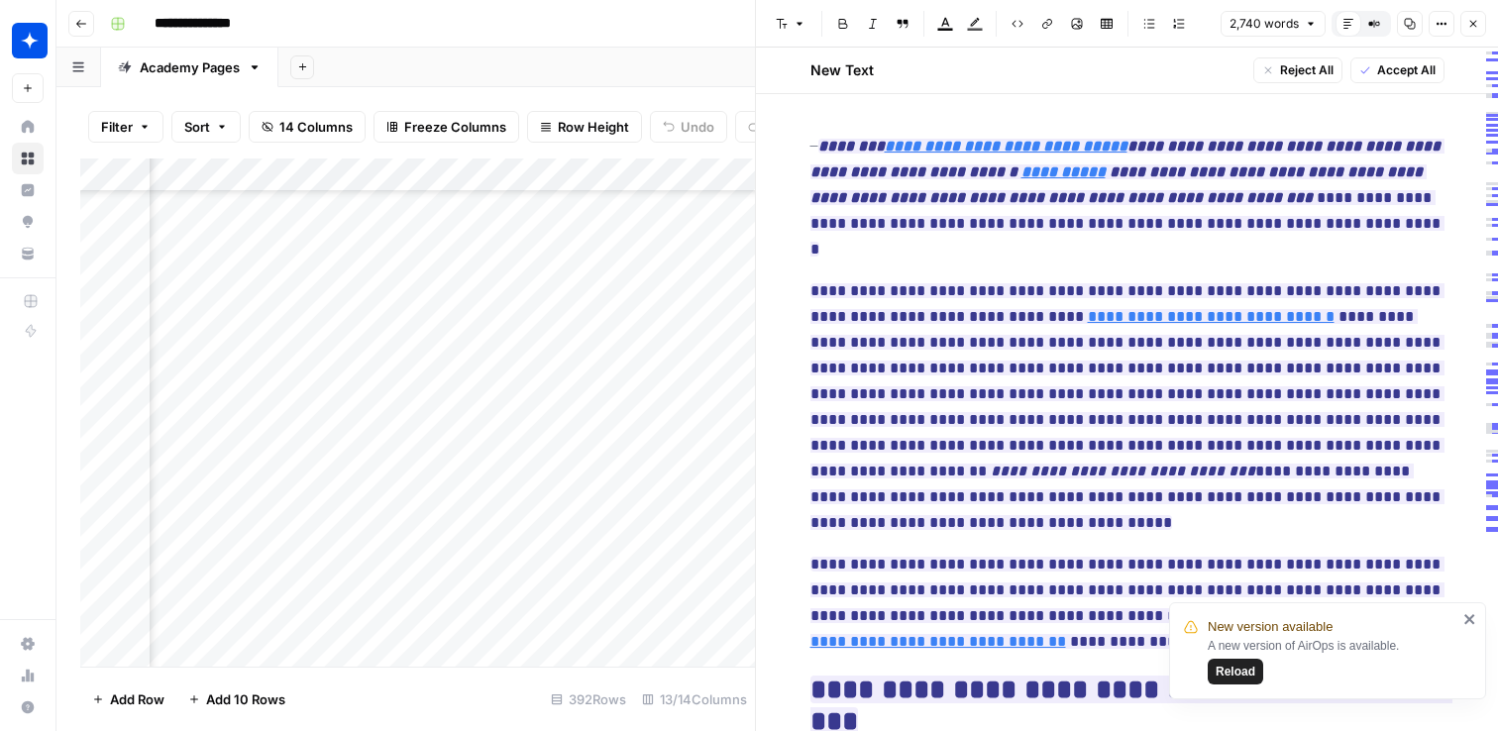
scroll to position [1098, 676]
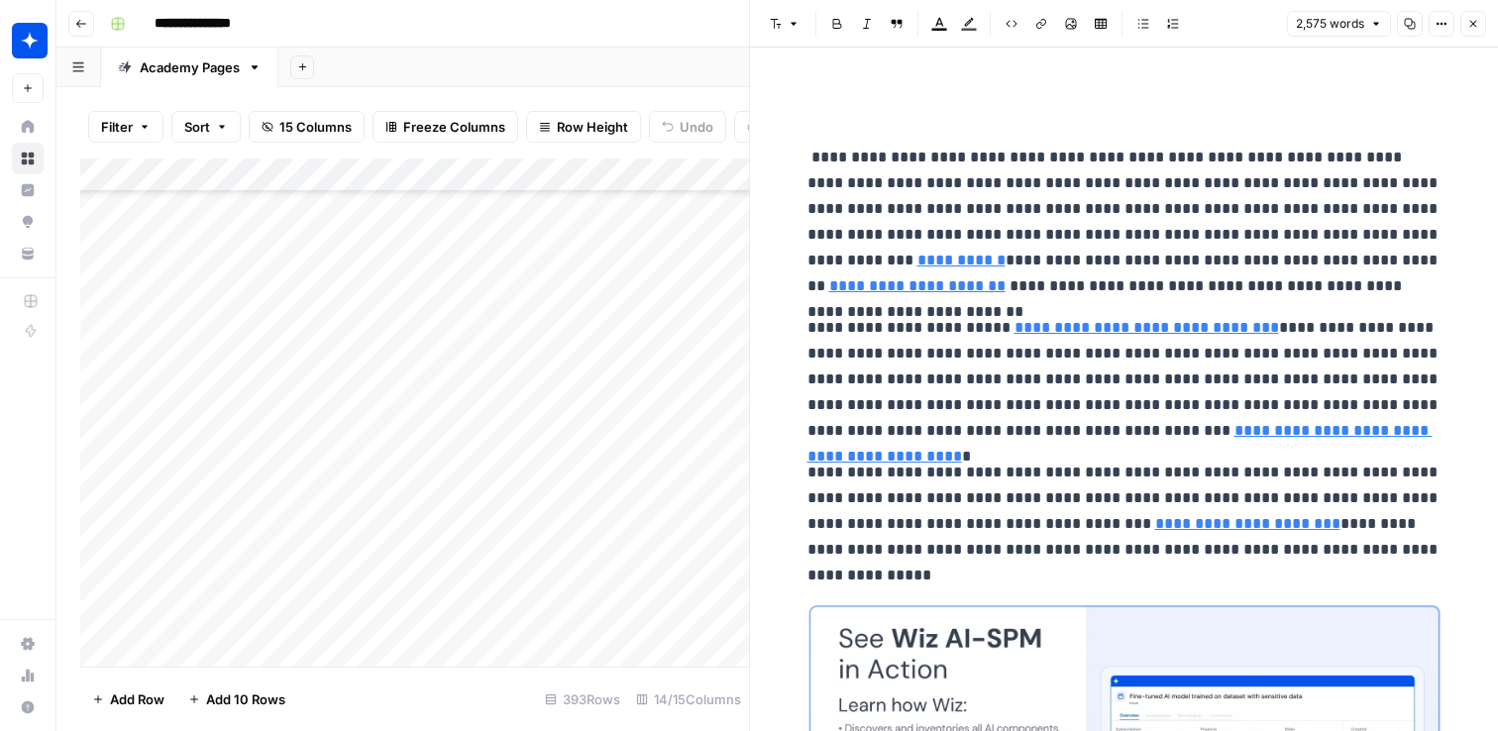
scroll to position [12186, 0]
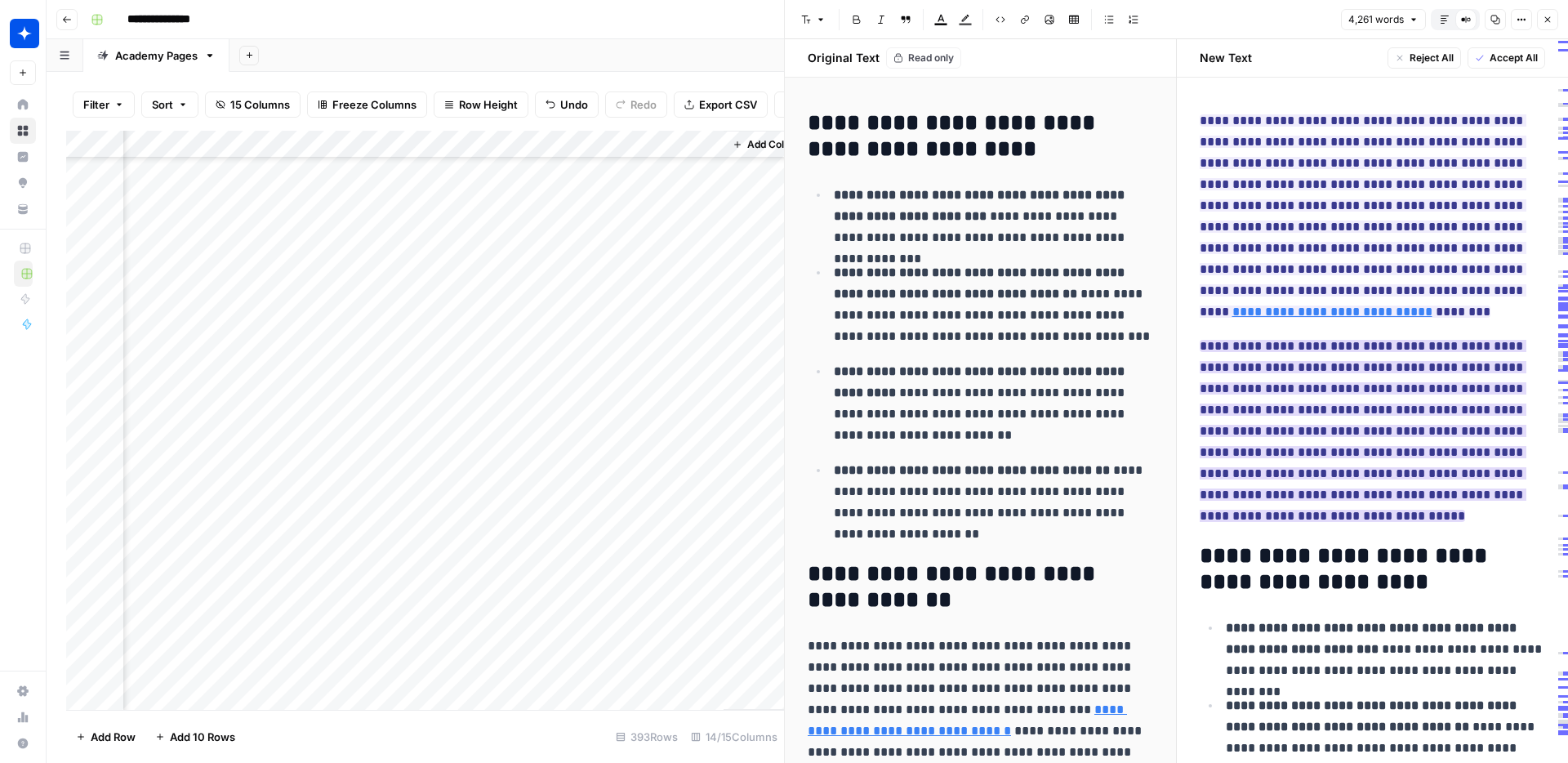
click at [1389, 466] on ins "**********" at bounding box center [1363, 431] width 326 height 182
click at [1481, 440] on span "**********" at bounding box center [1363, 431] width 326 height 192
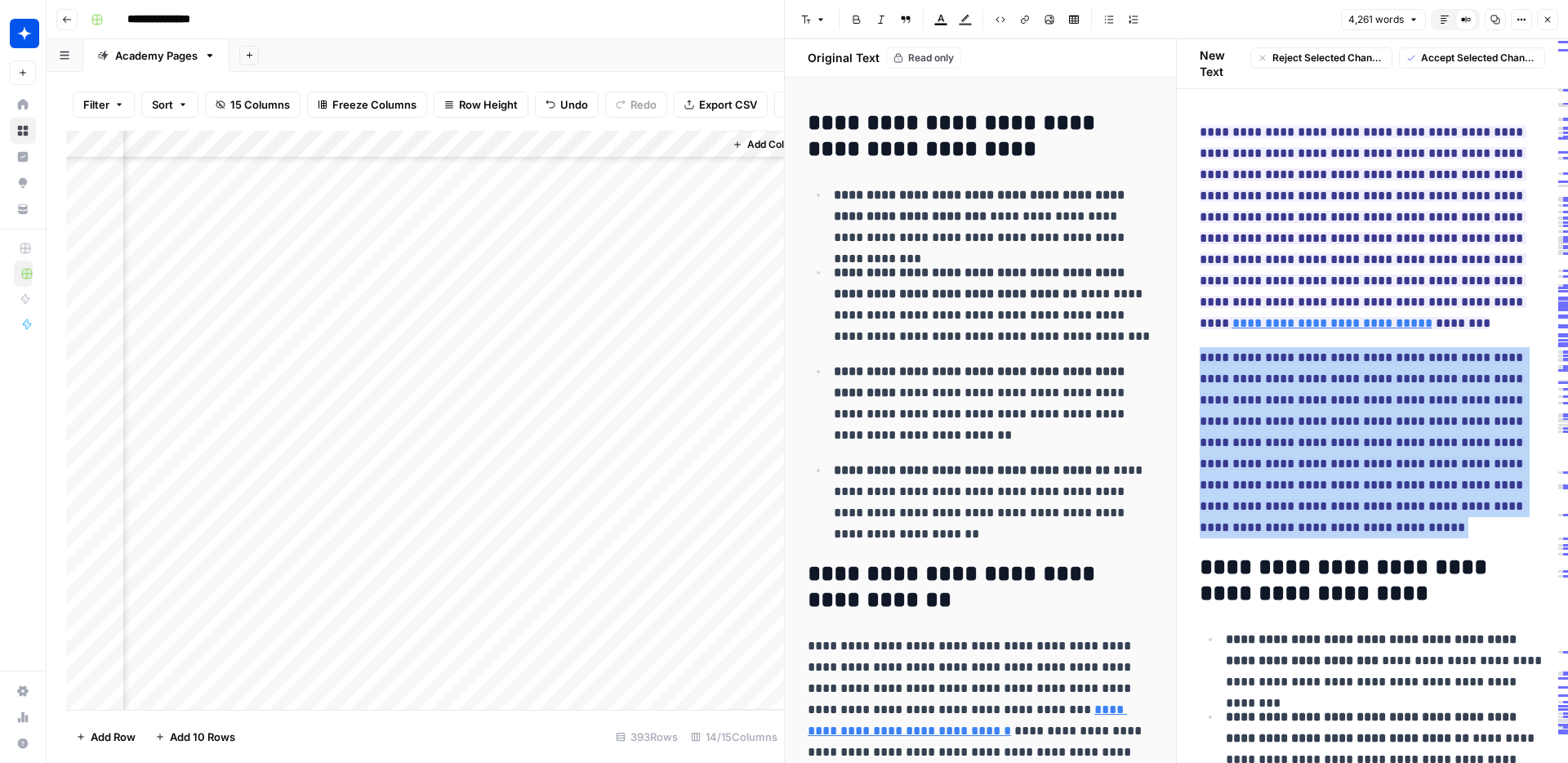
click at [1481, 440] on ins "**********" at bounding box center [1363, 442] width 326 height 182
